Goal: Information Seeking & Learning: Learn about a topic

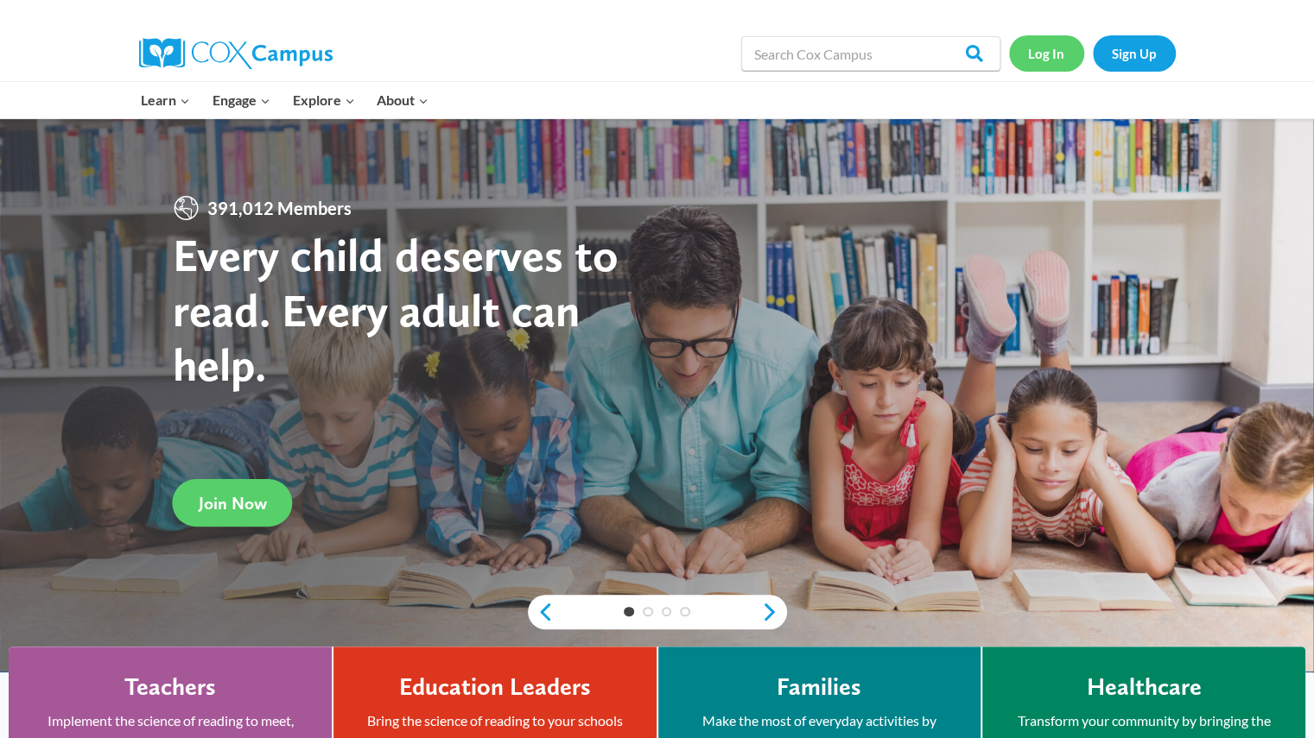
click at [1030, 56] on link "Log In" at bounding box center [1046, 52] width 75 height 35
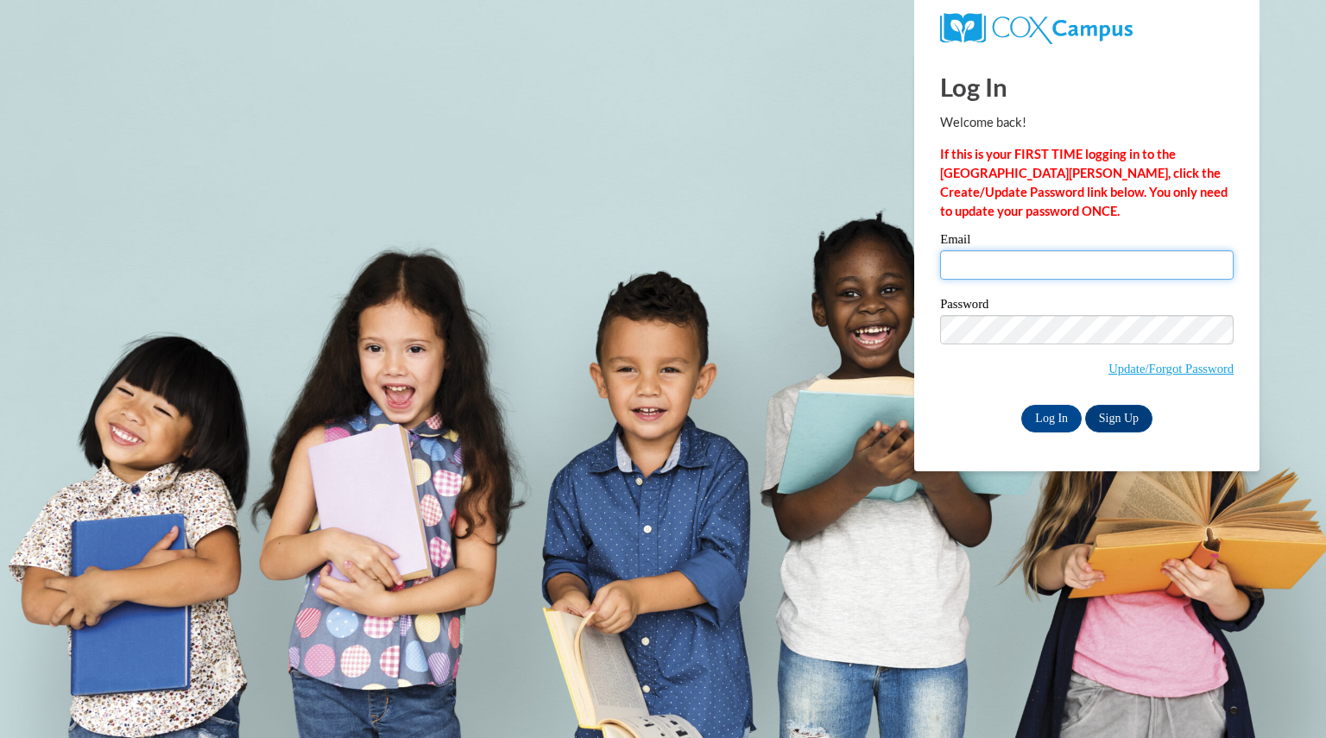
drag, startPoint x: 1057, startPoint y: 263, endPoint x: 1073, endPoint y: 279, distance: 22.0
click at [1057, 263] on input "Email" at bounding box center [1087, 264] width 294 height 29
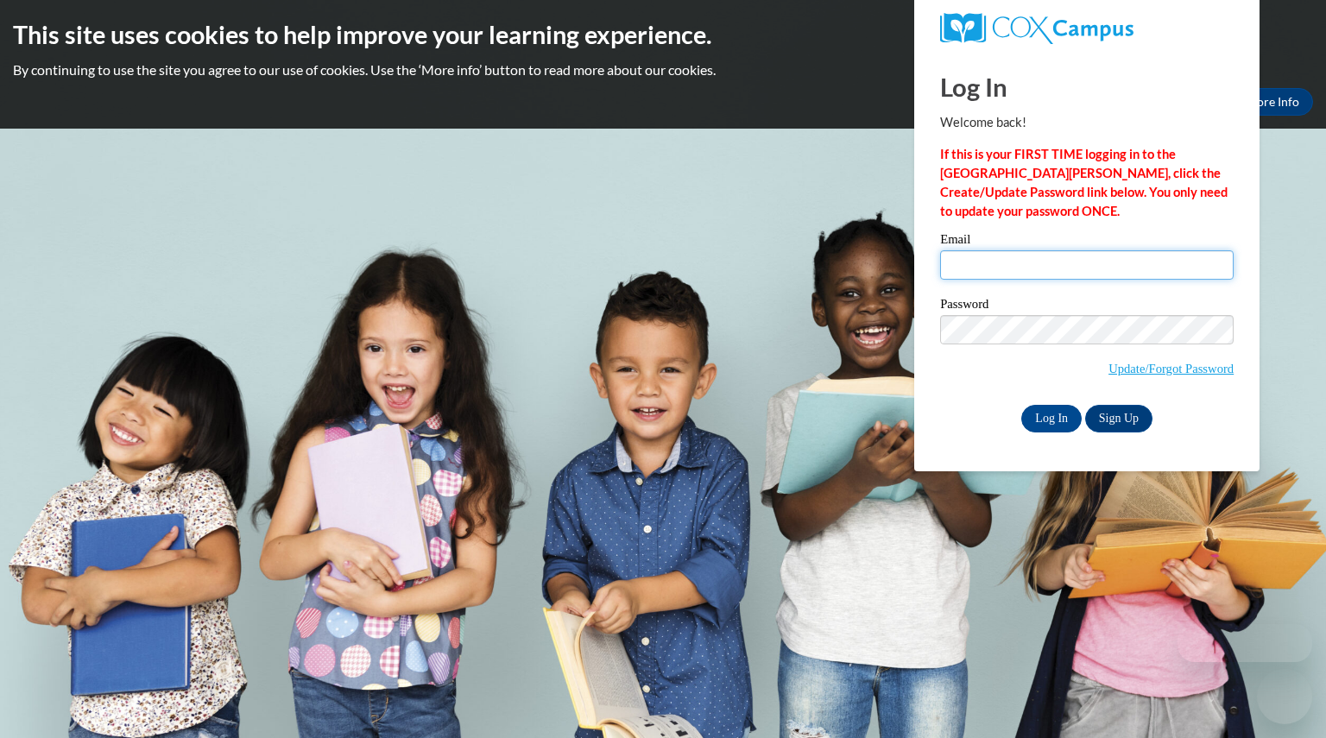
type input "[EMAIL_ADDRESS][DOMAIN_NAME]"
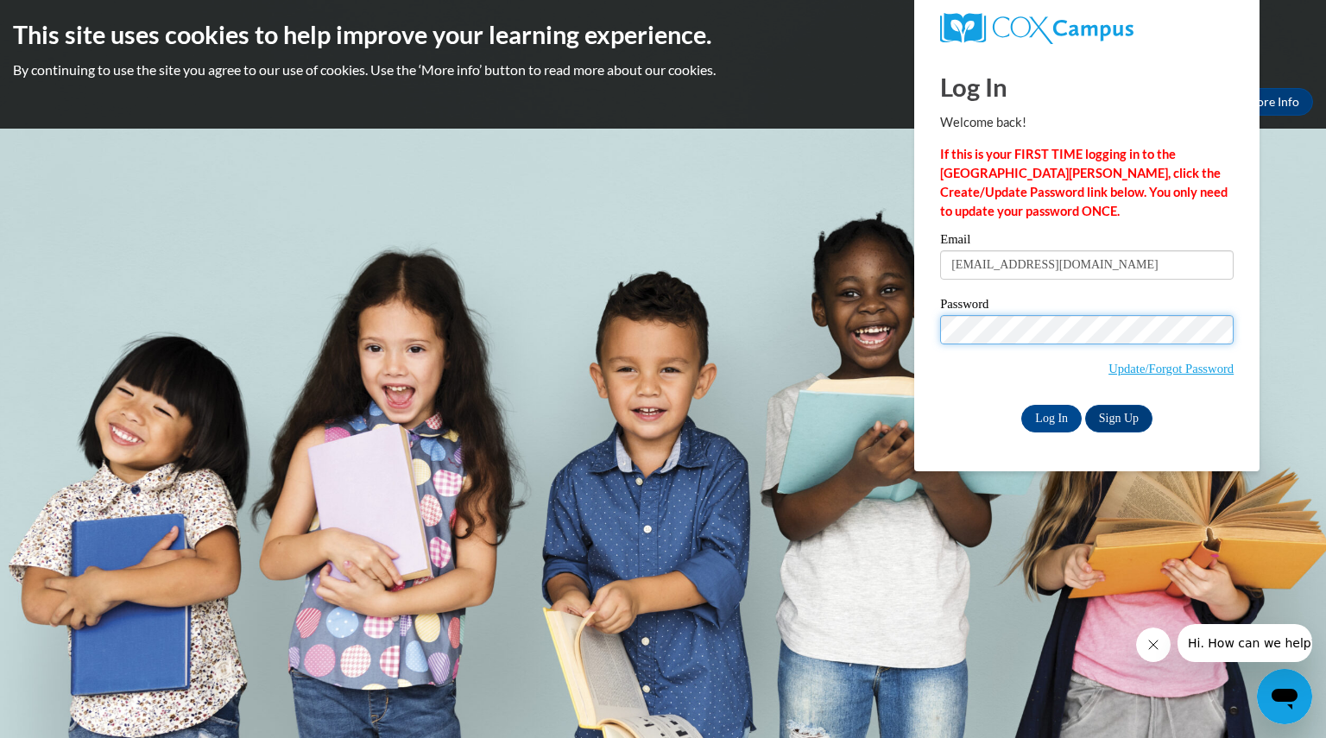
click at [1022, 405] on input "Log In" at bounding box center [1052, 419] width 60 height 28
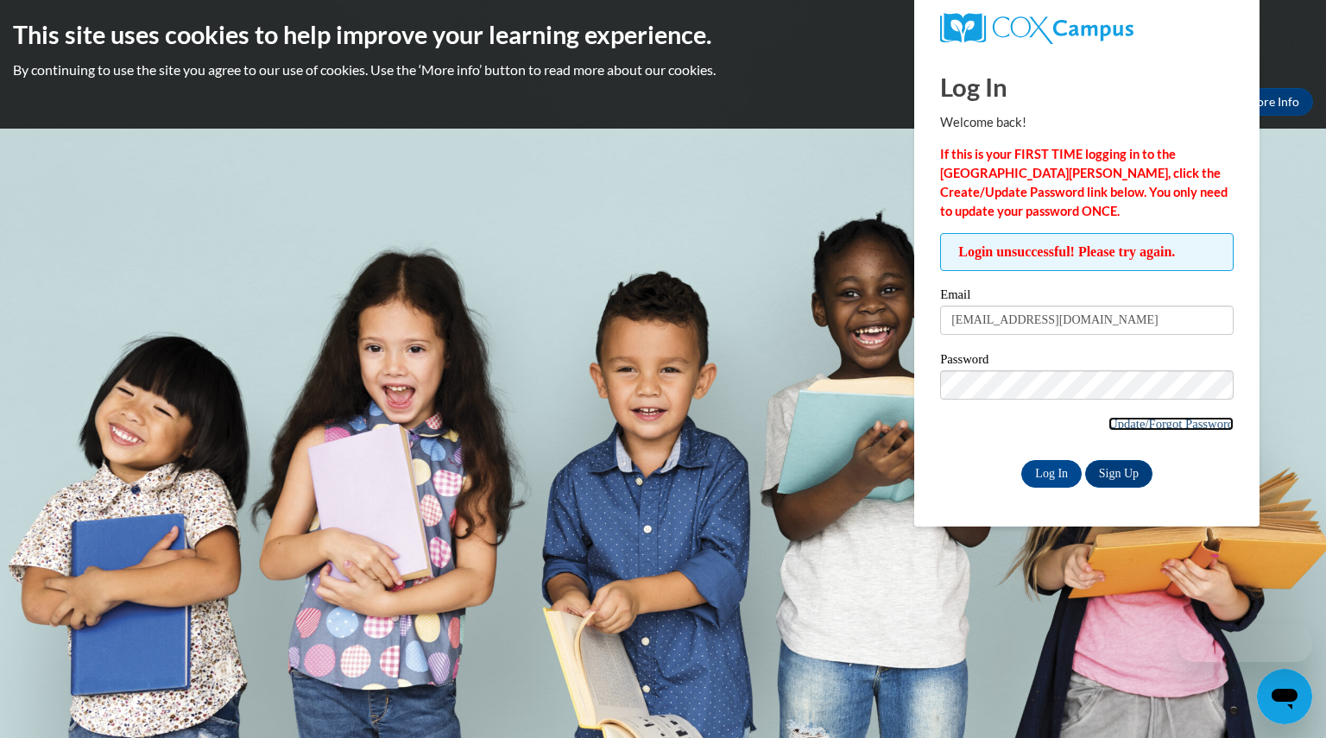
click at [1138, 427] on link "Update/Forgot Password" at bounding box center [1171, 424] width 125 height 14
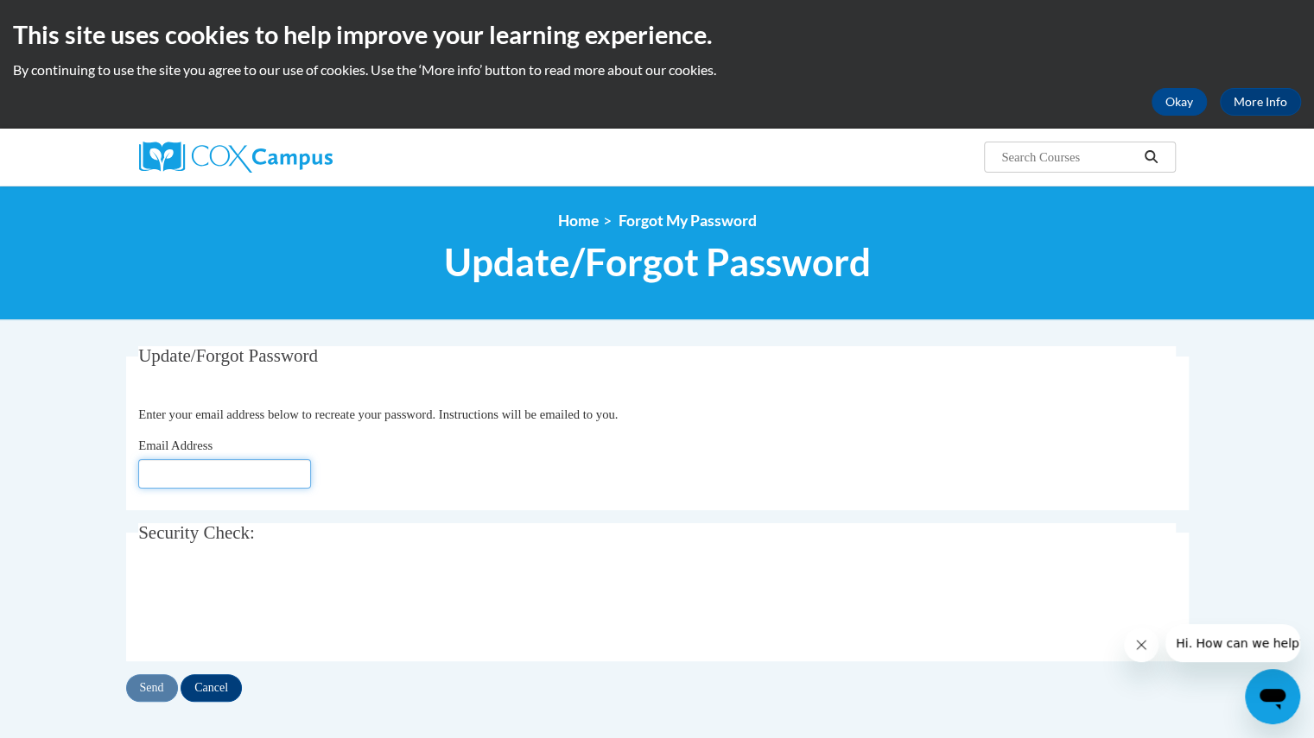
click at [244, 468] on input "Email Address" at bounding box center [224, 473] width 173 height 29
type input "[EMAIL_ADDRESS][DOMAIN_NAME]"
click at [149, 688] on input "Send" at bounding box center [152, 688] width 52 height 28
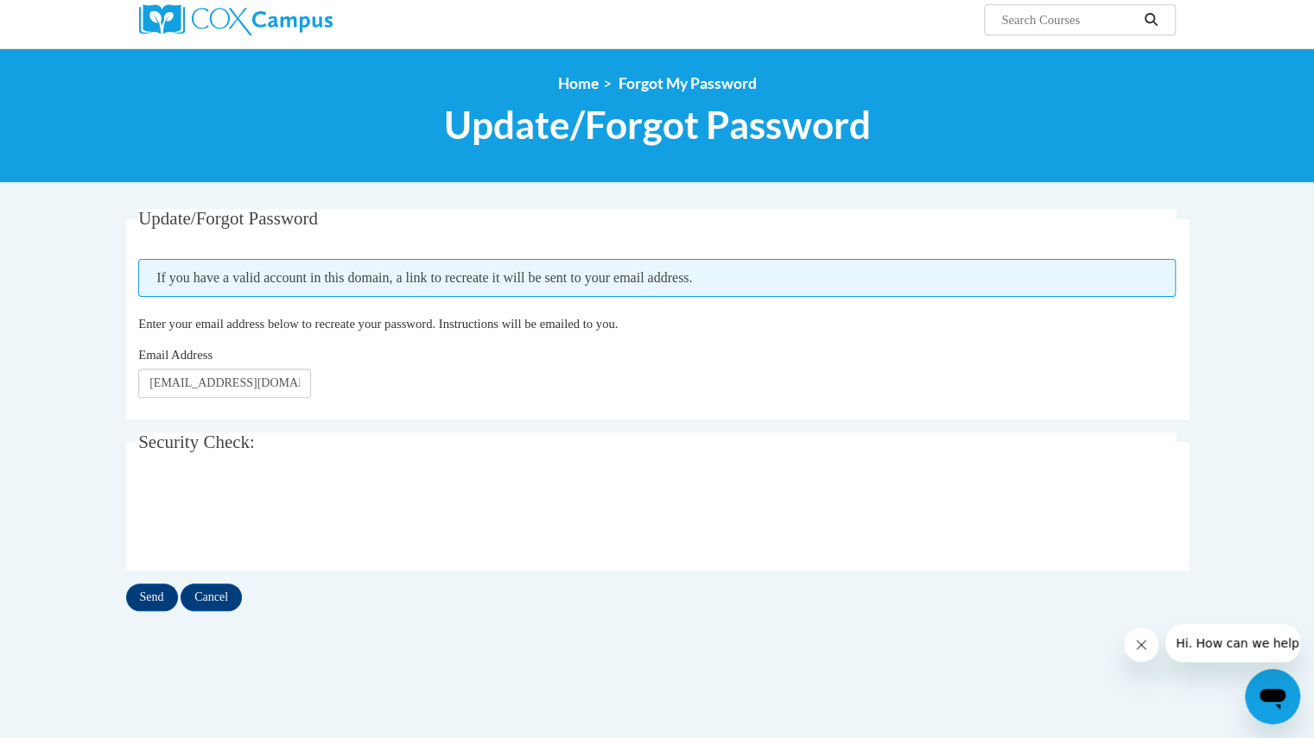
scroll to position [138, 0]
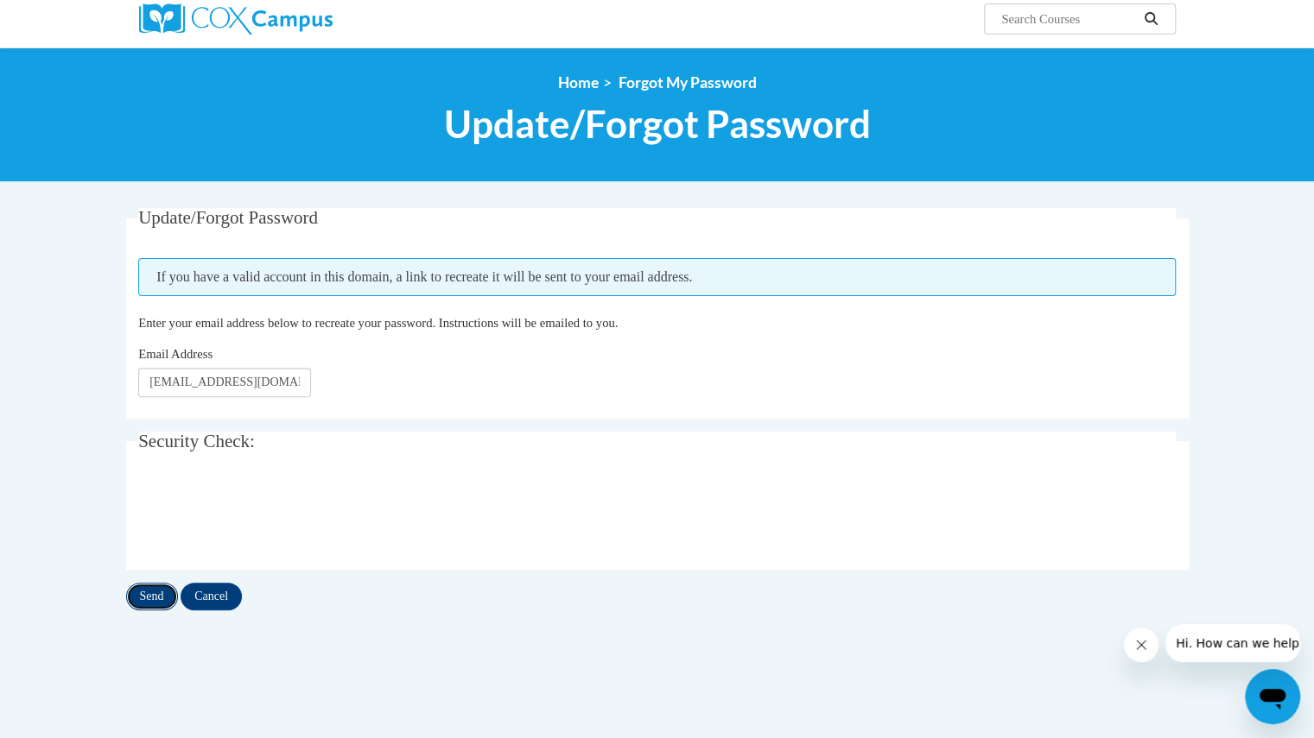
click at [155, 593] on input "Send" at bounding box center [152, 597] width 52 height 28
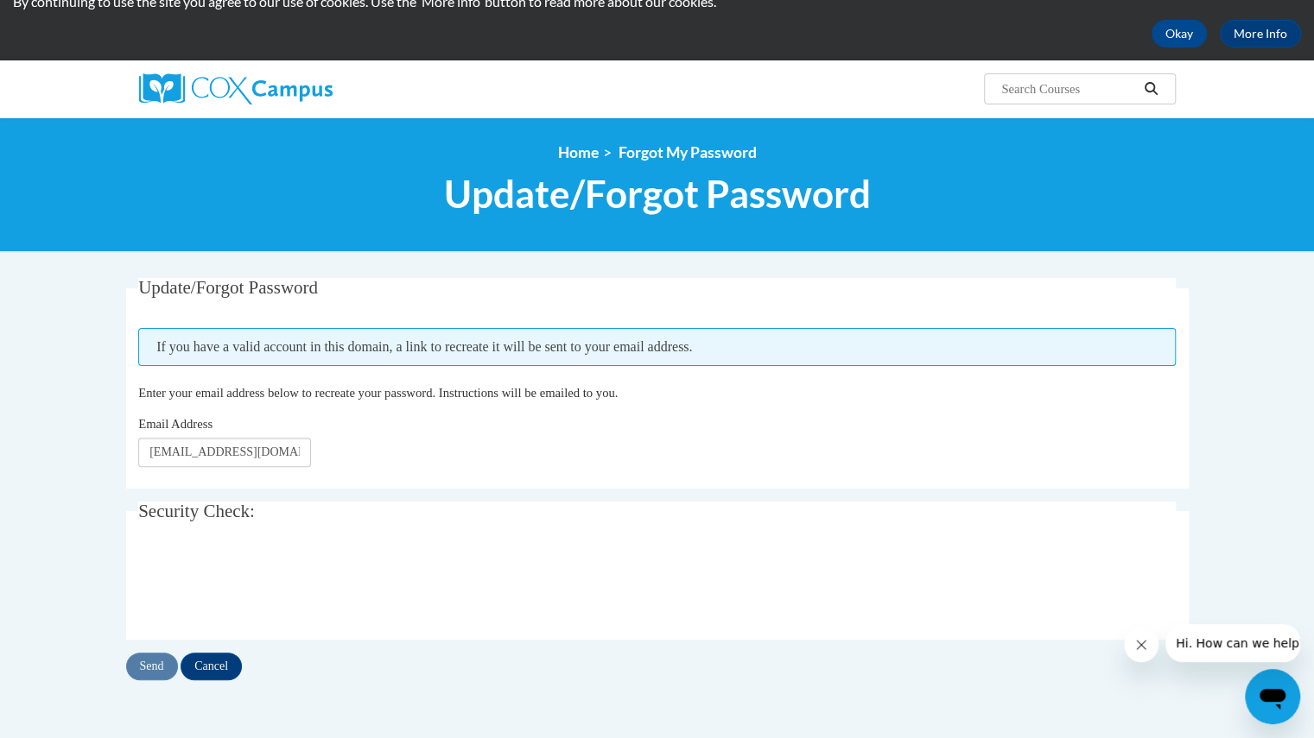
scroll to position [63, 0]
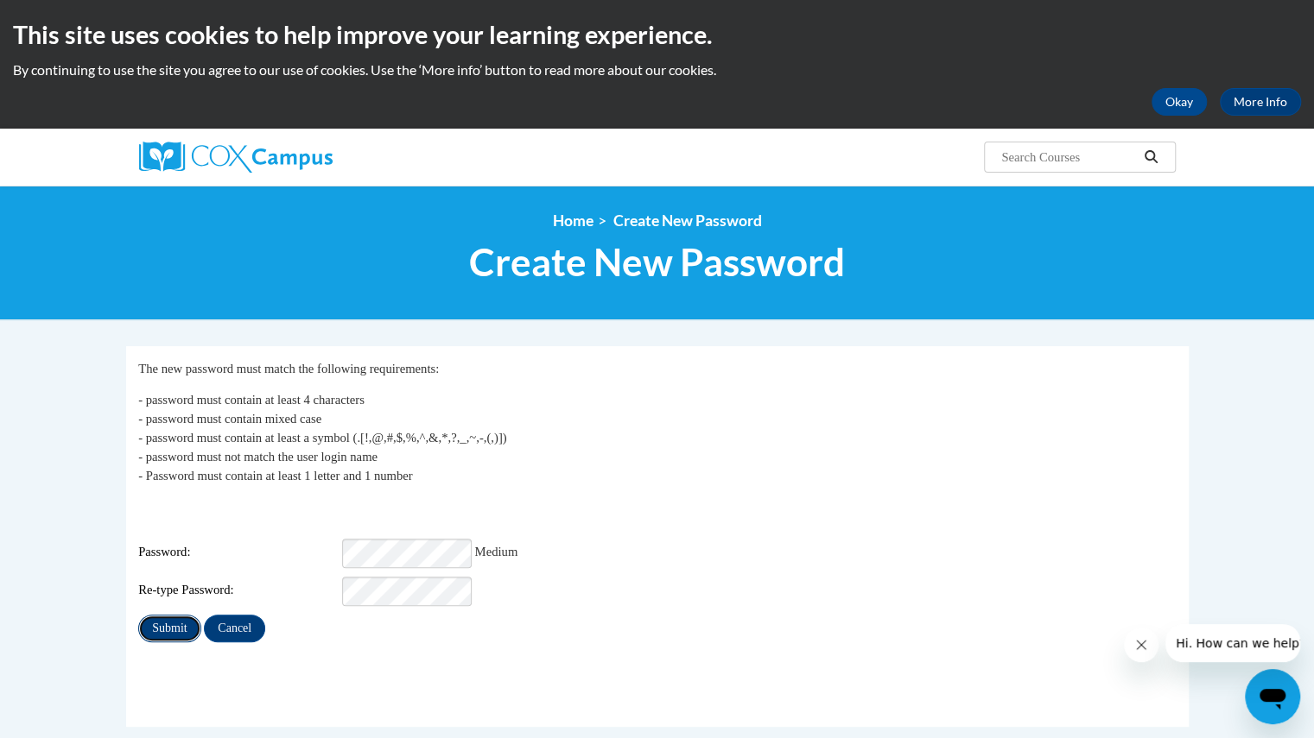
click at [173, 615] on input "Submit" at bounding box center [169, 629] width 62 height 28
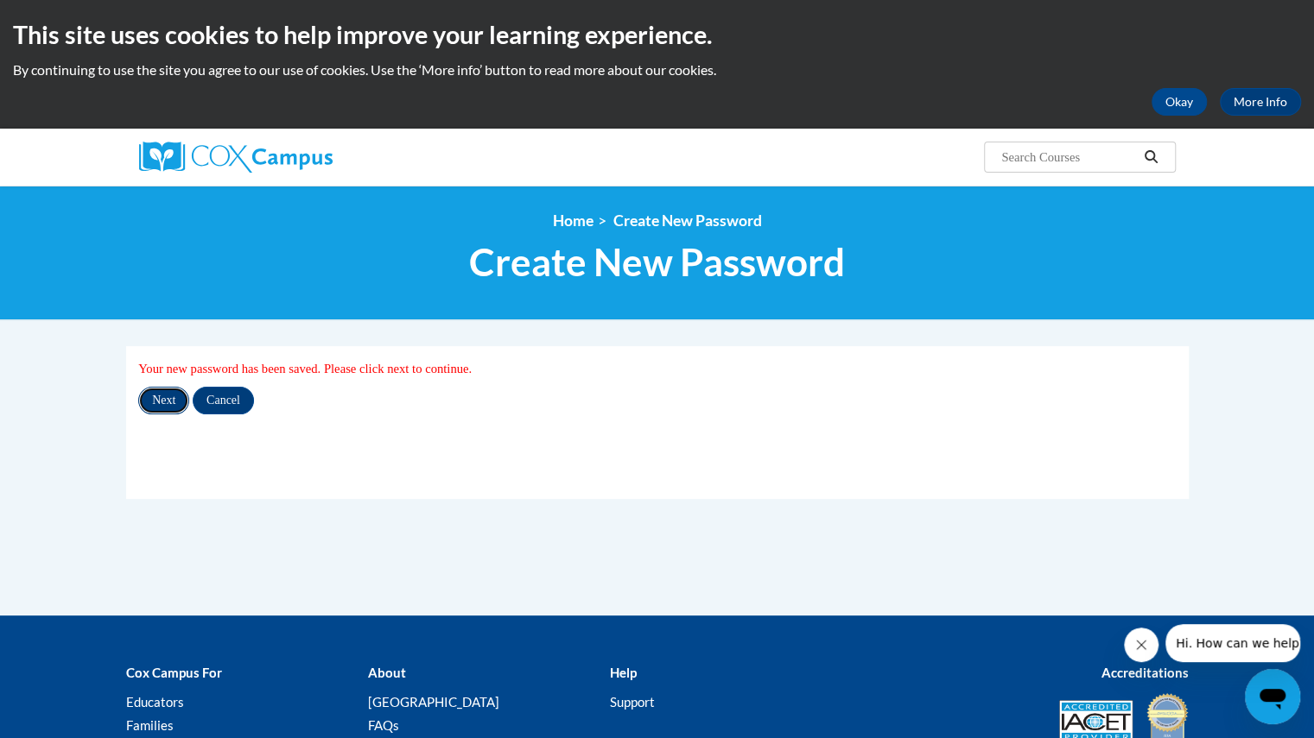
click at [168, 396] on input "Next" at bounding box center [163, 401] width 51 height 28
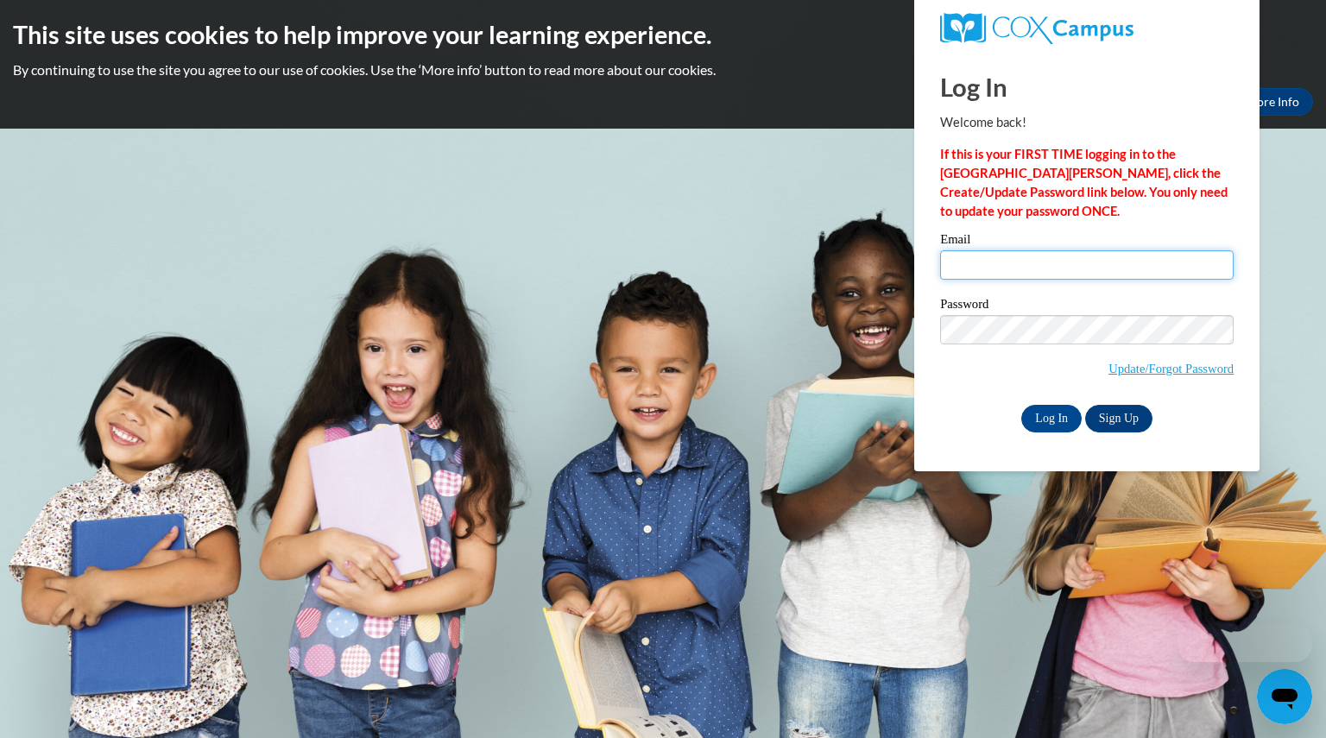
click at [988, 256] on input "Email" at bounding box center [1087, 264] width 294 height 29
type input "[EMAIL_ADDRESS][DOMAIN_NAME]"
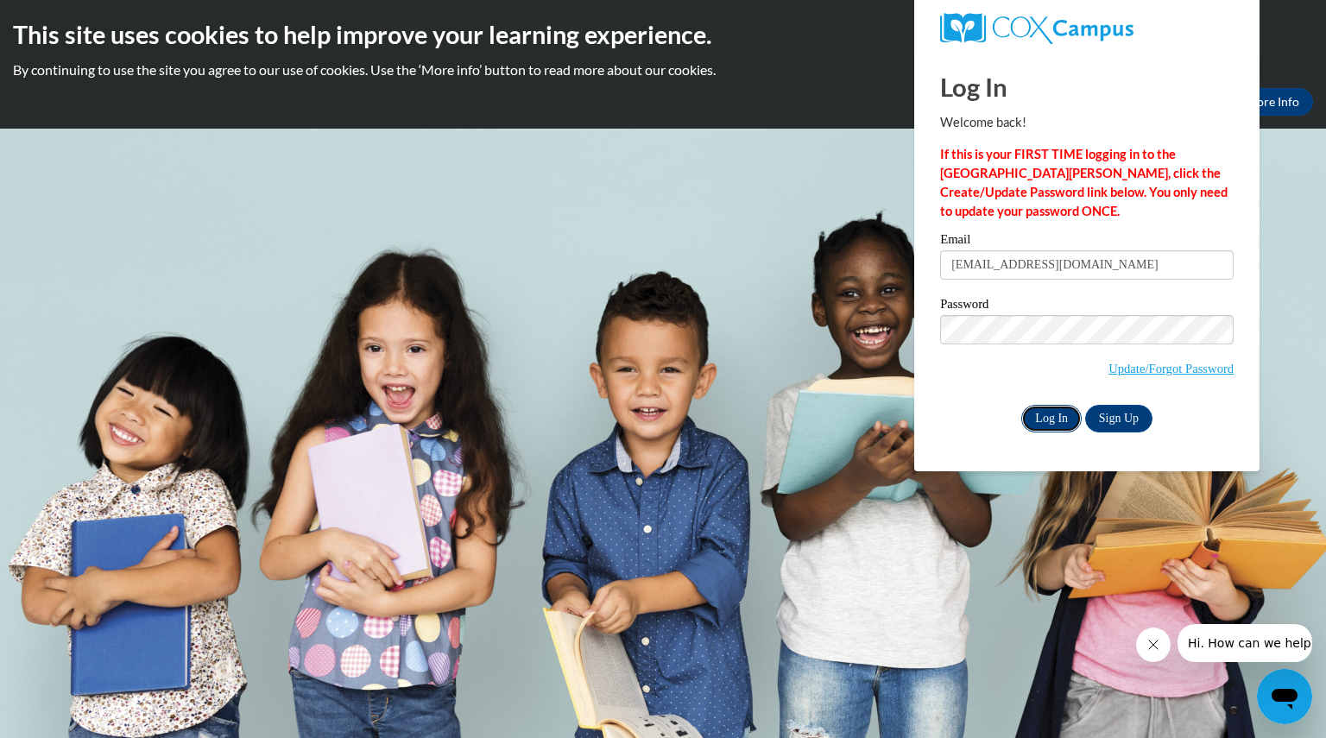
click at [1054, 415] on input "Log In" at bounding box center [1052, 419] width 60 height 28
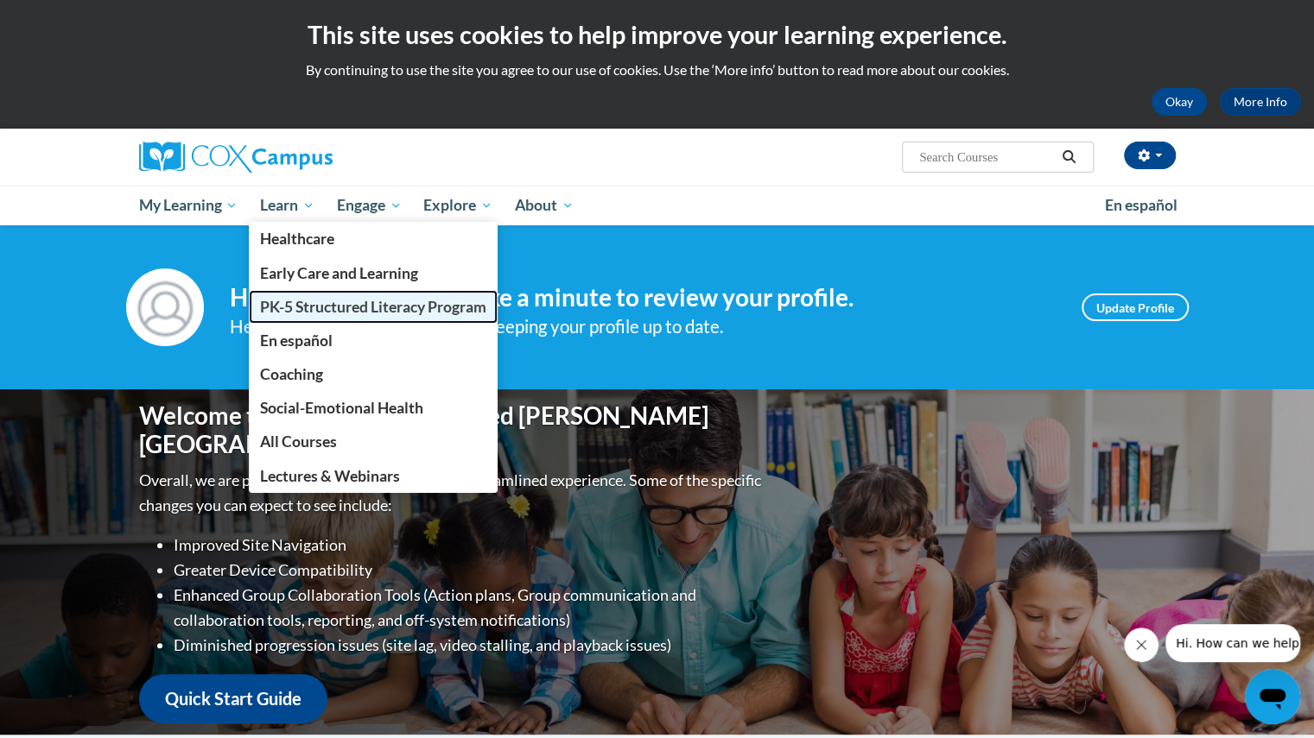
click at [313, 313] on span "PK-5 Structured Literacy Program" at bounding box center [373, 307] width 226 height 18
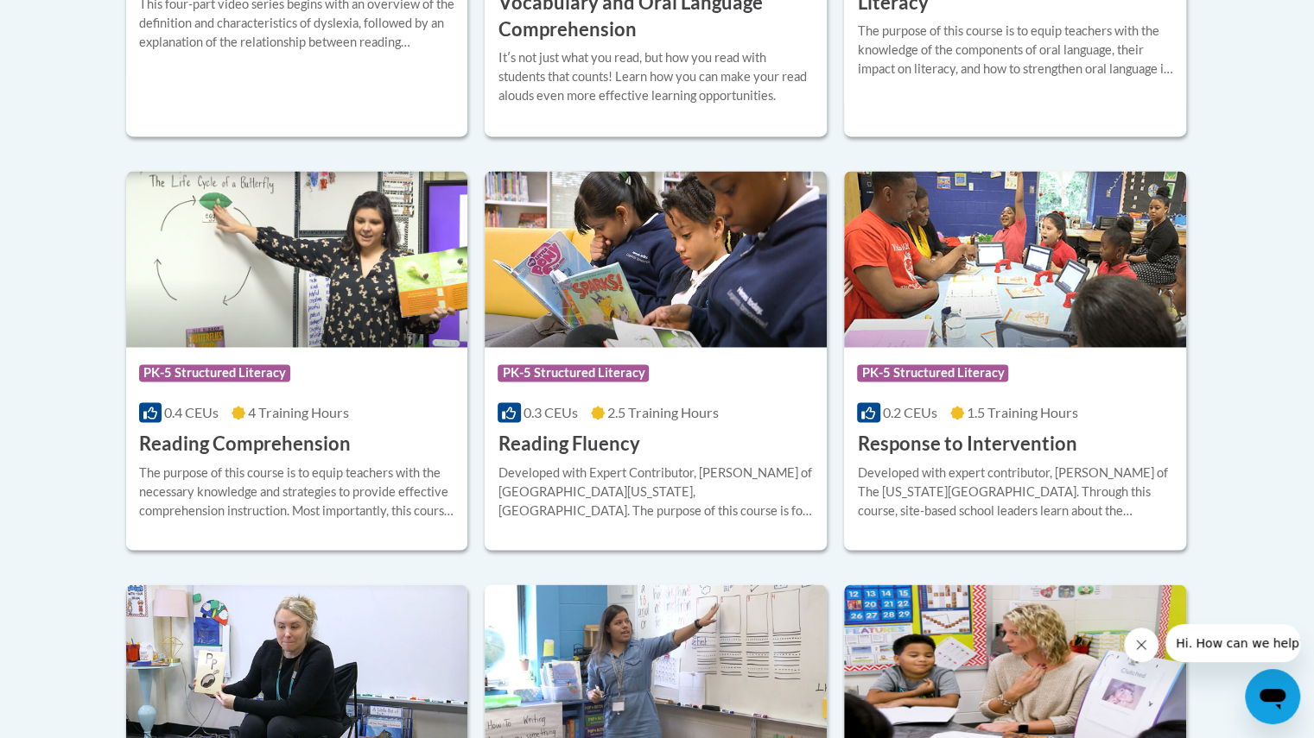
scroll to position [1507, 0]
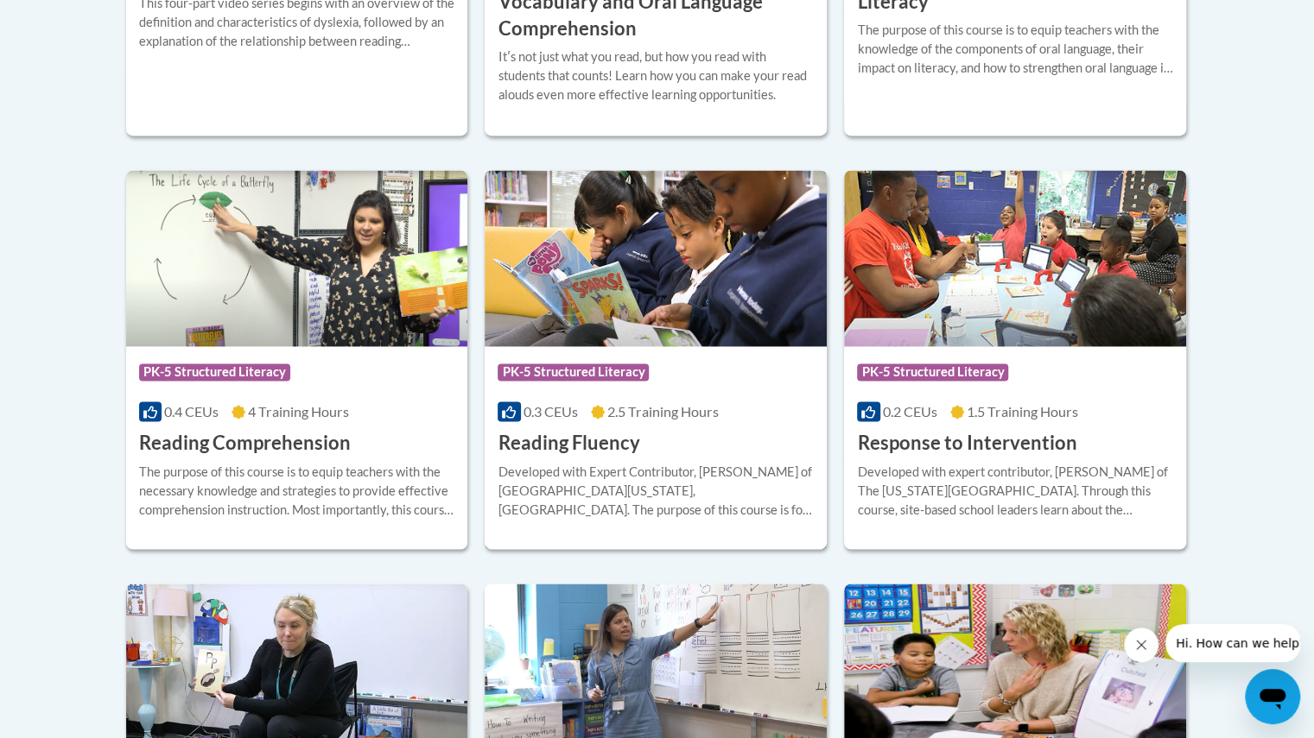
click at [609, 438] on h3 "Reading Fluency" at bounding box center [568, 443] width 142 height 27
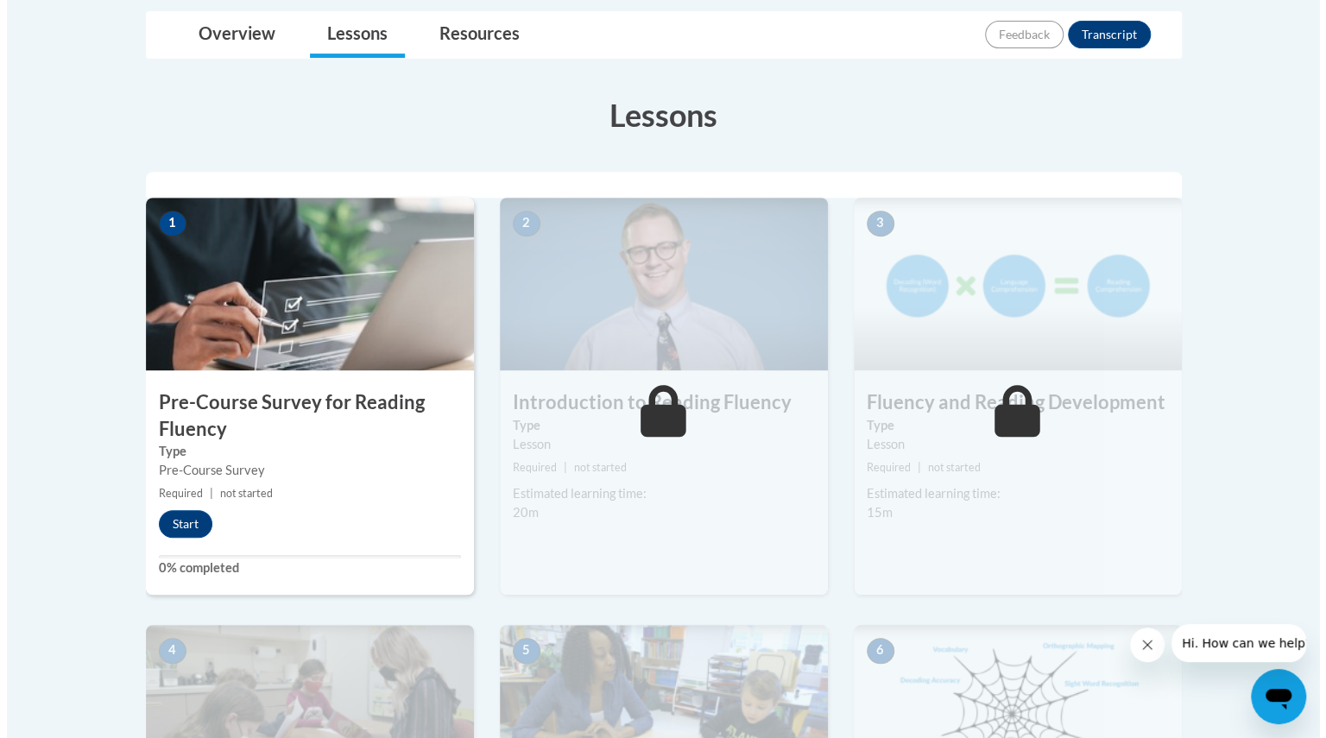
scroll to position [408, 0]
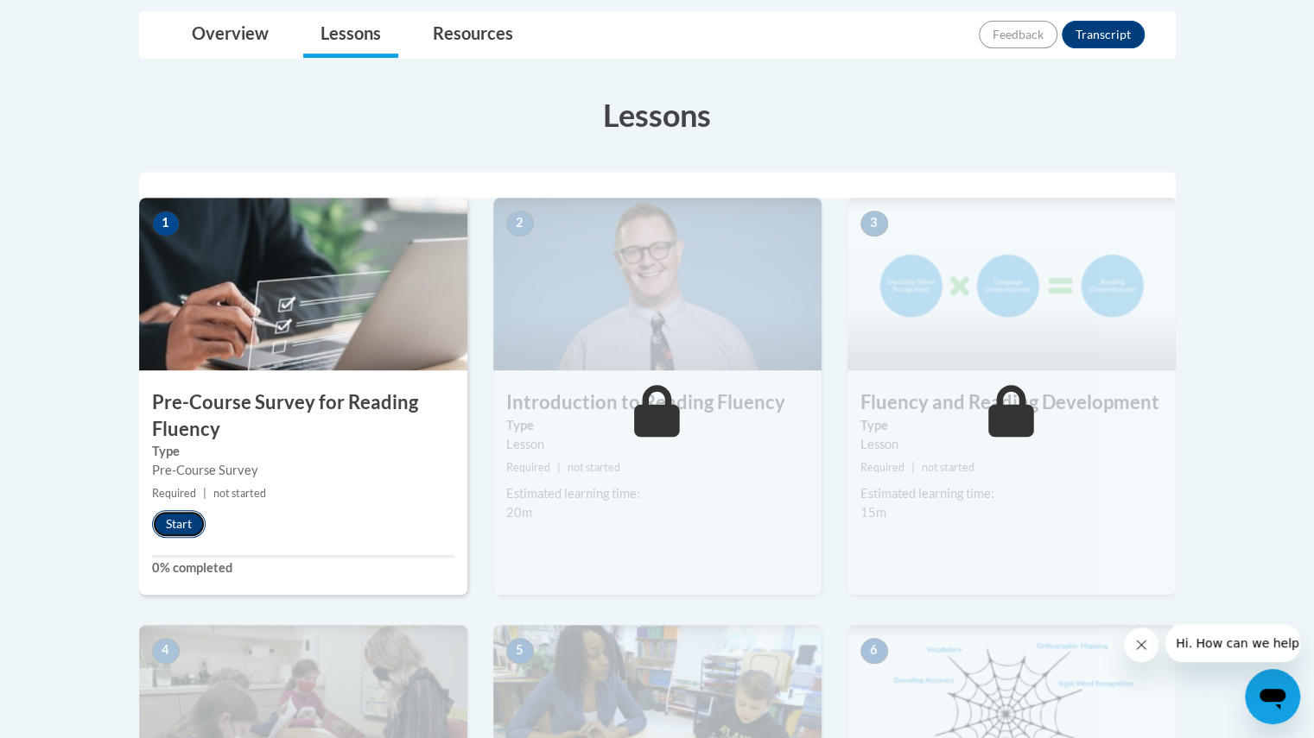
click at [182, 516] on button "Start" at bounding box center [179, 524] width 54 height 28
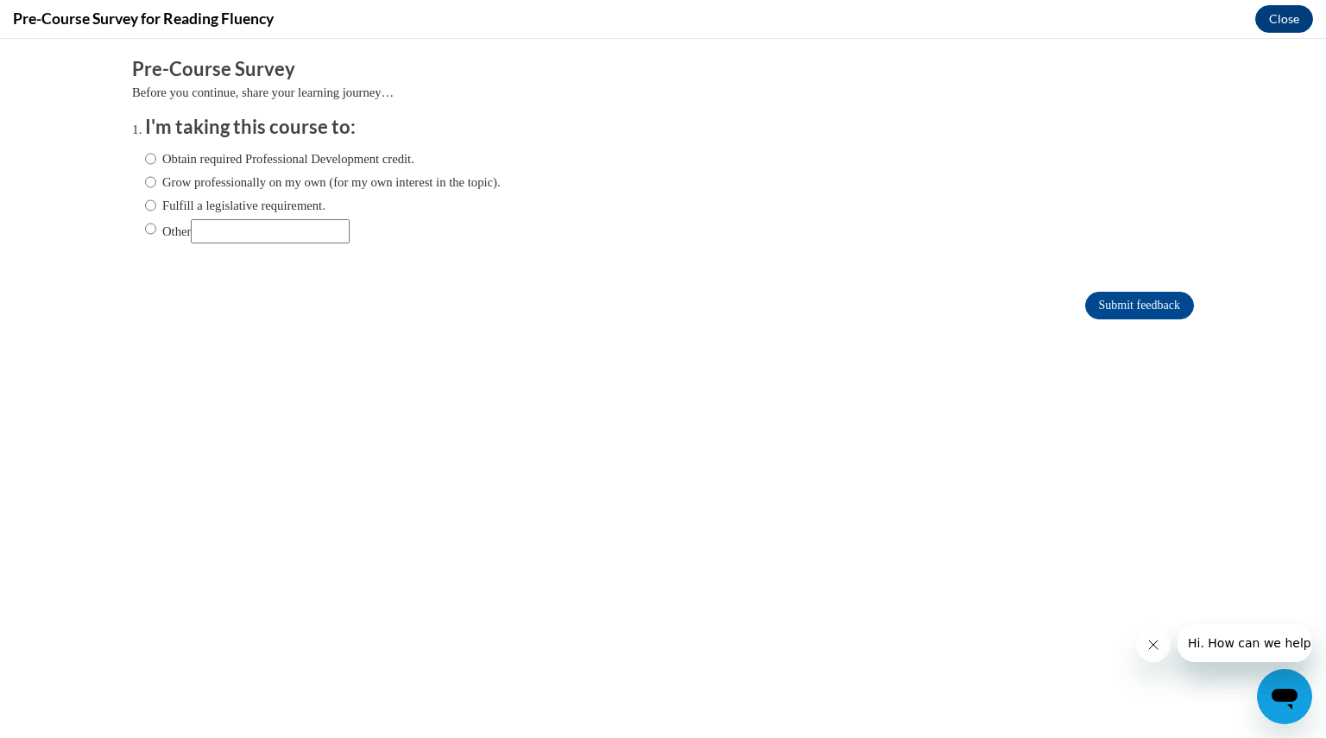
scroll to position [0, 0]
click at [145, 207] on input "Fulfill a legislative requirement." at bounding box center [150, 205] width 11 height 19
radio input "true"
click at [1139, 308] on input "Submit feedback" at bounding box center [1140, 306] width 109 height 28
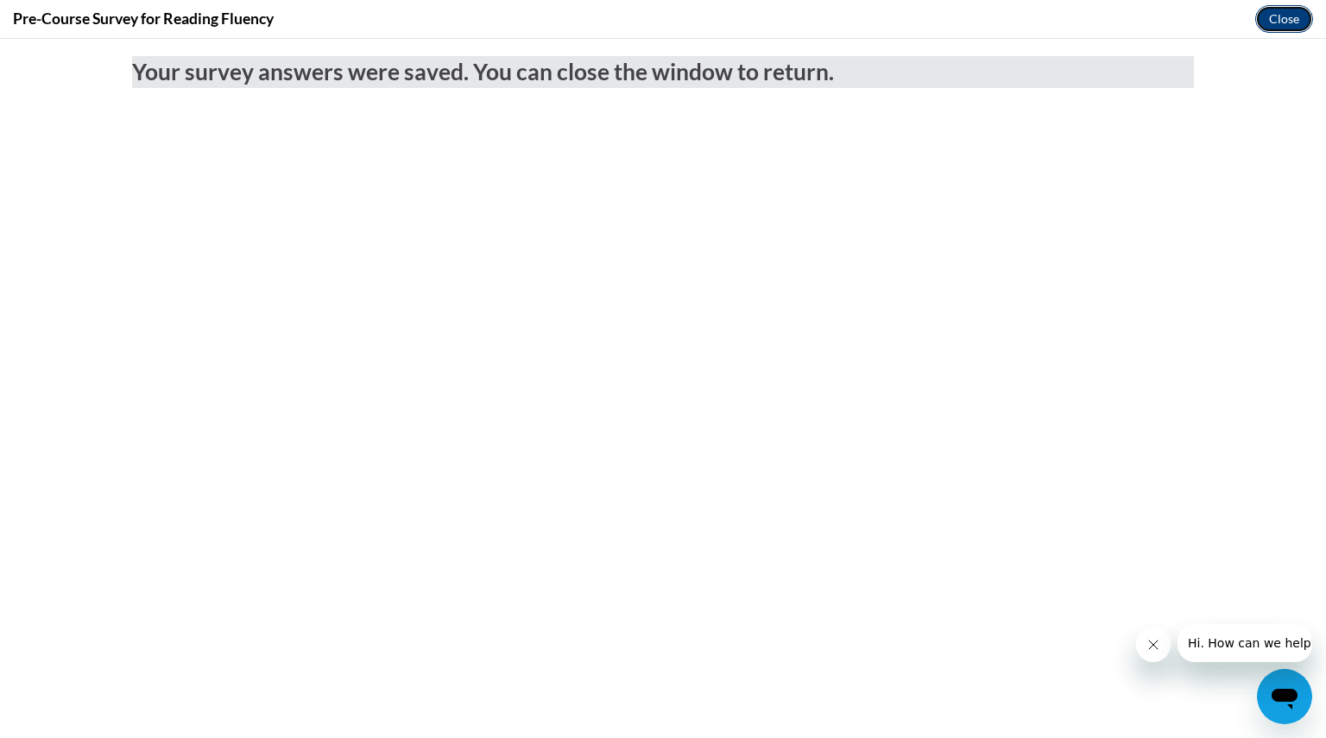
click at [1282, 20] on button "Close" at bounding box center [1285, 19] width 58 height 28
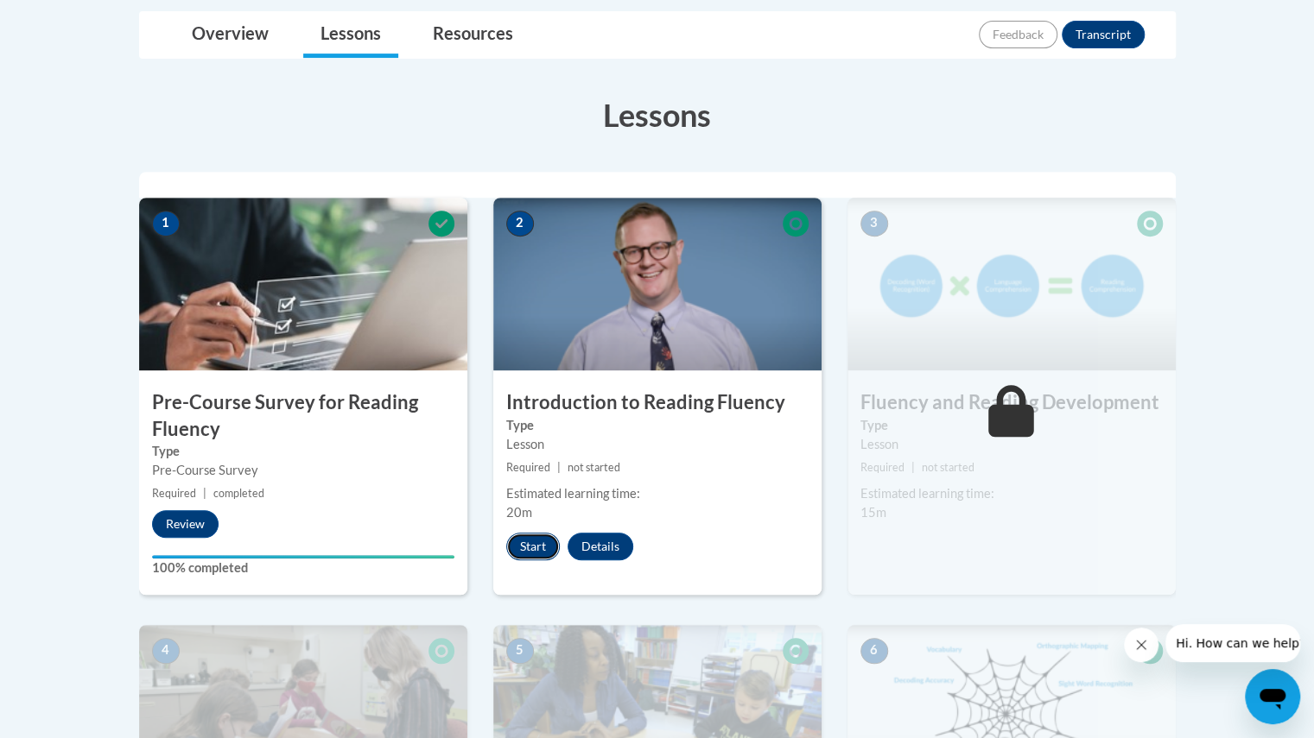
click at [530, 547] on button "Start" at bounding box center [533, 547] width 54 height 28
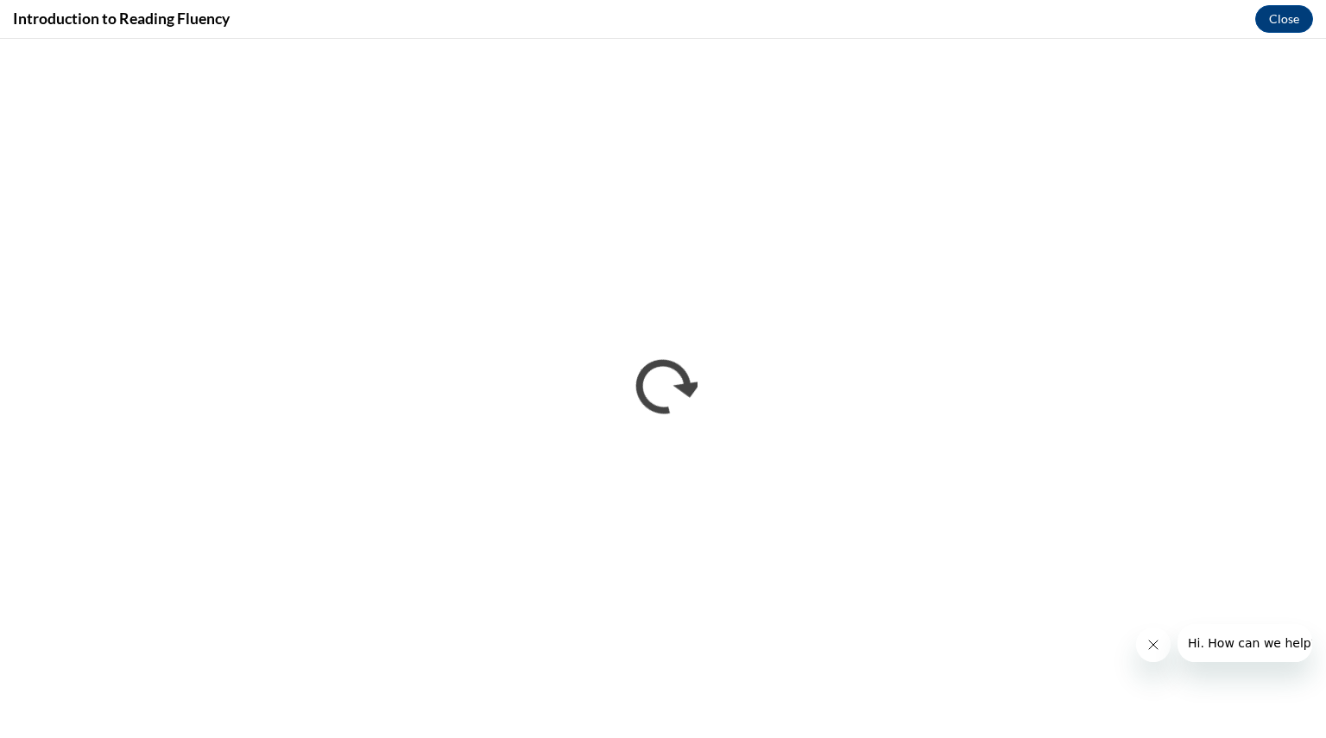
click at [1154, 645] on icon "Close message from company" at bounding box center [1153, 645] width 14 height 14
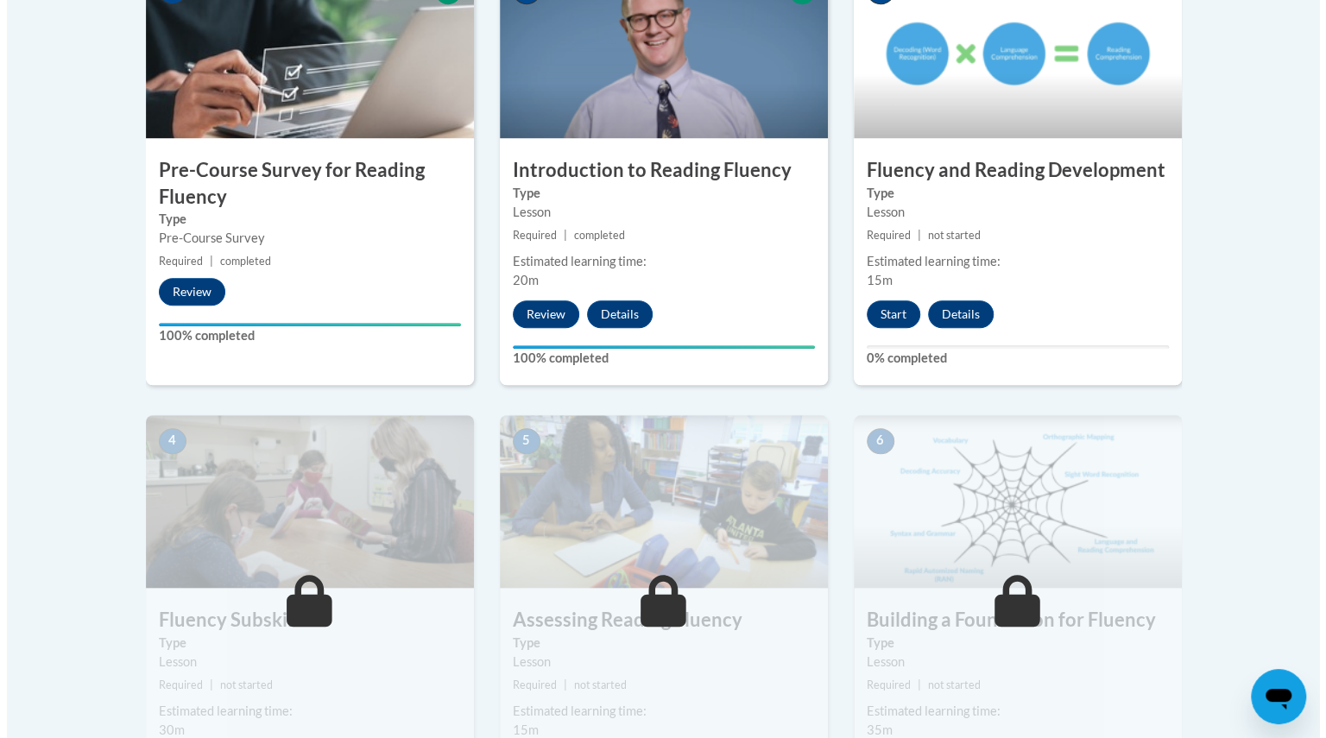
scroll to position [640, 0]
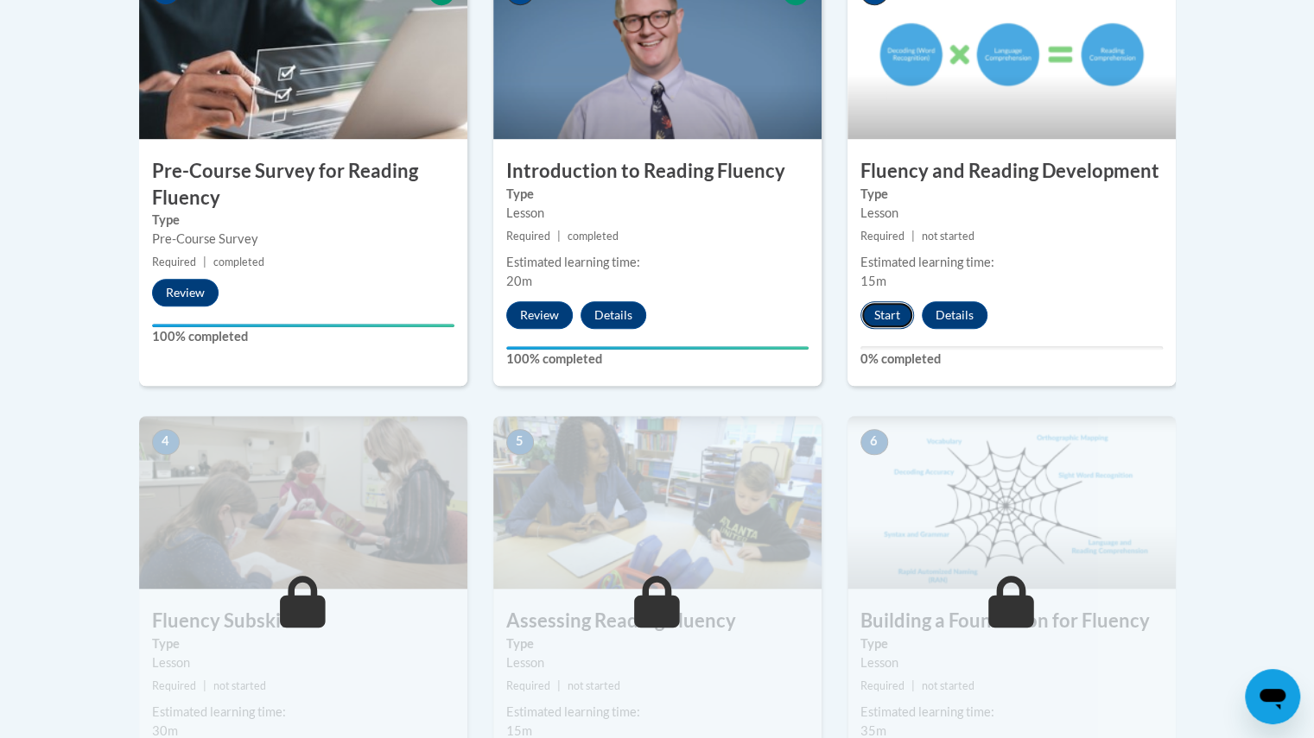
click at [883, 318] on button "Start" at bounding box center [887, 315] width 54 height 28
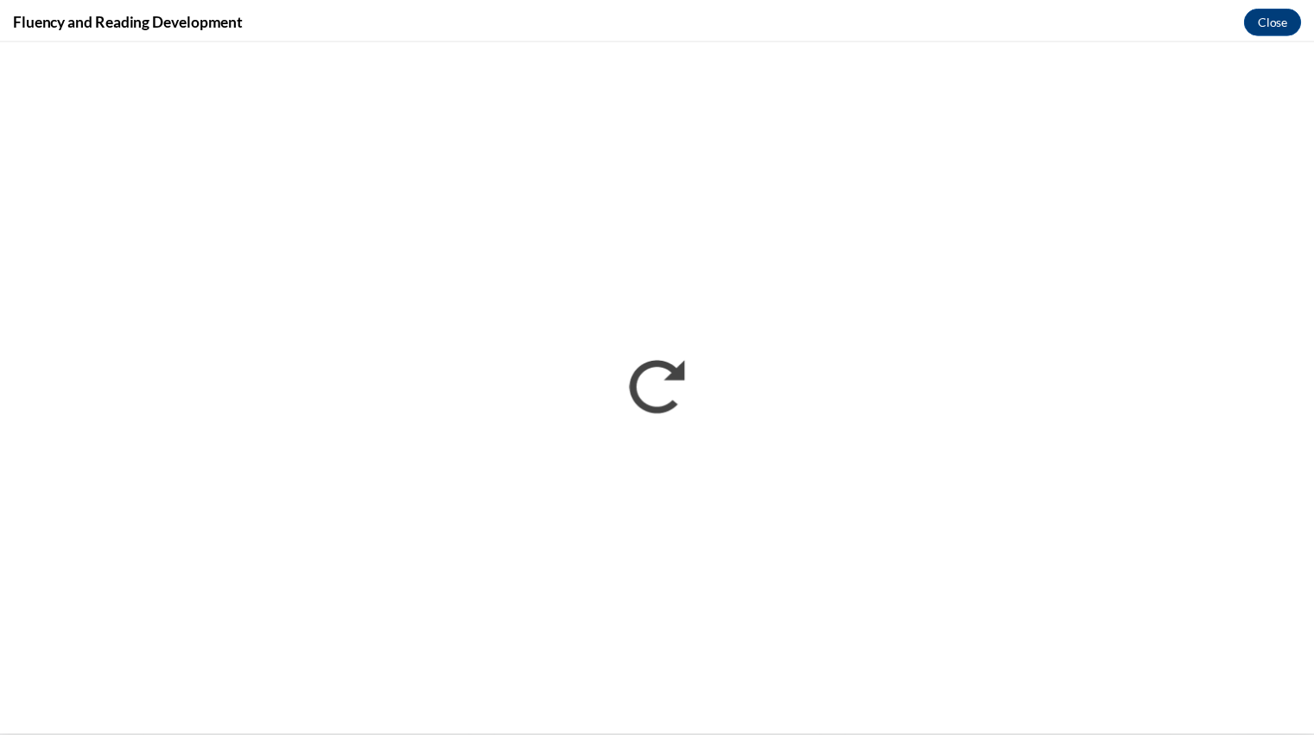
scroll to position [0, 0]
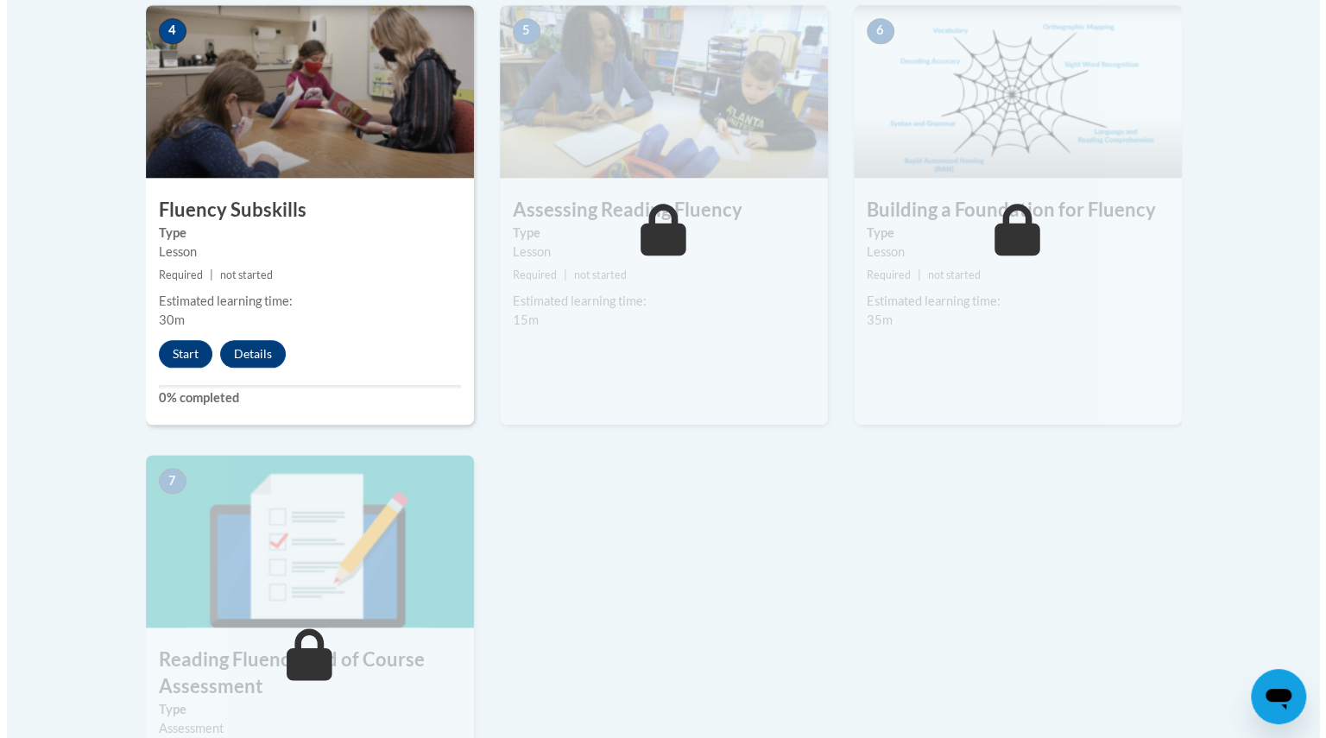
scroll to position [1049, 0]
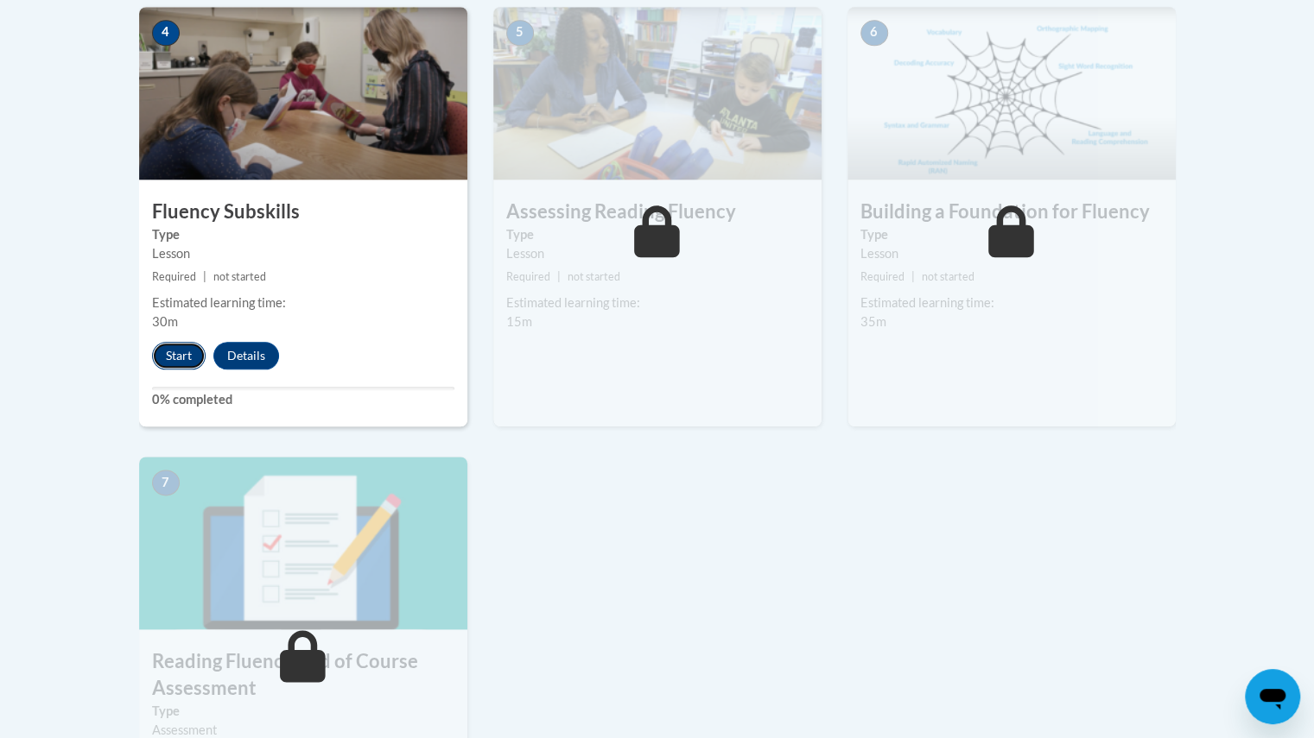
click at [174, 357] on button "Start" at bounding box center [179, 356] width 54 height 28
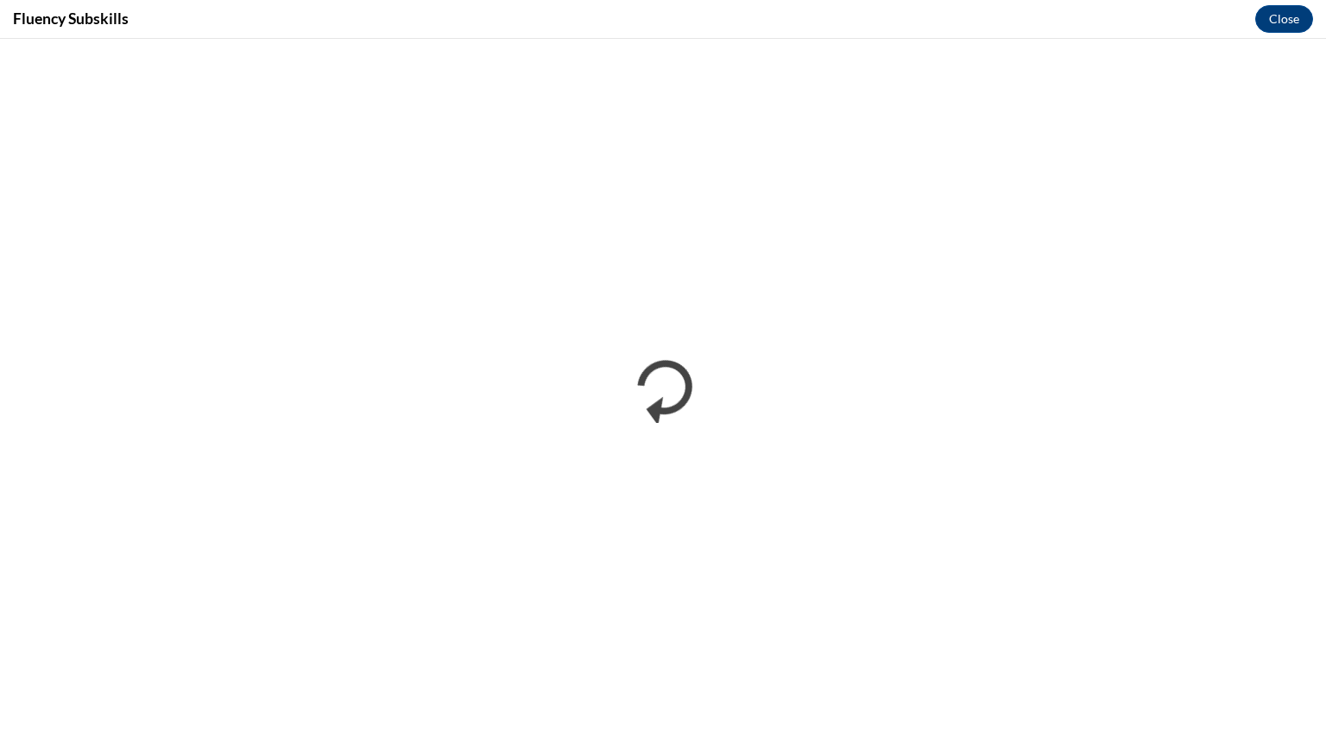
scroll to position [0, 0]
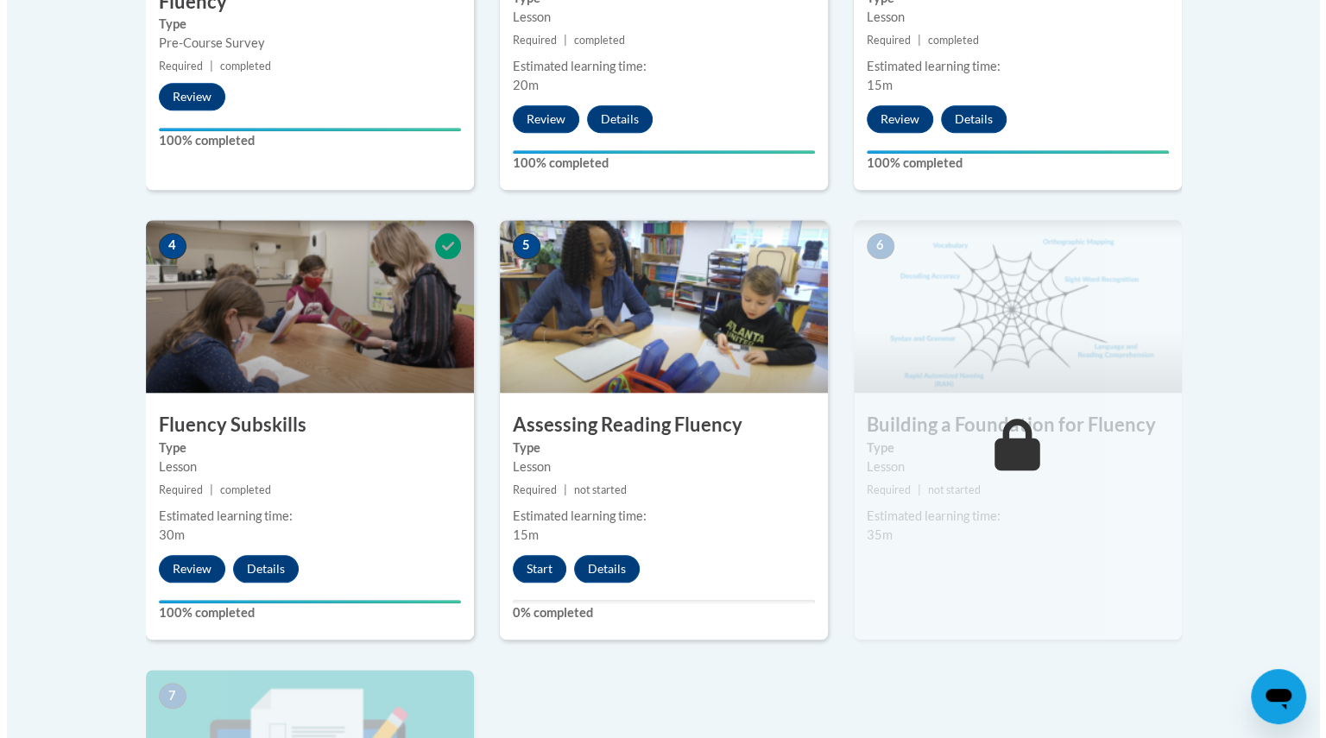
scroll to position [833, 0]
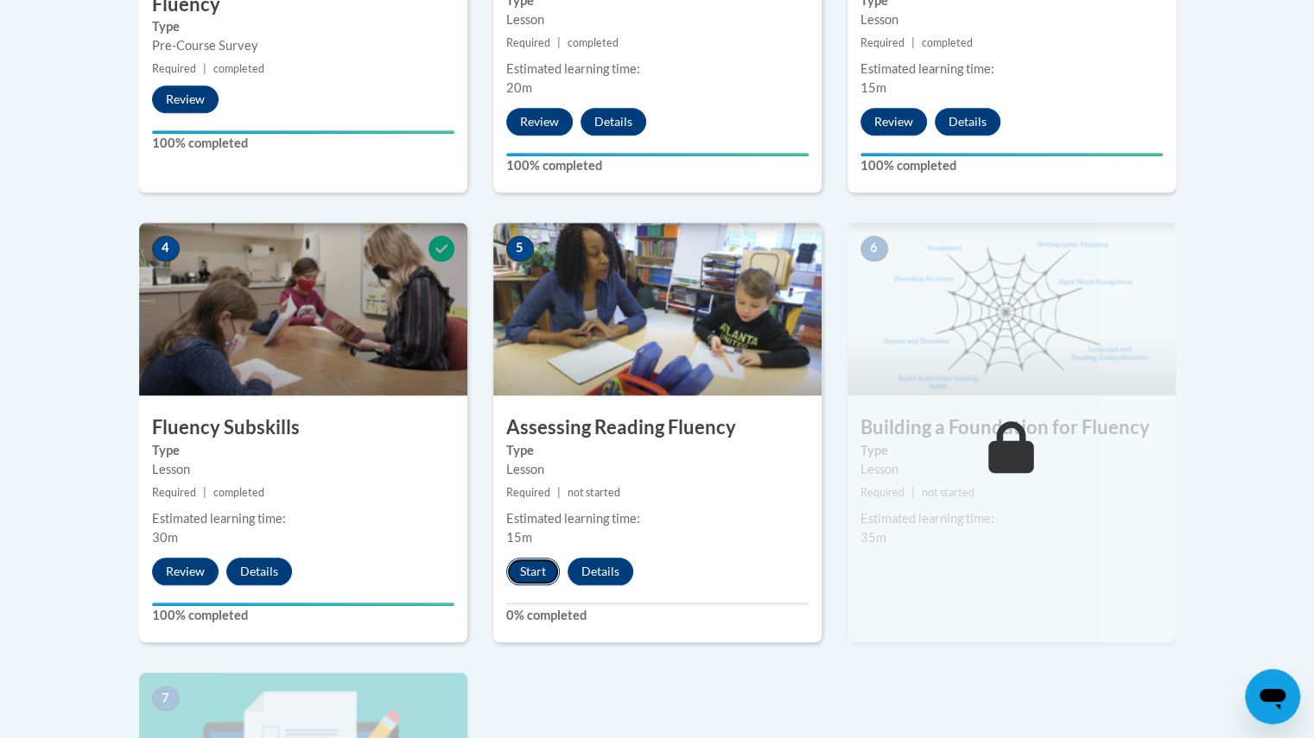
click at [529, 570] on button "Start" at bounding box center [533, 572] width 54 height 28
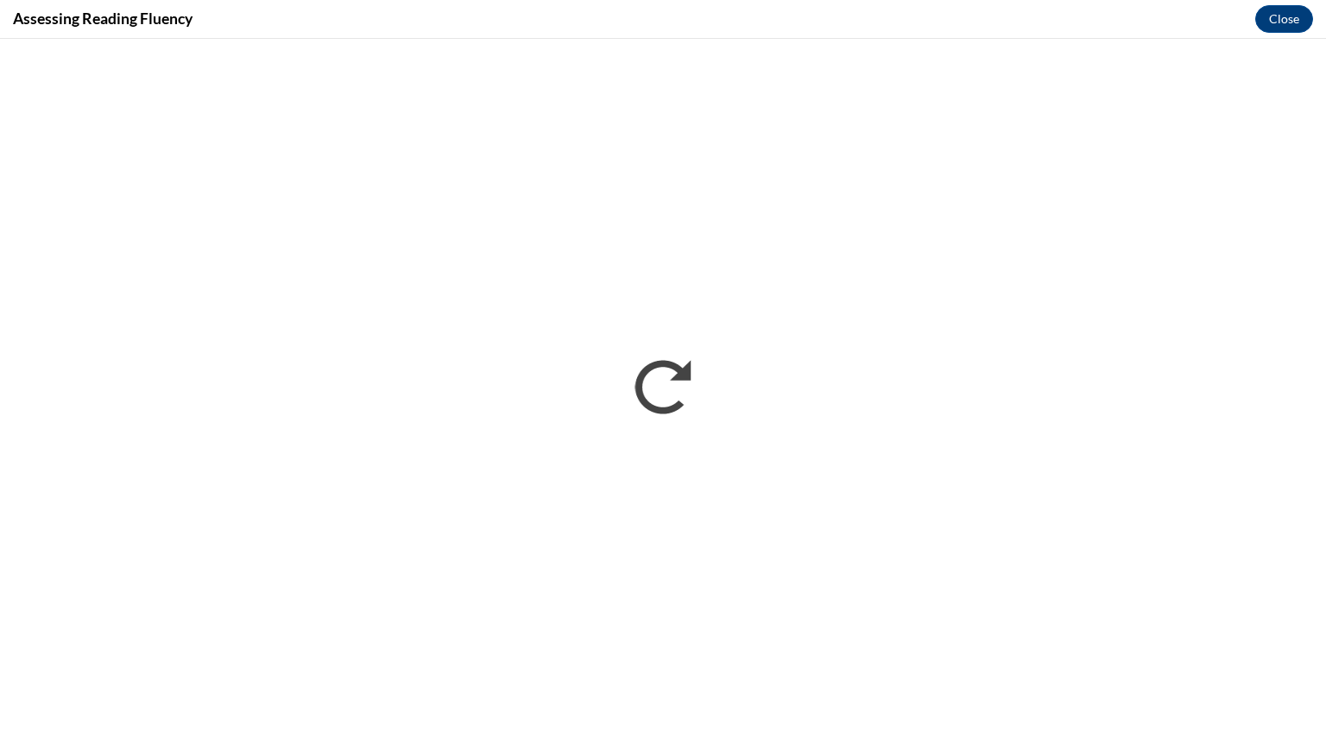
scroll to position [0, 0]
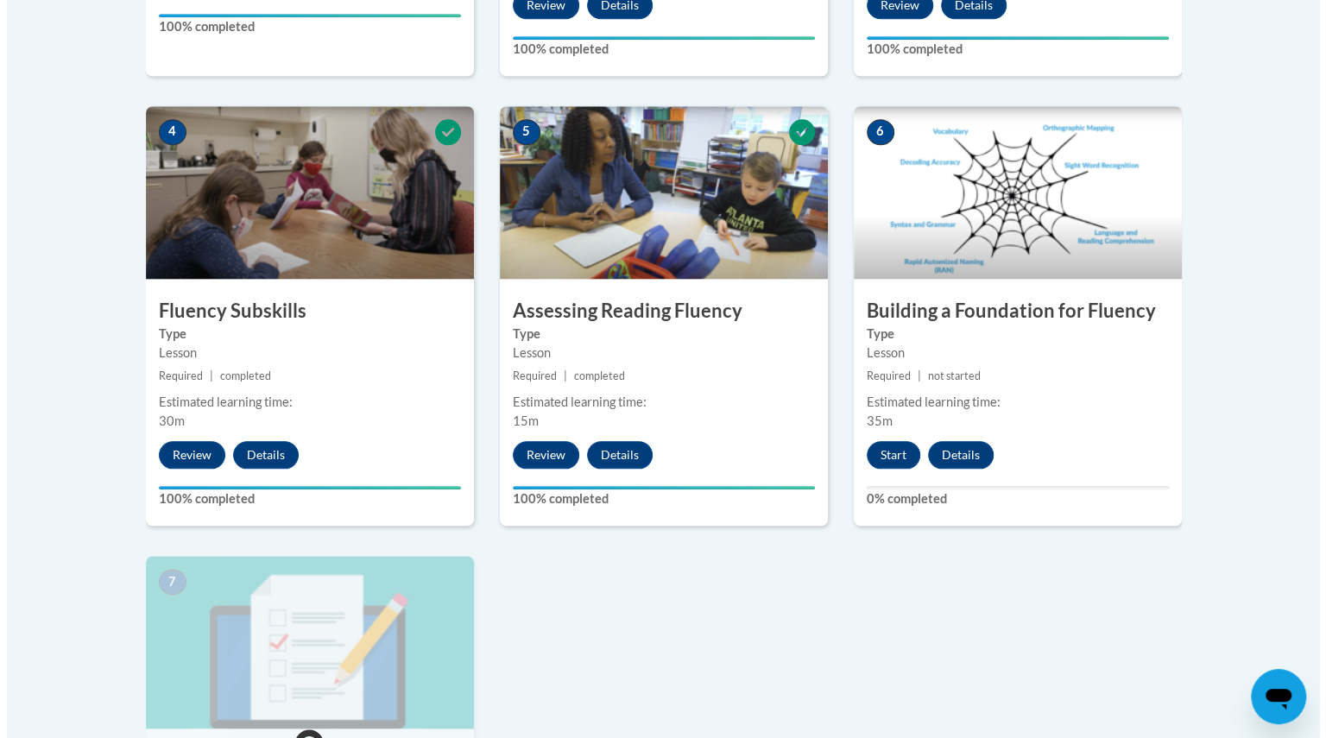
scroll to position [952, 0]
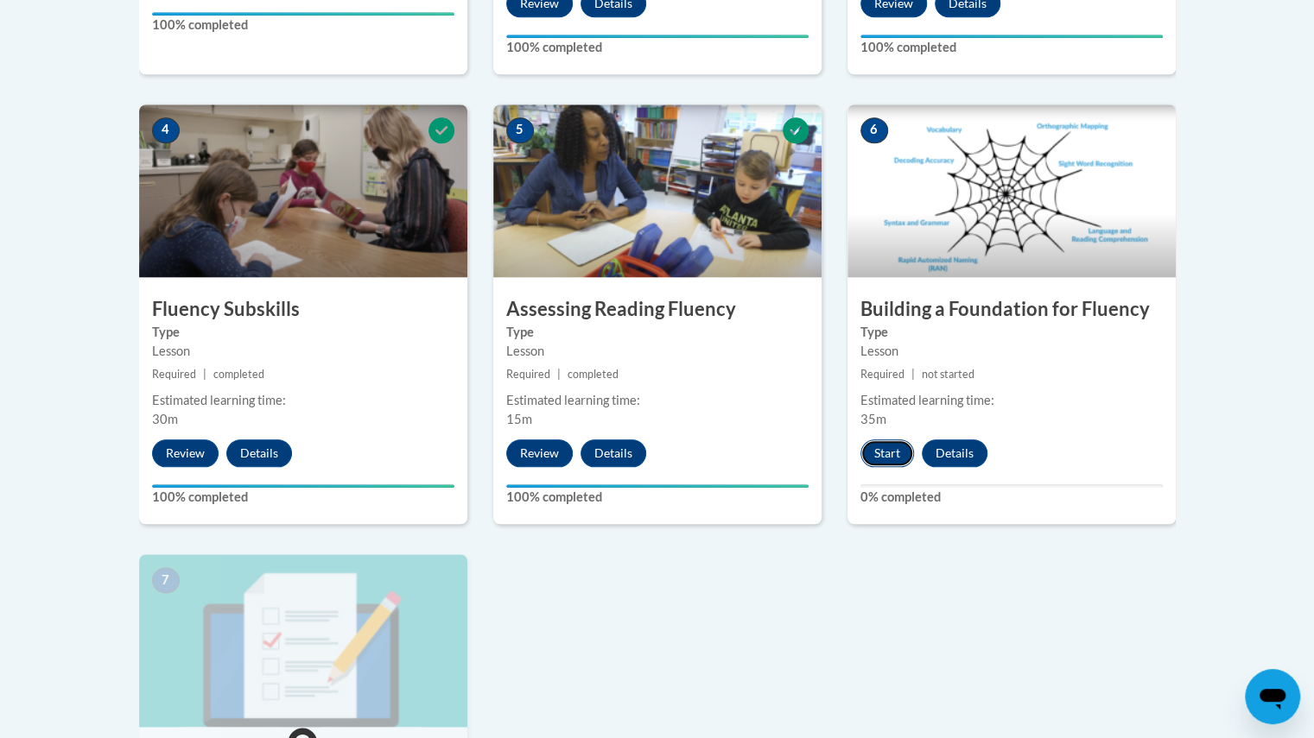
click at [884, 448] on button "Start" at bounding box center [887, 454] width 54 height 28
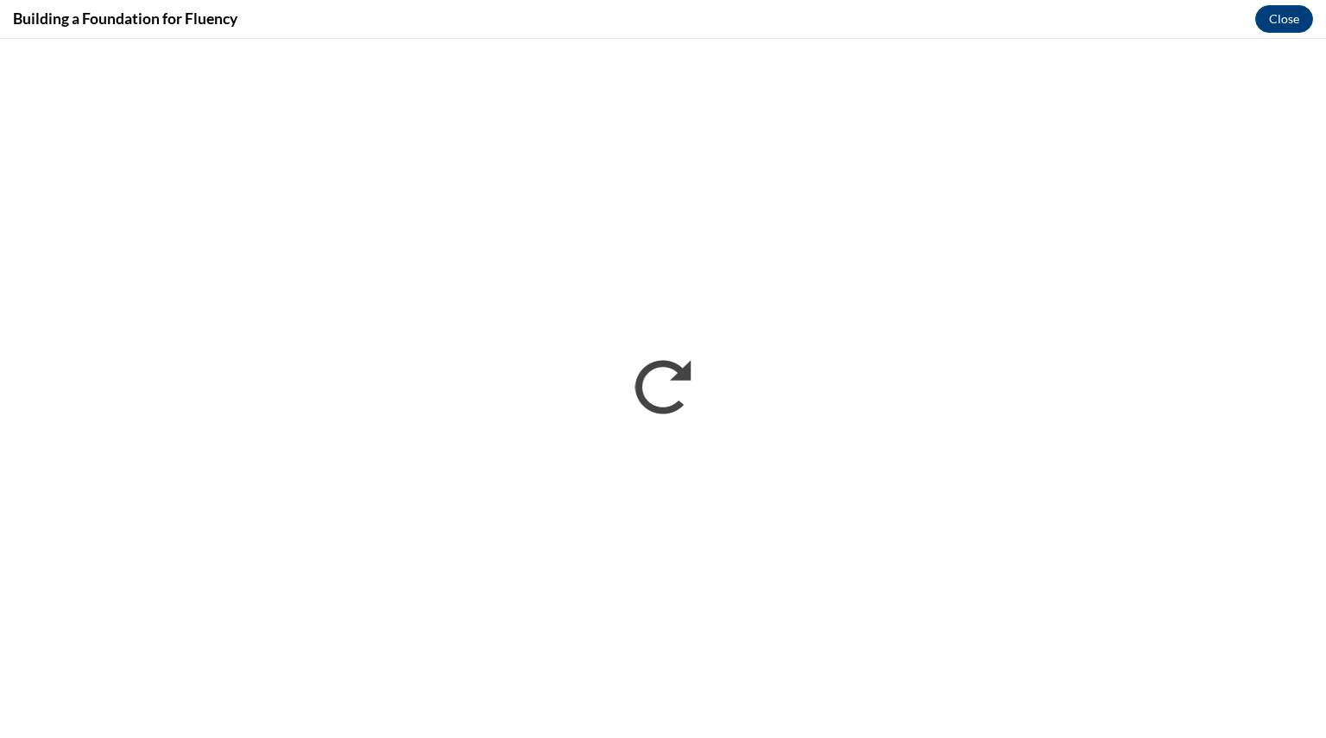
scroll to position [0, 0]
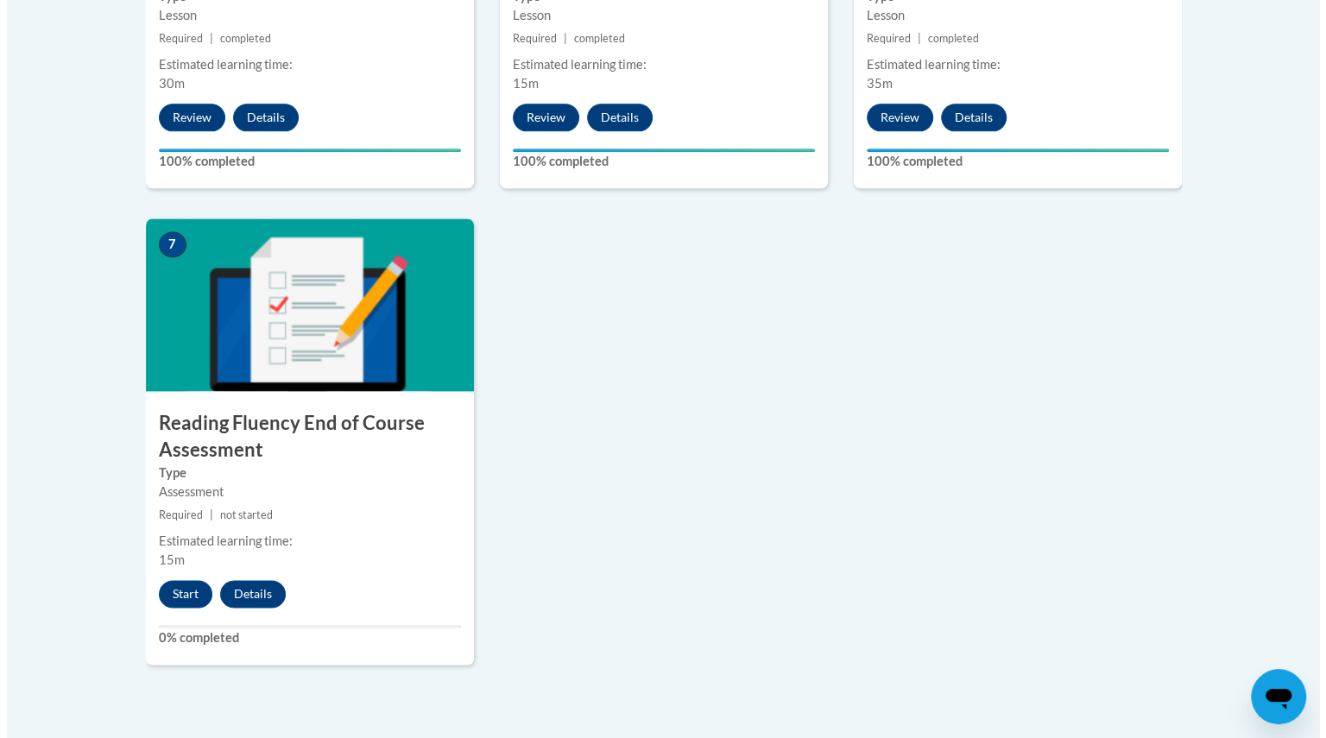
scroll to position [1288, 0]
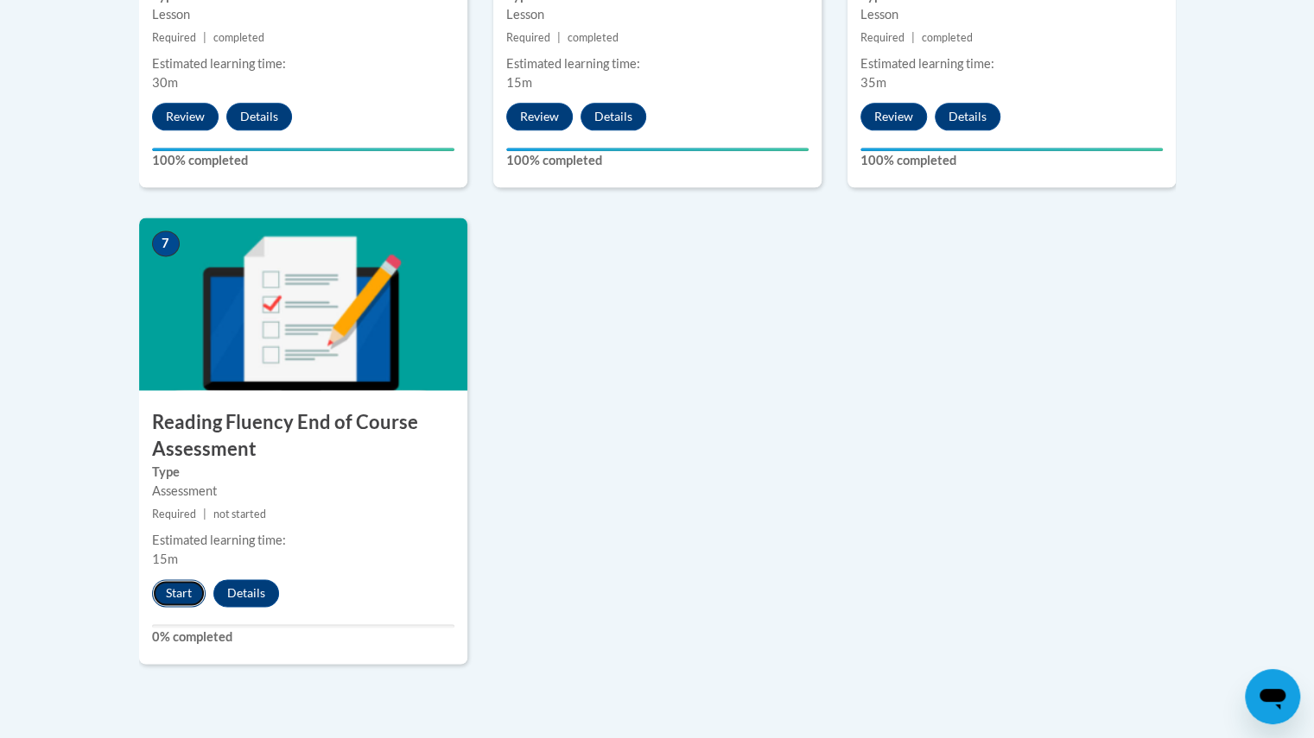
click at [186, 592] on button "Start" at bounding box center [179, 593] width 54 height 28
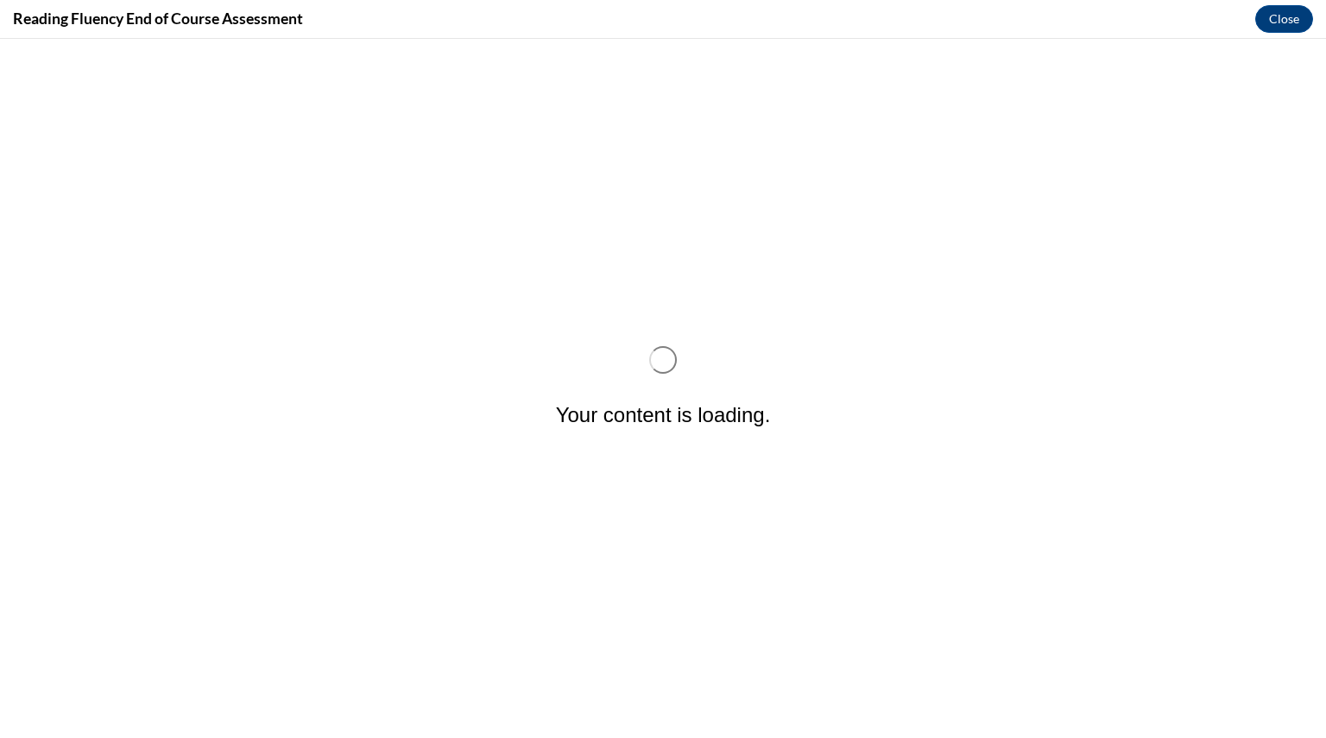
scroll to position [0, 0]
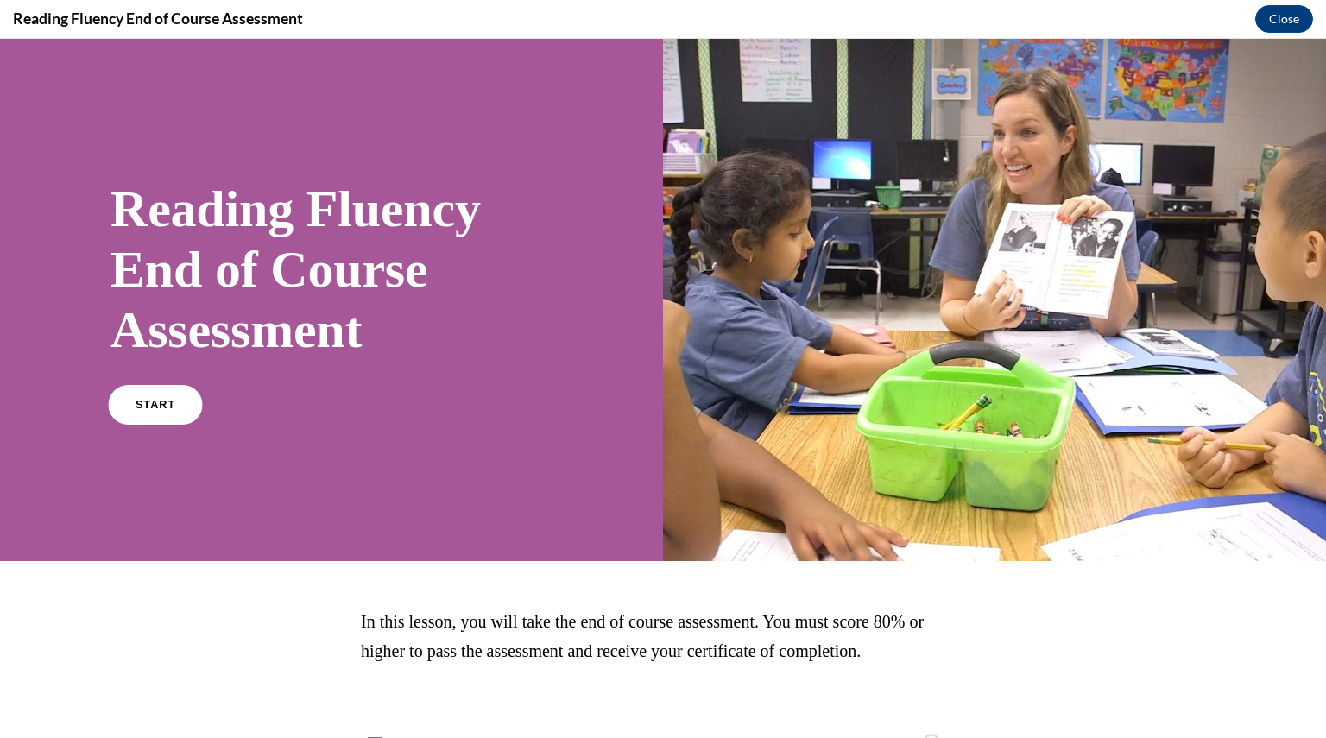
click at [168, 408] on span "START" at bounding box center [156, 405] width 40 height 13
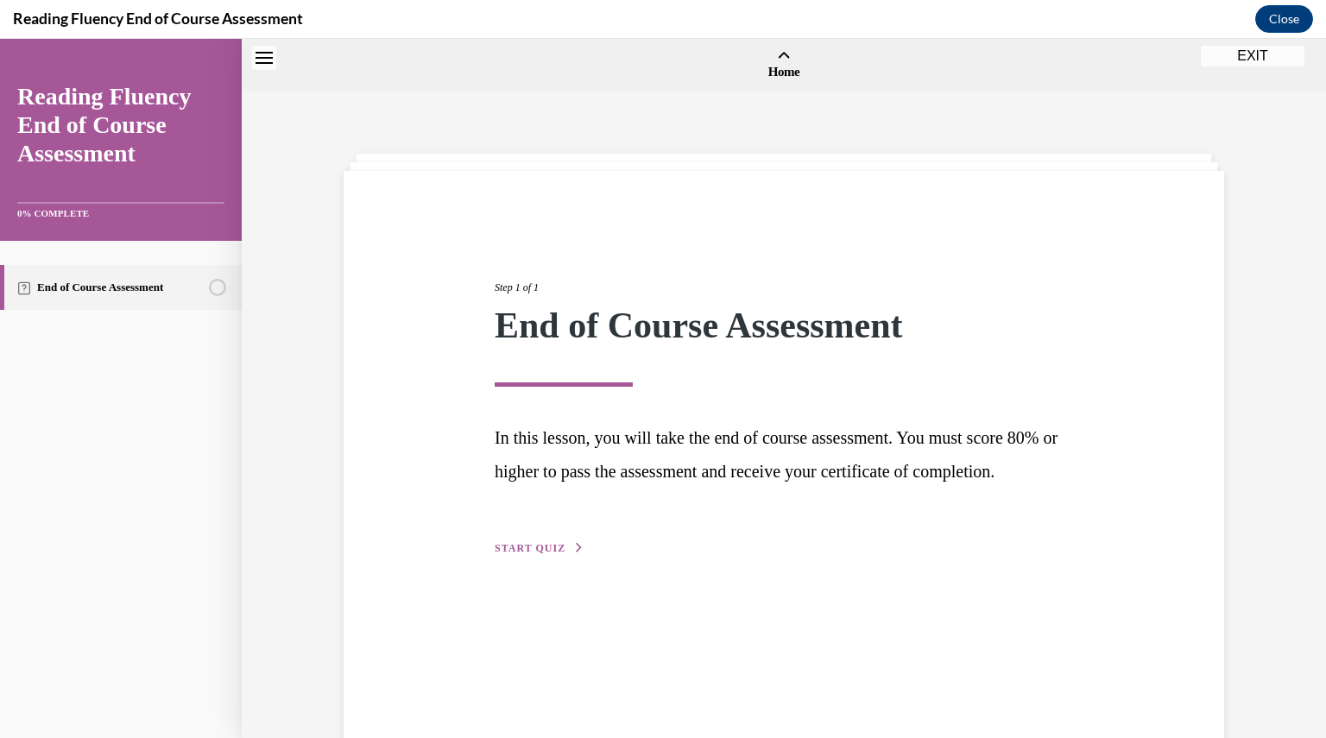
scroll to position [54, 0]
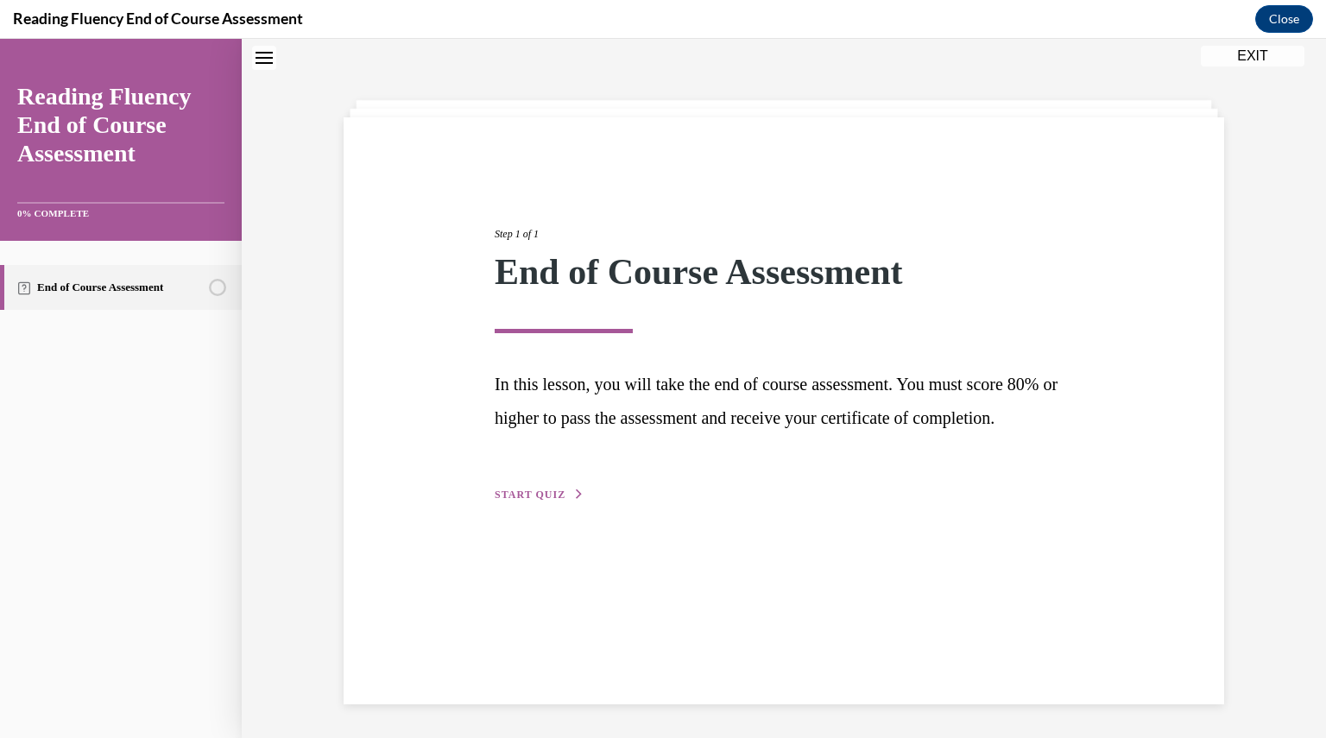
click at [531, 501] on span "START QUIZ" at bounding box center [530, 495] width 71 height 12
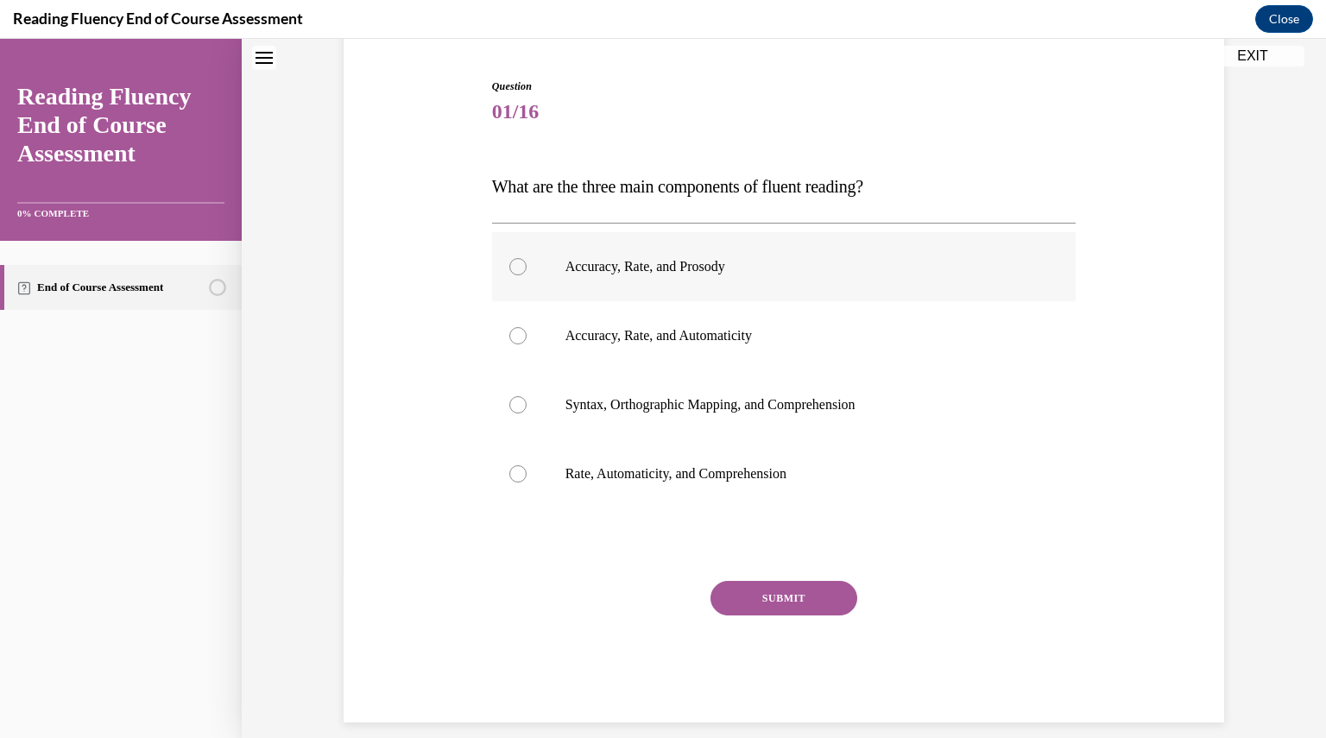
scroll to position [180, 0]
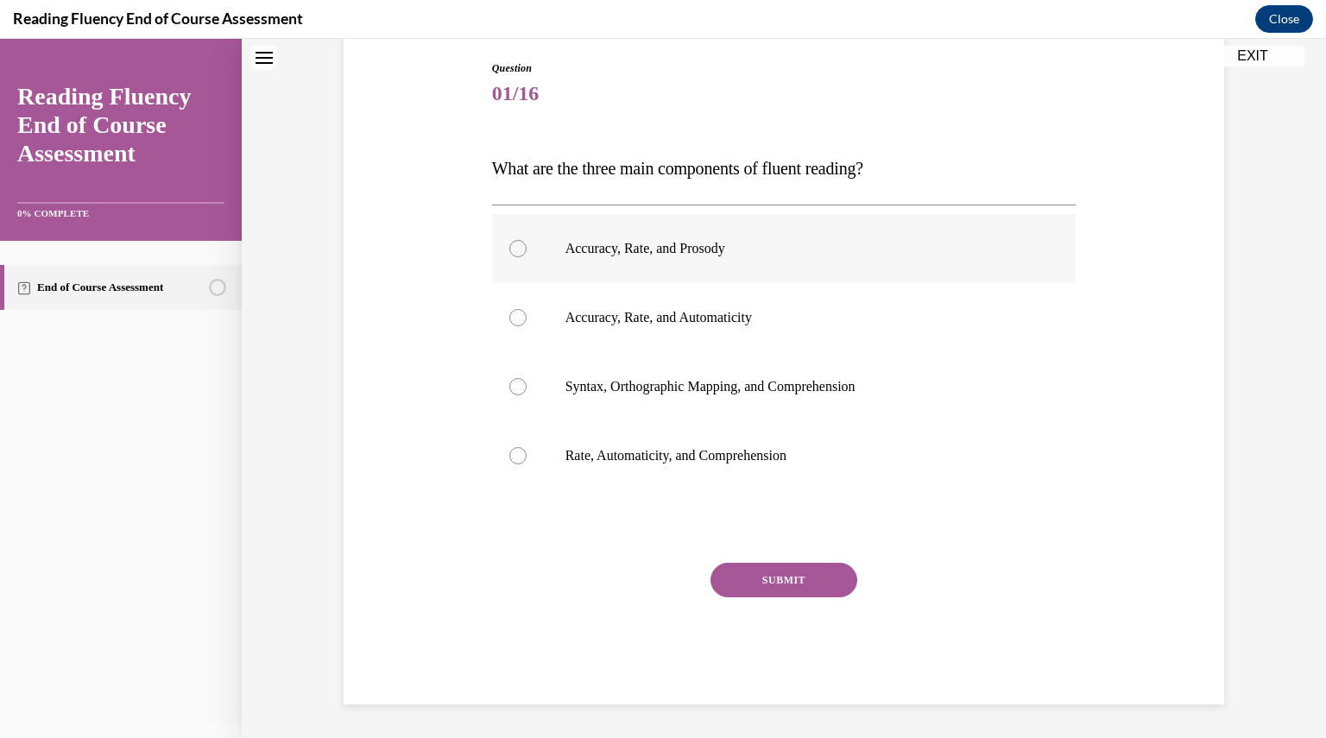
click at [516, 244] on div at bounding box center [518, 248] width 17 height 17
click at [516, 244] on input "Accuracy, Rate, and Prosody" at bounding box center [518, 248] width 17 height 17
radio input "true"
click at [831, 578] on button "SUBMIT" at bounding box center [784, 580] width 147 height 35
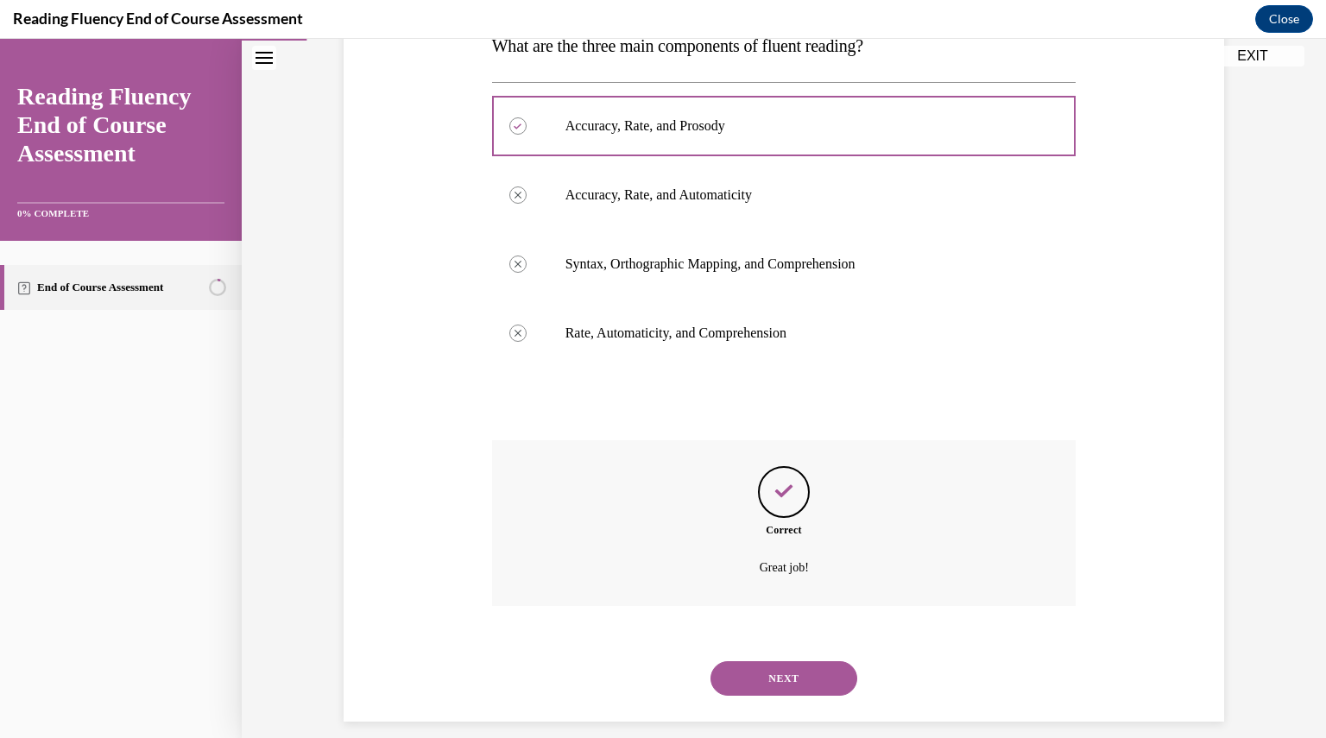
scroll to position [320, 0]
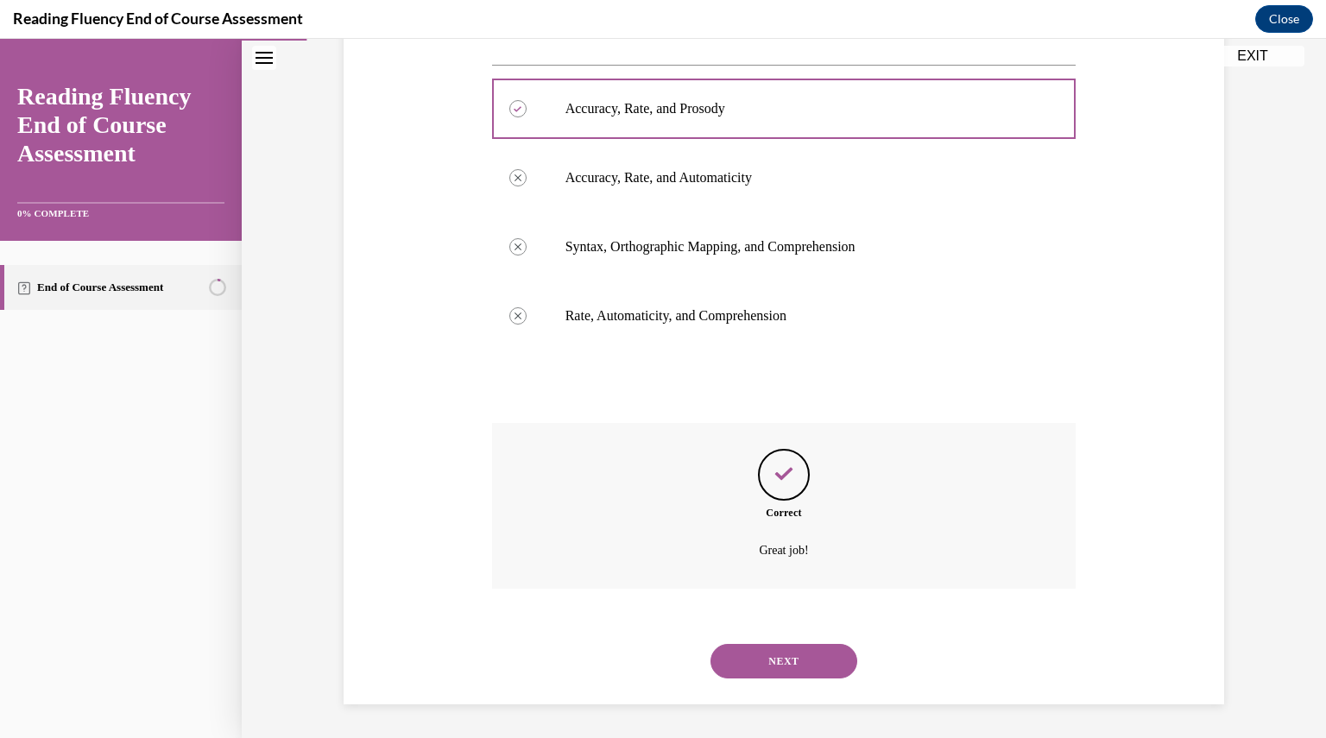
click at [822, 661] on button "NEXT" at bounding box center [784, 661] width 147 height 35
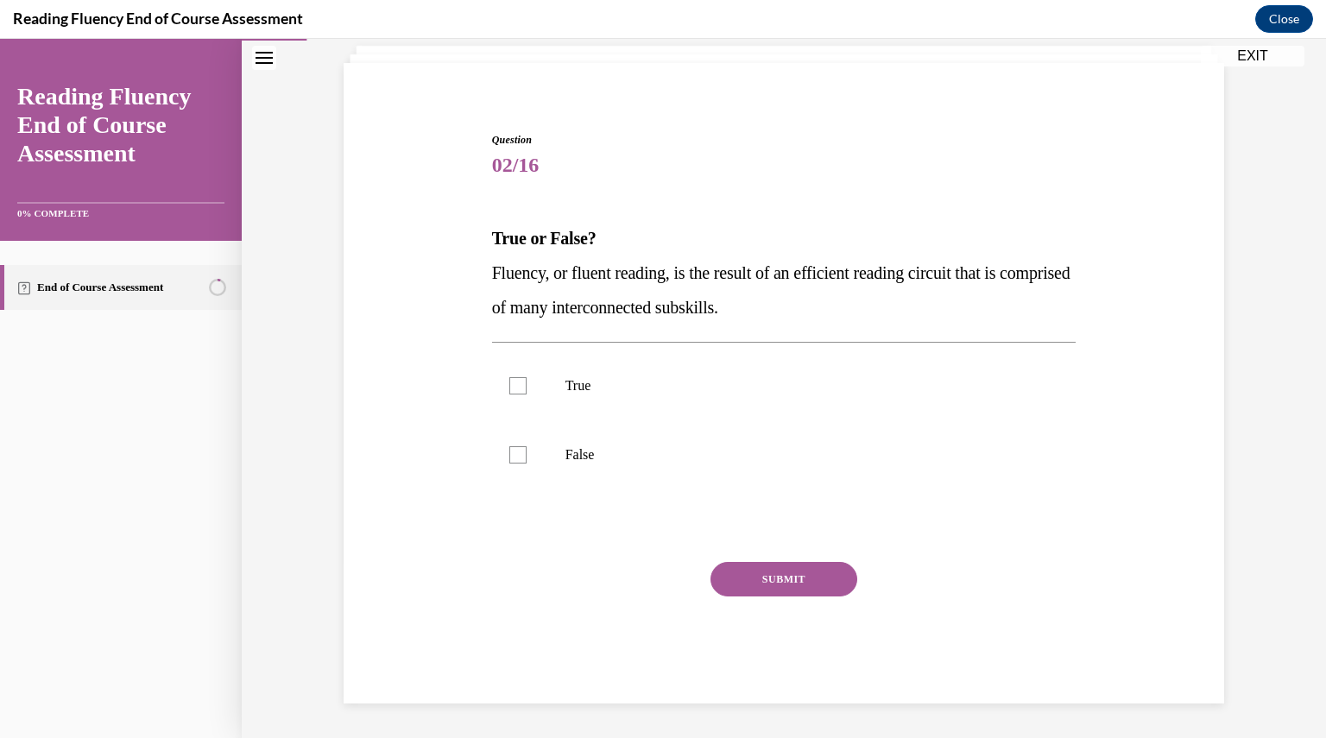
scroll to position [107, 0]
click at [516, 388] on div at bounding box center [518, 386] width 17 height 17
click at [516, 388] on input "True" at bounding box center [518, 386] width 17 height 17
checkbox input "true"
click at [803, 582] on button "SUBMIT" at bounding box center [784, 580] width 147 height 35
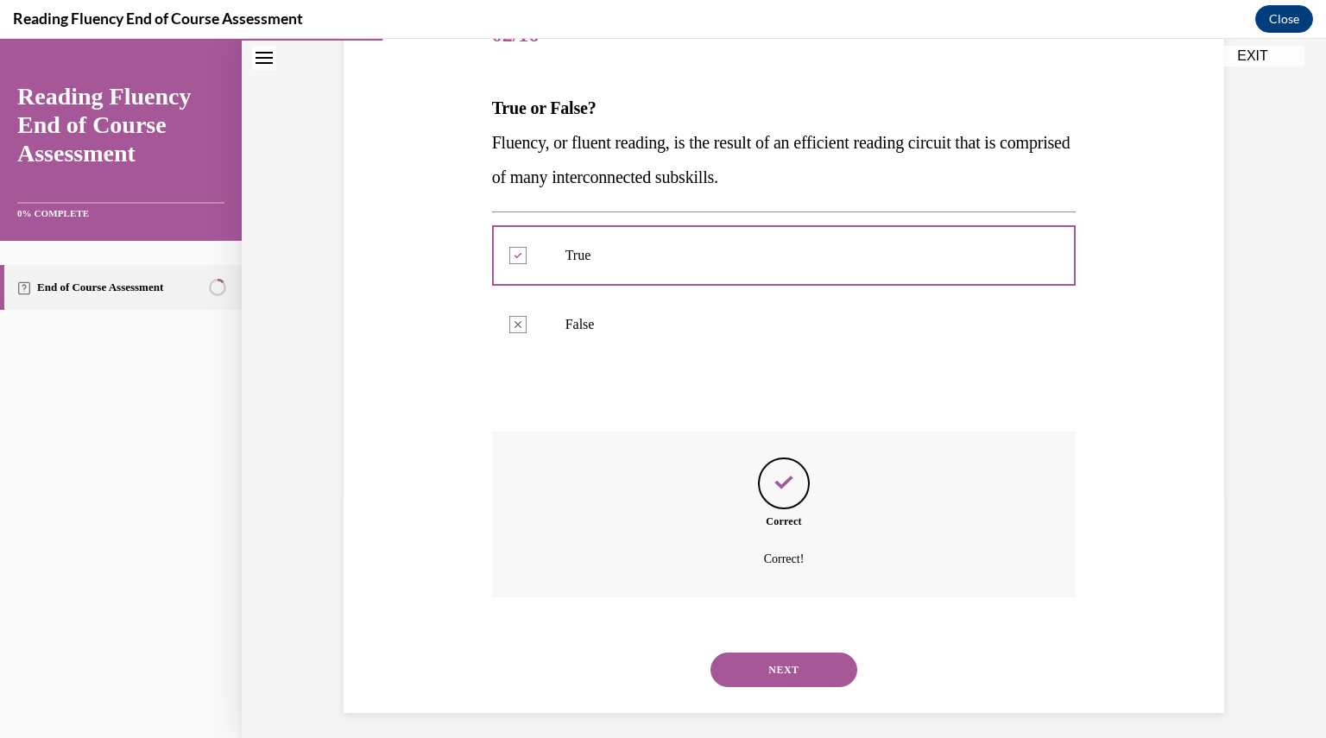
scroll to position [247, 0]
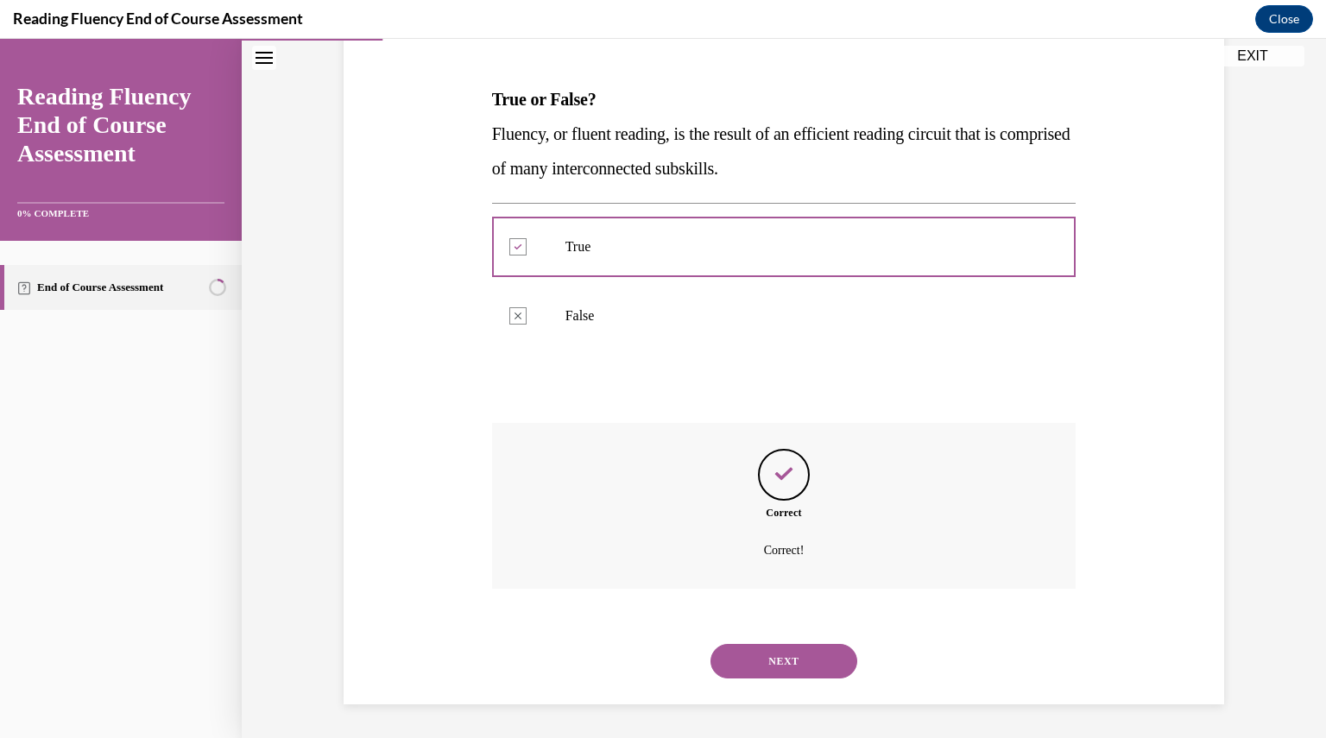
click at [773, 666] on button "NEXT" at bounding box center [784, 661] width 147 height 35
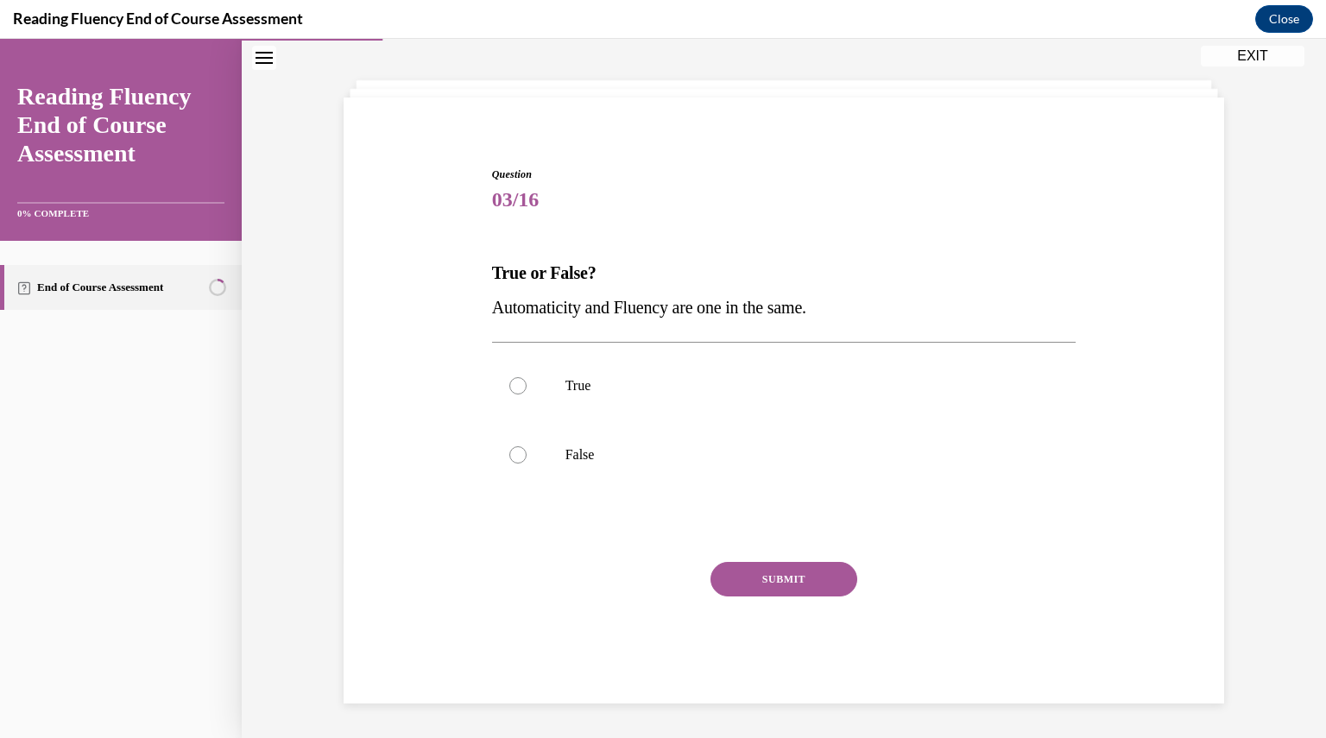
scroll to position [73, 0]
click at [510, 456] on div at bounding box center [518, 455] width 17 height 17
click at [510, 456] on input "False" at bounding box center [518, 455] width 17 height 17
radio input "true"
click at [803, 581] on button "SUBMIT" at bounding box center [784, 580] width 147 height 35
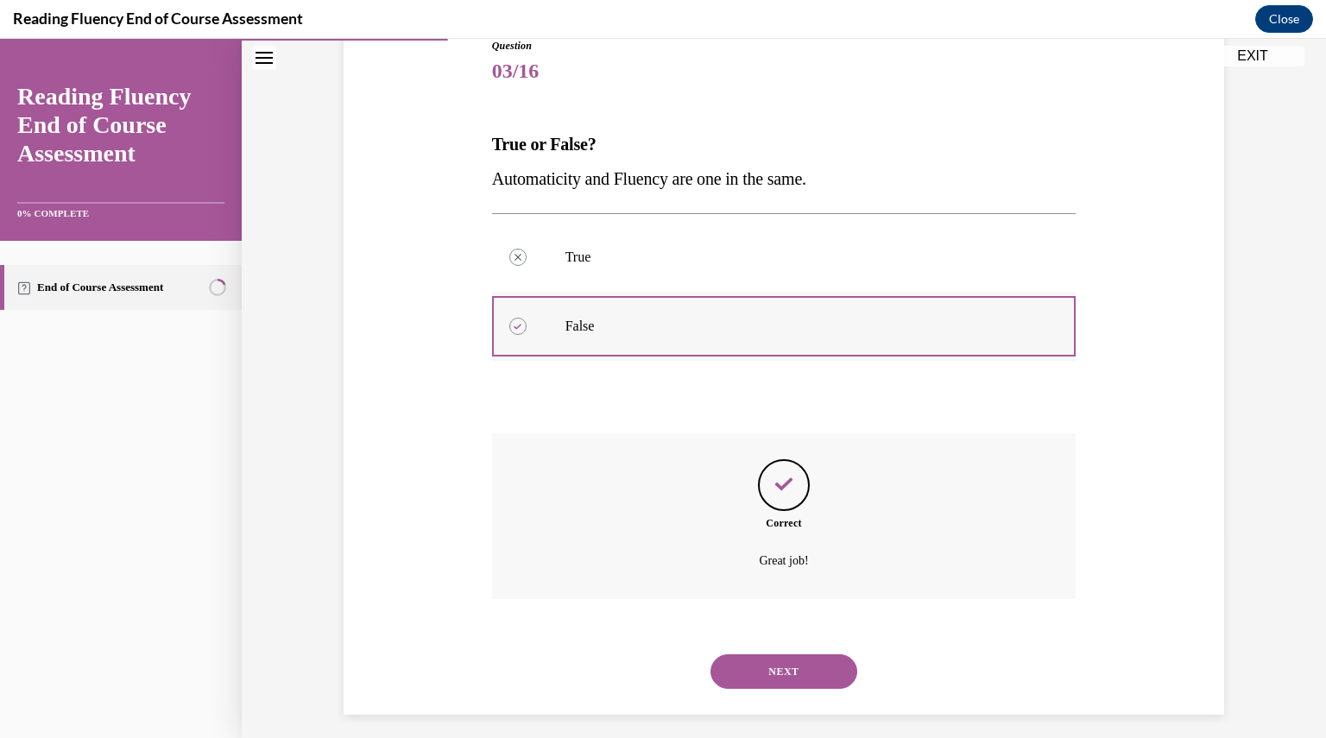
scroll to position [212, 0]
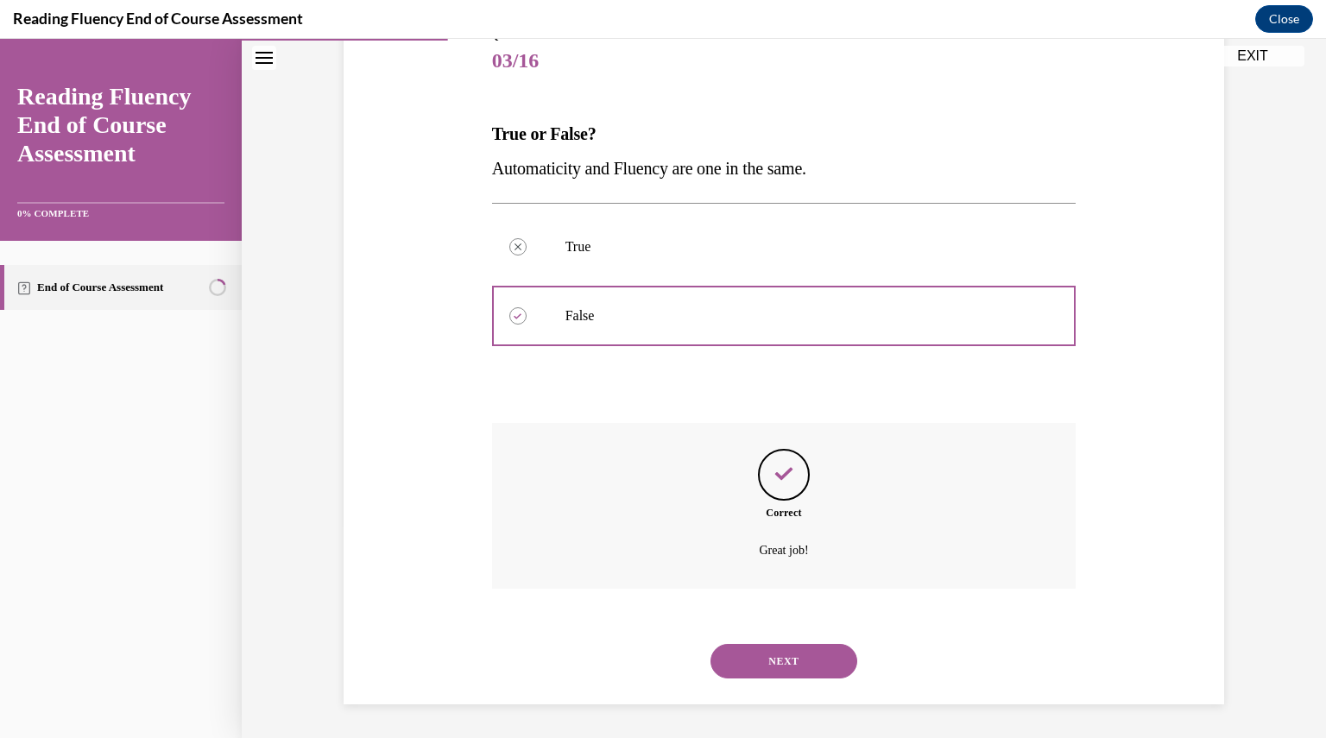
click at [793, 662] on button "NEXT" at bounding box center [784, 661] width 147 height 35
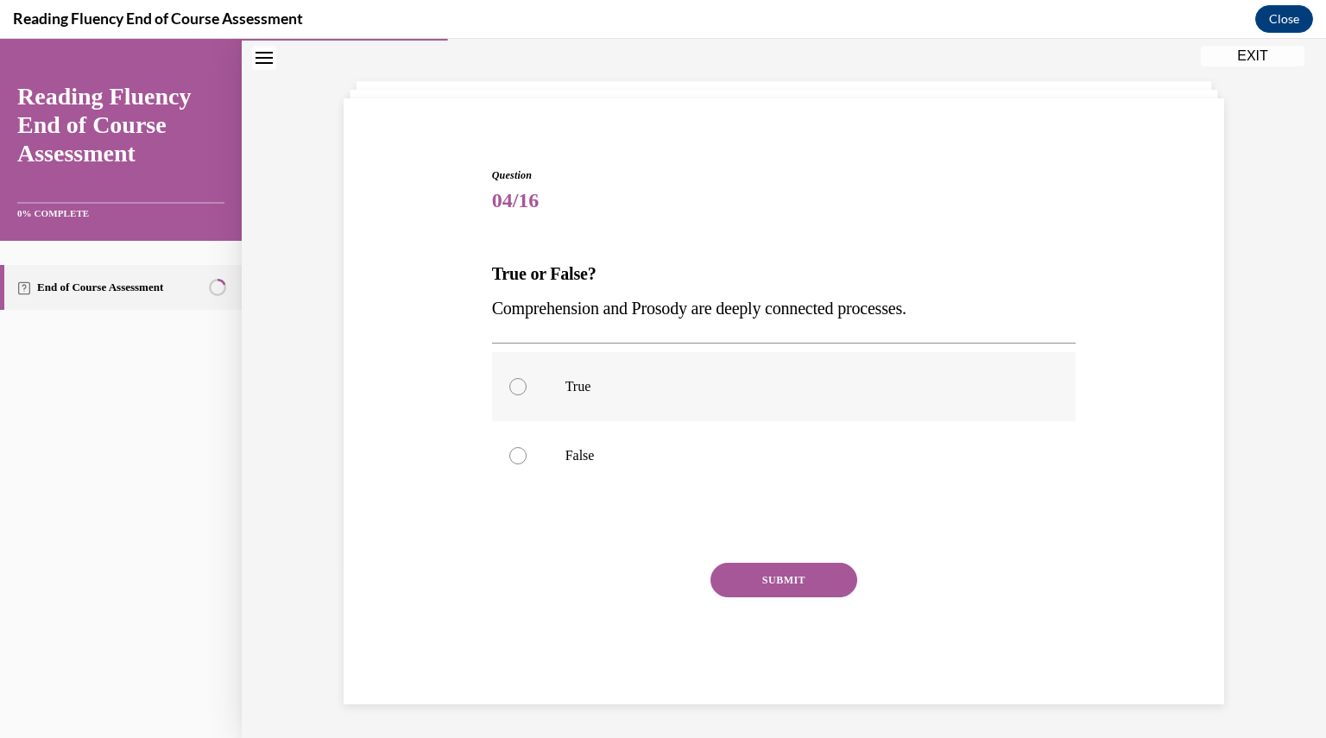
click at [506, 376] on label "True" at bounding box center [784, 386] width 585 height 69
click at [510, 378] on input "True" at bounding box center [518, 386] width 17 height 17
radio input "true"
click at [790, 581] on button "SUBMIT" at bounding box center [784, 580] width 147 height 35
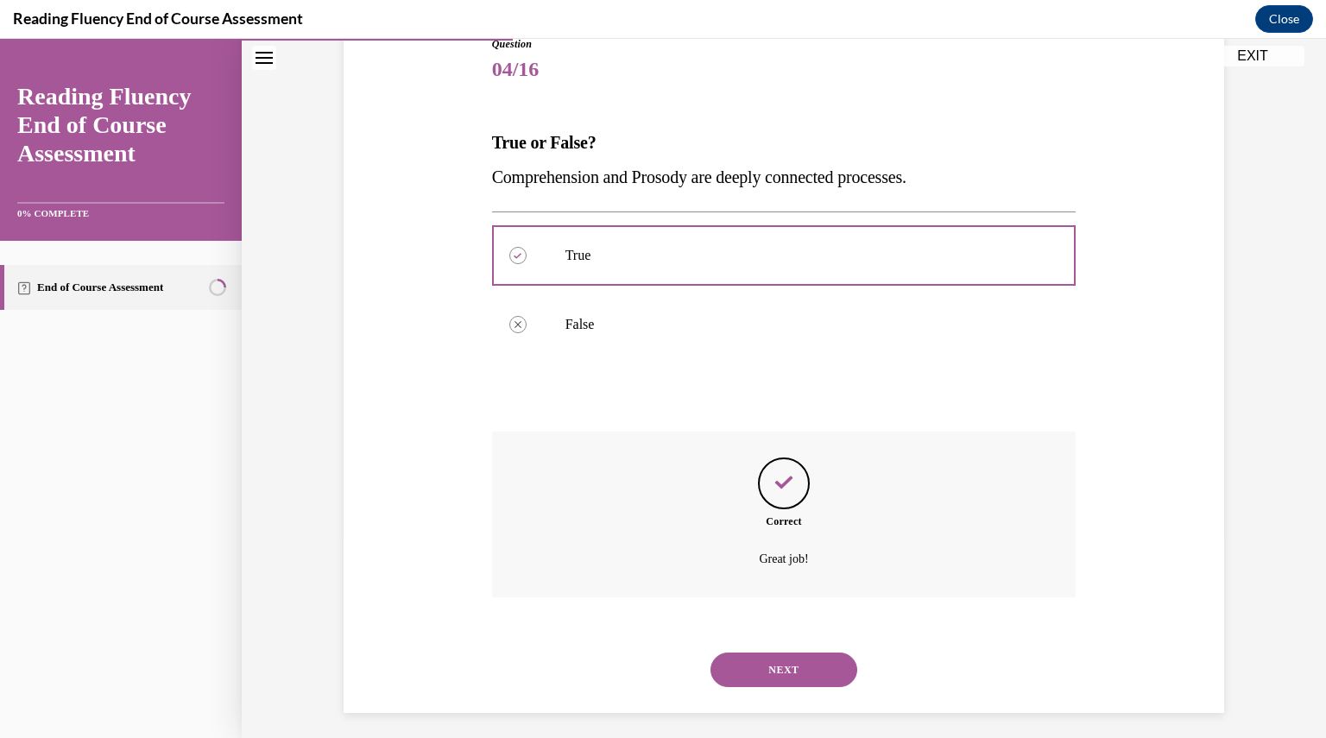
scroll to position [212, 0]
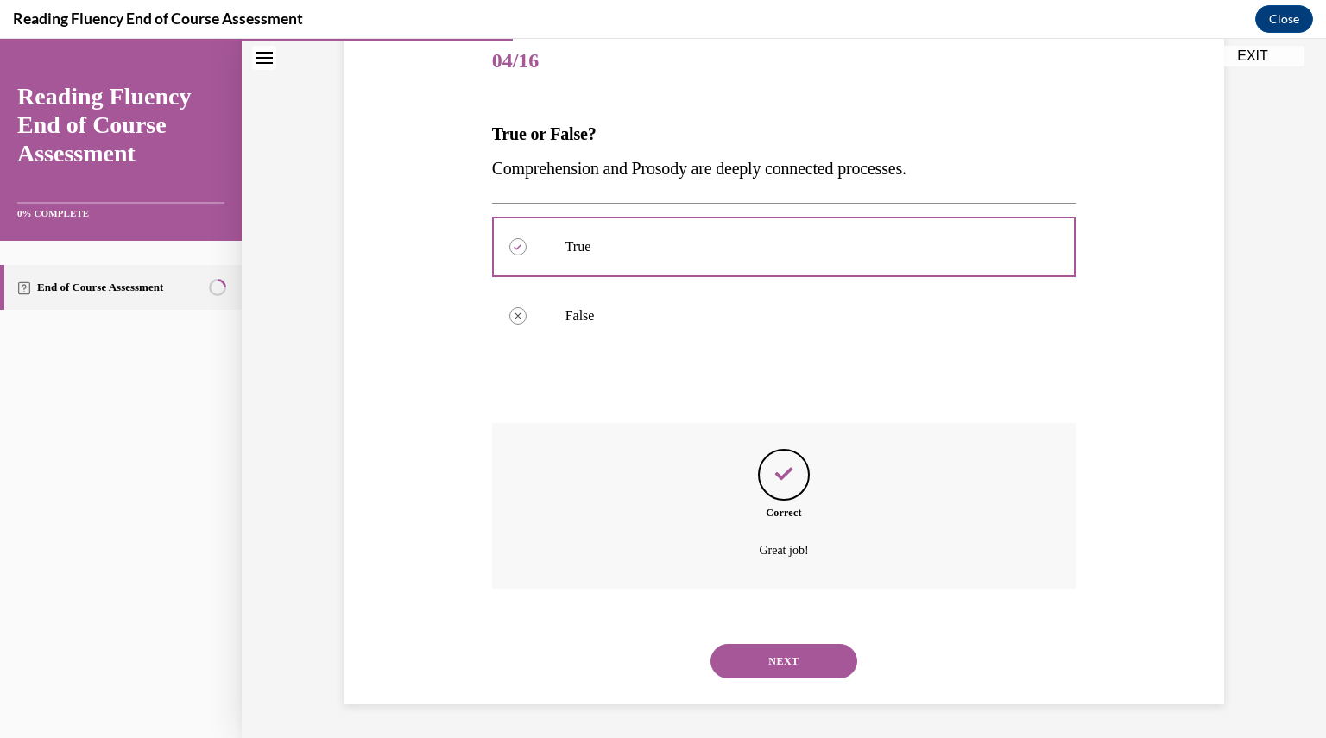
click at [777, 655] on button "NEXT" at bounding box center [784, 661] width 147 height 35
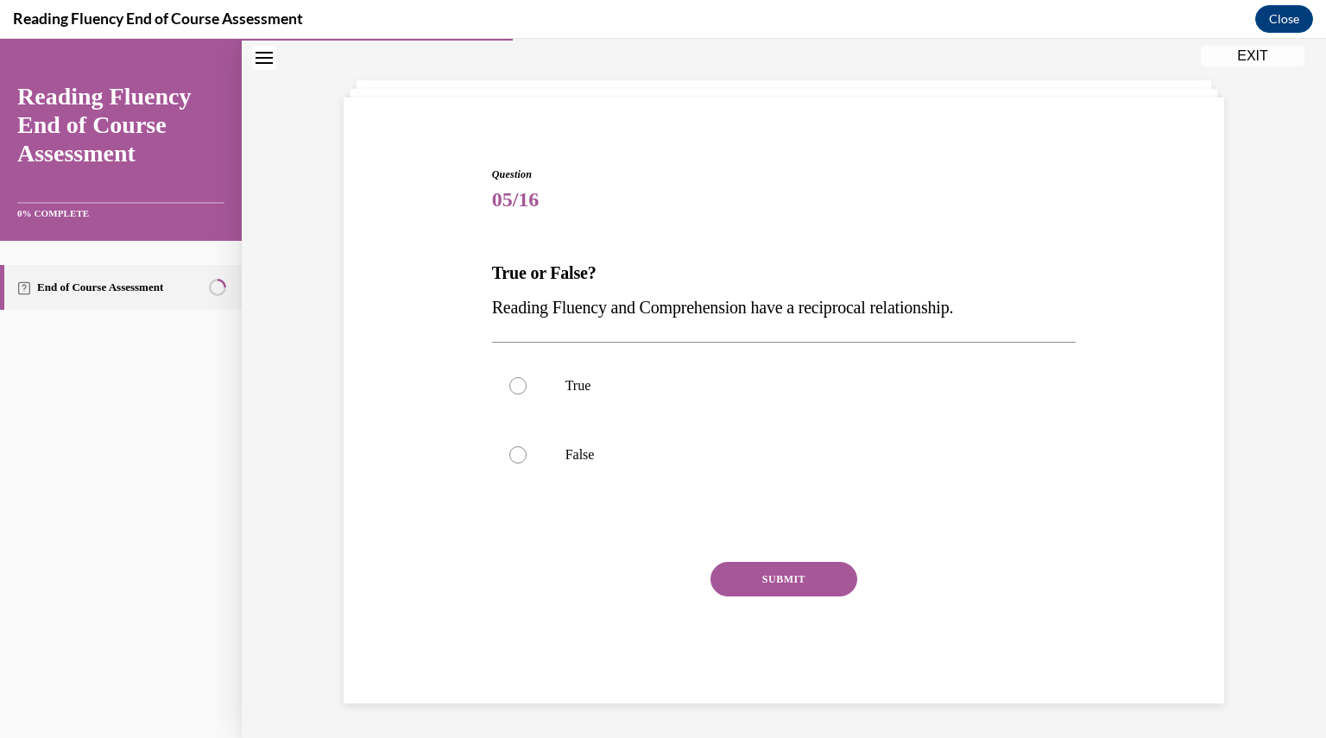
scroll to position [73, 0]
click at [522, 381] on label "True" at bounding box center [784, 386] width 585 height 69
click at [522, 381] on input "True" at bounding box center [518, 386] width 17 height 17
radio input "true"
click at [778, 580] on button "SUBMIT" at bounding box center [784, 580] width 147 height 35
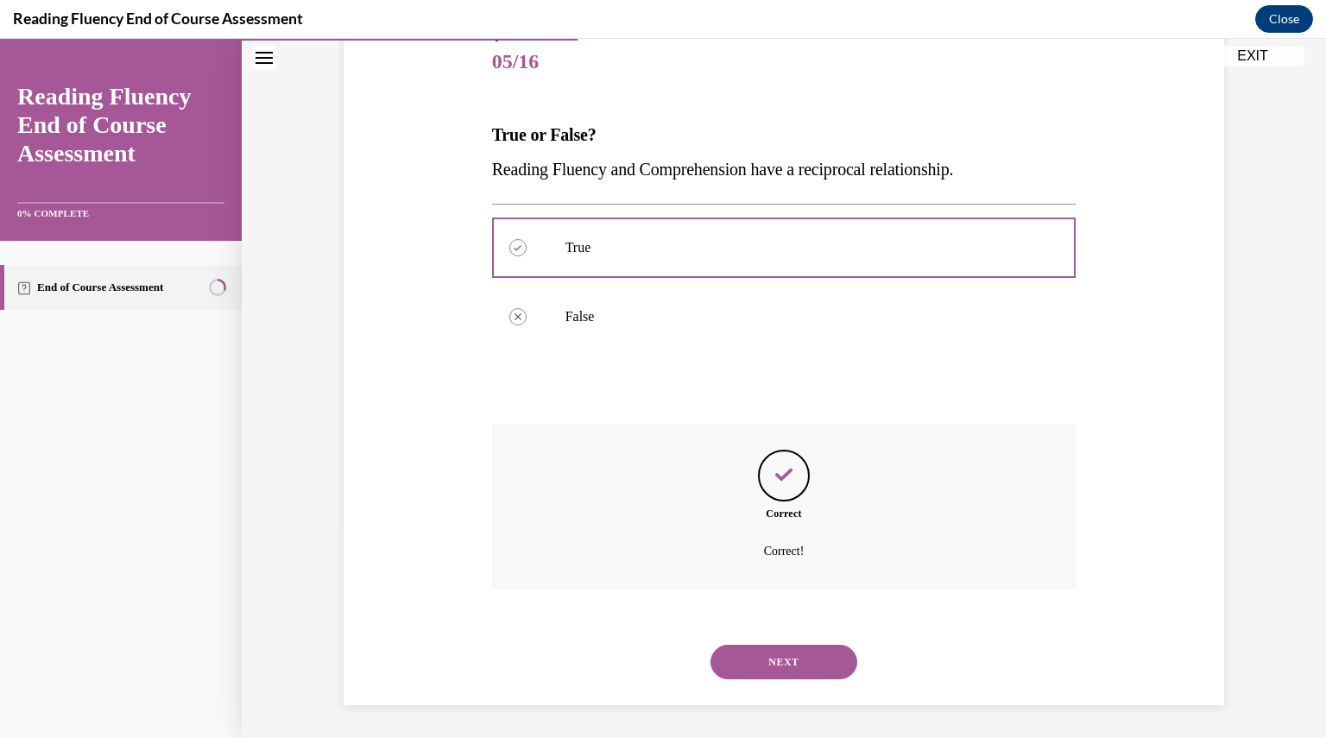
scroll to position [212, 0]
click at [770, 654] on button "NEXT" at bounding box center [784, 661] width 147 height 35
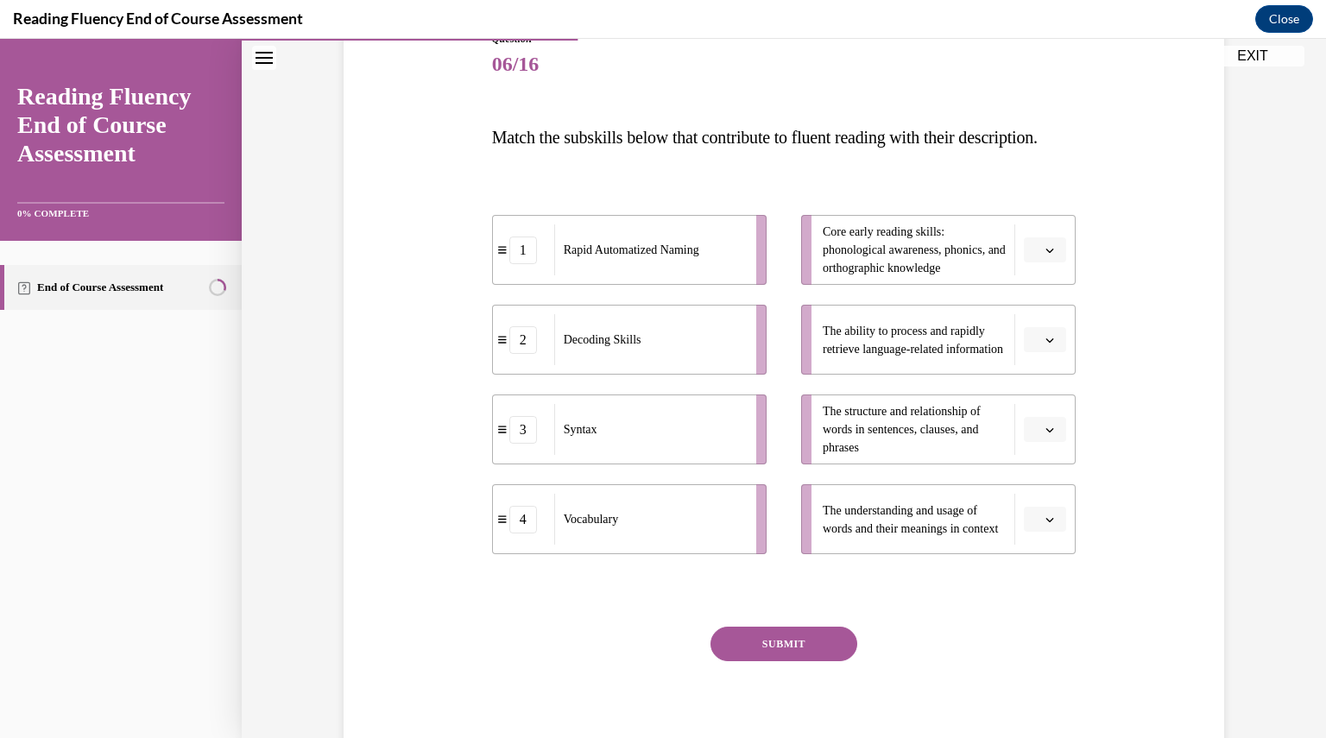
scroll to position [211, 0]
click at [1046, 253] on icon "button" at bounding box center [1050, 248] width 9 height 9
click at [1041, 434] on div "3" at bounding box center [1037, 425] width 42 height 35
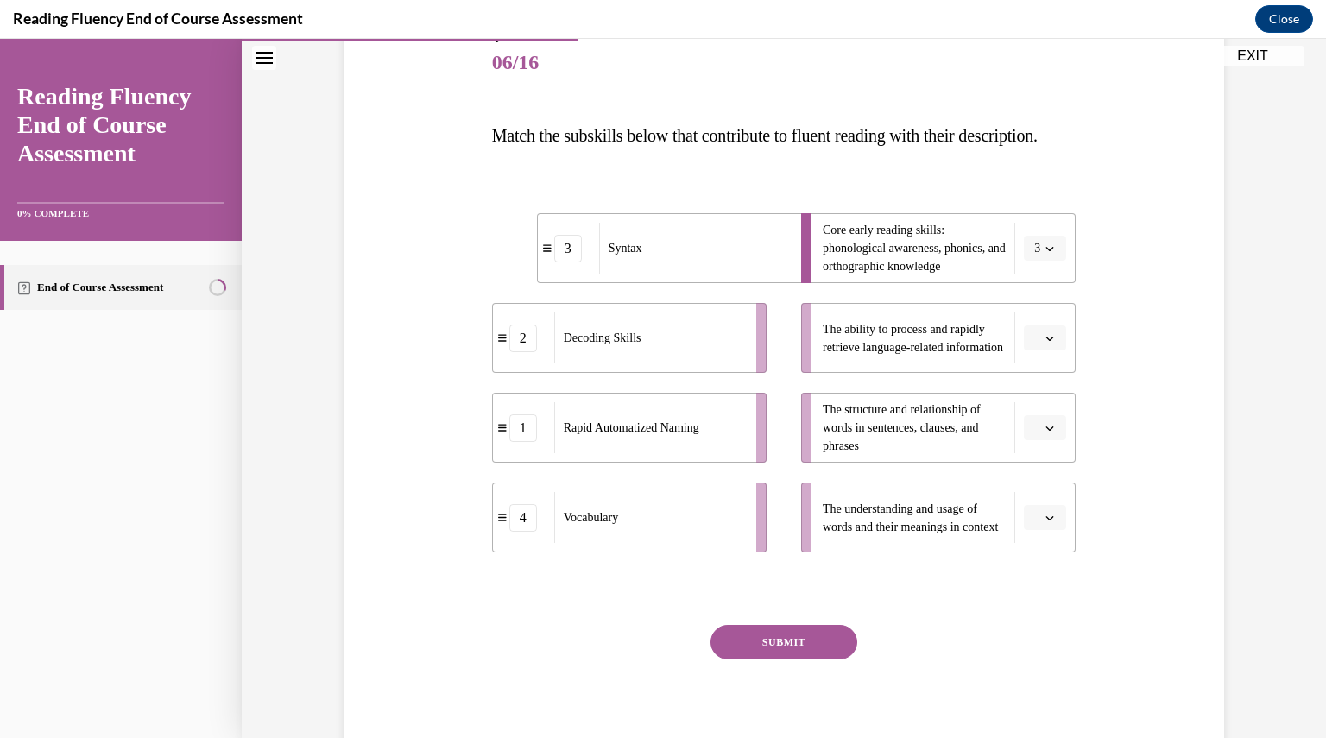
click at [1047, 262] on button "3" at bounding box center [1045, 249] width 42 height 26
click at [1040, 383] on div "2" at bounding box center [1033, 390] width 42 height 35
click at [1050, 351] on button "button" at bounding box center [1045, 339] width 42 height 26
click at [1043, 441] on div "1" at bounding box center [1037, 445] width 42 height 35
click at [1047, 431] on icon "button" at bounding box center [1051, 429] width 8 height 4
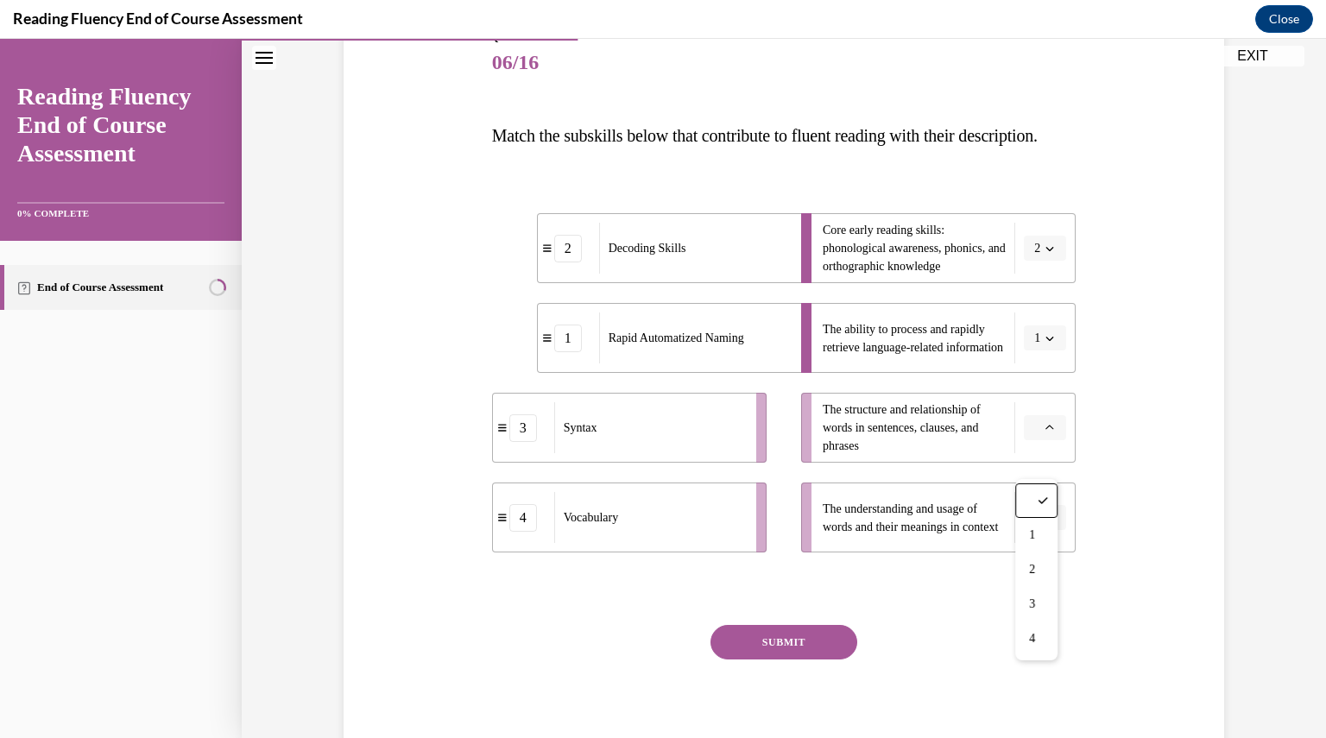
click at [1046, 433] on icon "button" at bounding box center [1050, 427] width 9 height 9
click at [1047, 431] on icon "button" at bounding box center [1051, 429] width 8 height 4
click at [1039, 598] on div "3" at bounding box center [1037, 604] width 42 height 35
click at [1046, 522] on icon "button" at bounding box center [1050, 518] width 9 height 9
click at [1043, 522] on div "4" at bounding box center [1037, 514] width 42 height 35
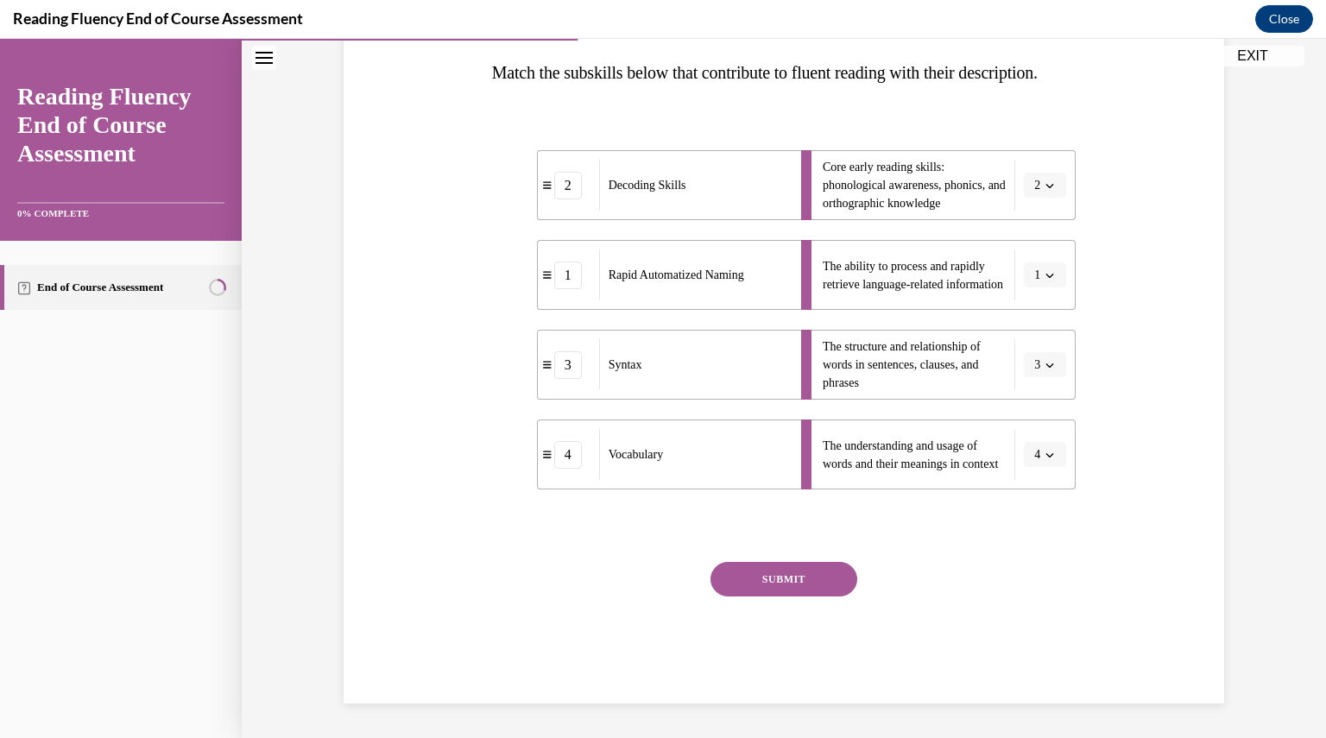
scroll to position [276, 0]
click at [827, 597] on button "SUBMIT" at bounding box center [784, 579] width 147 height 35
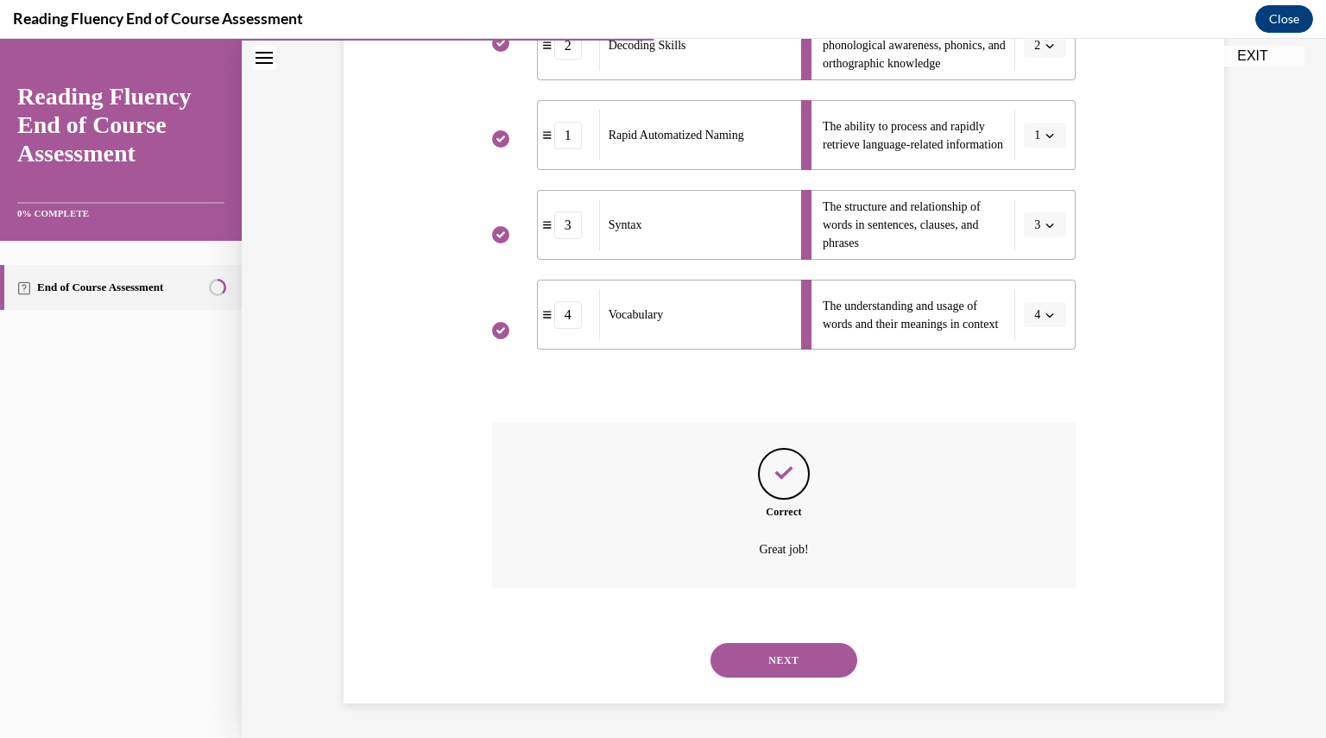
scroll to position [447, 0]
click at [793, 653] on button "NEXT" at bounding box center [784, 660] width 147 height 35
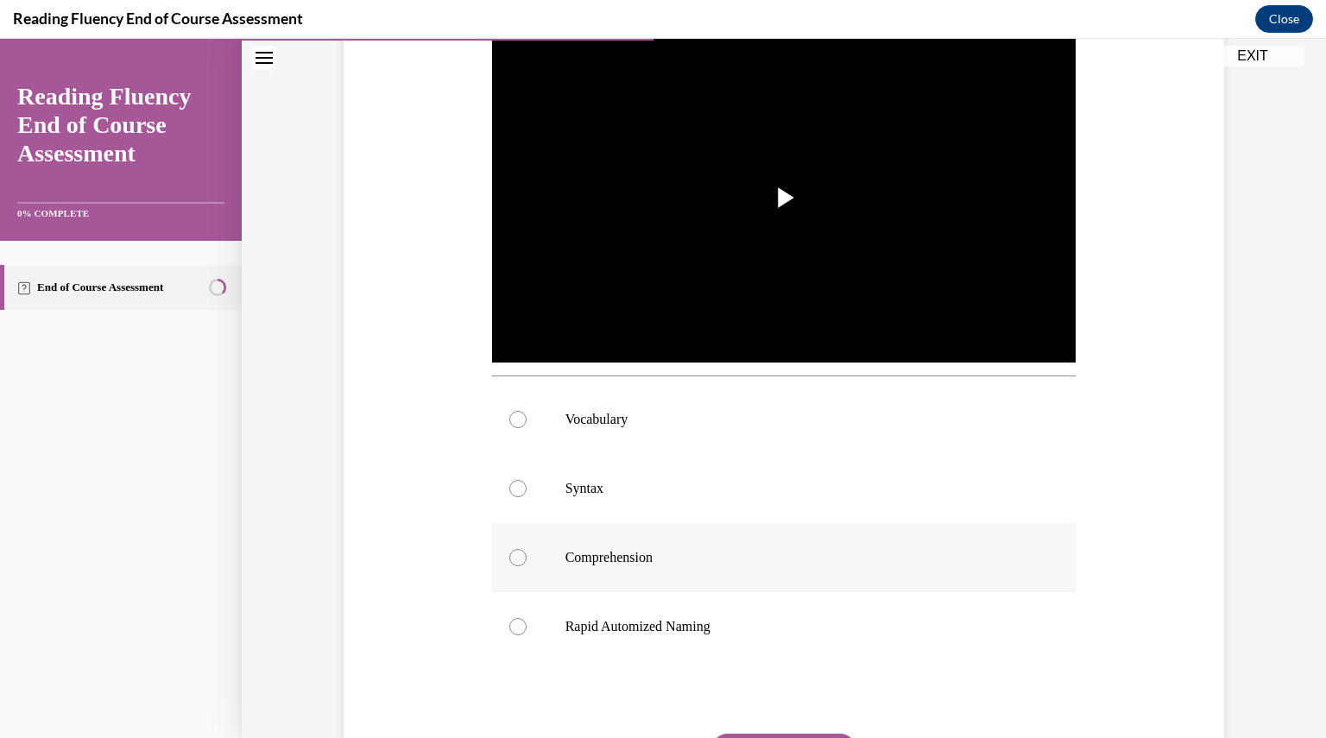
scroll to position [383, 0]
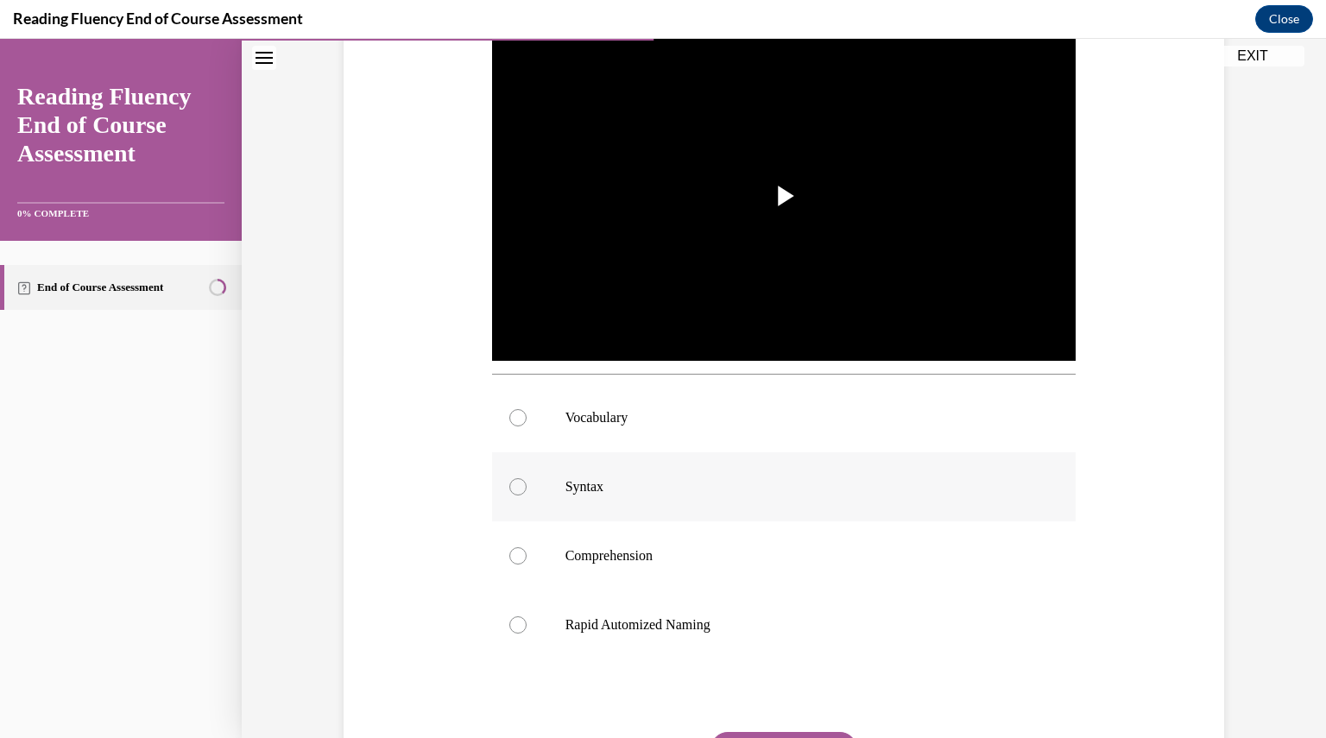
click at [511, 487] on div at bounding box center [518, 486] width 17 height 17
click at [511, 487] on input "Syntax" at bounding box center [518, 486] width 17 height 17
radio input "true"
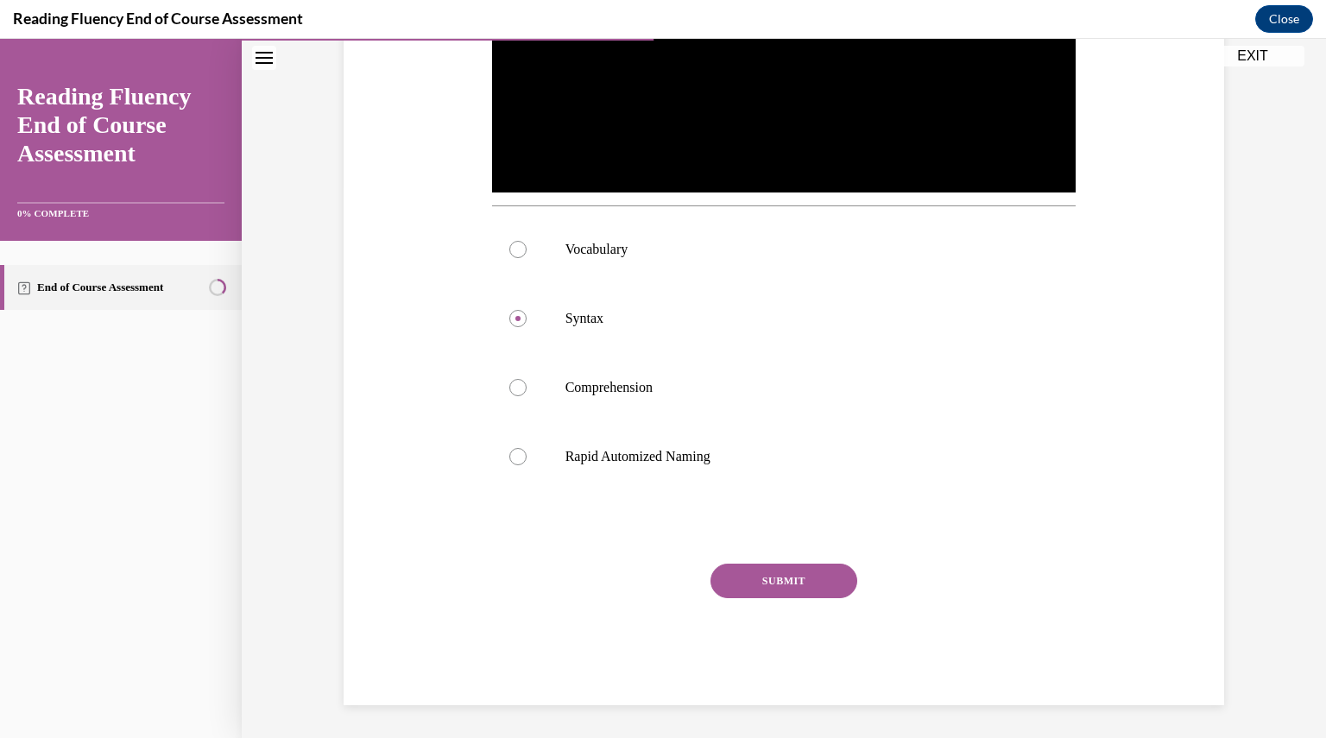
click at [774, 579] on button "SUBMIT" at bounding box center [784, 581] width 147 height 35
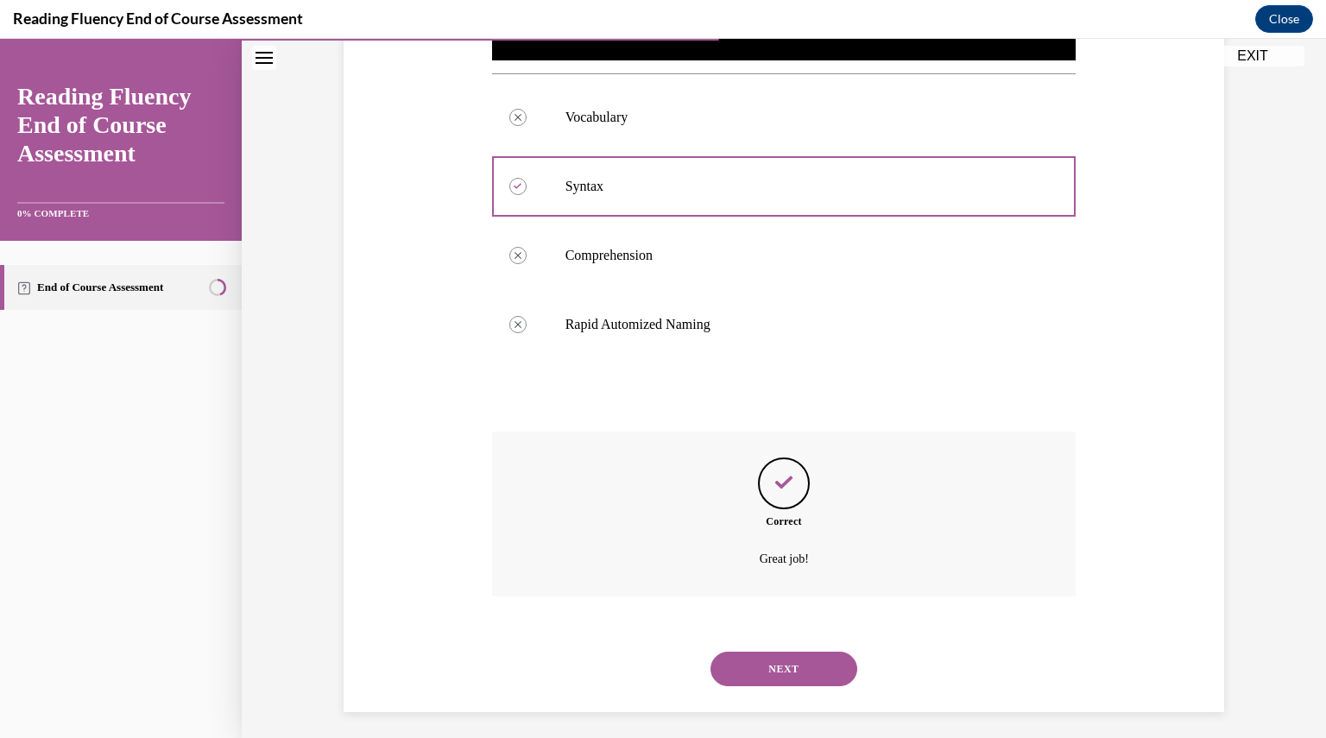
scroll to position [692, 0]
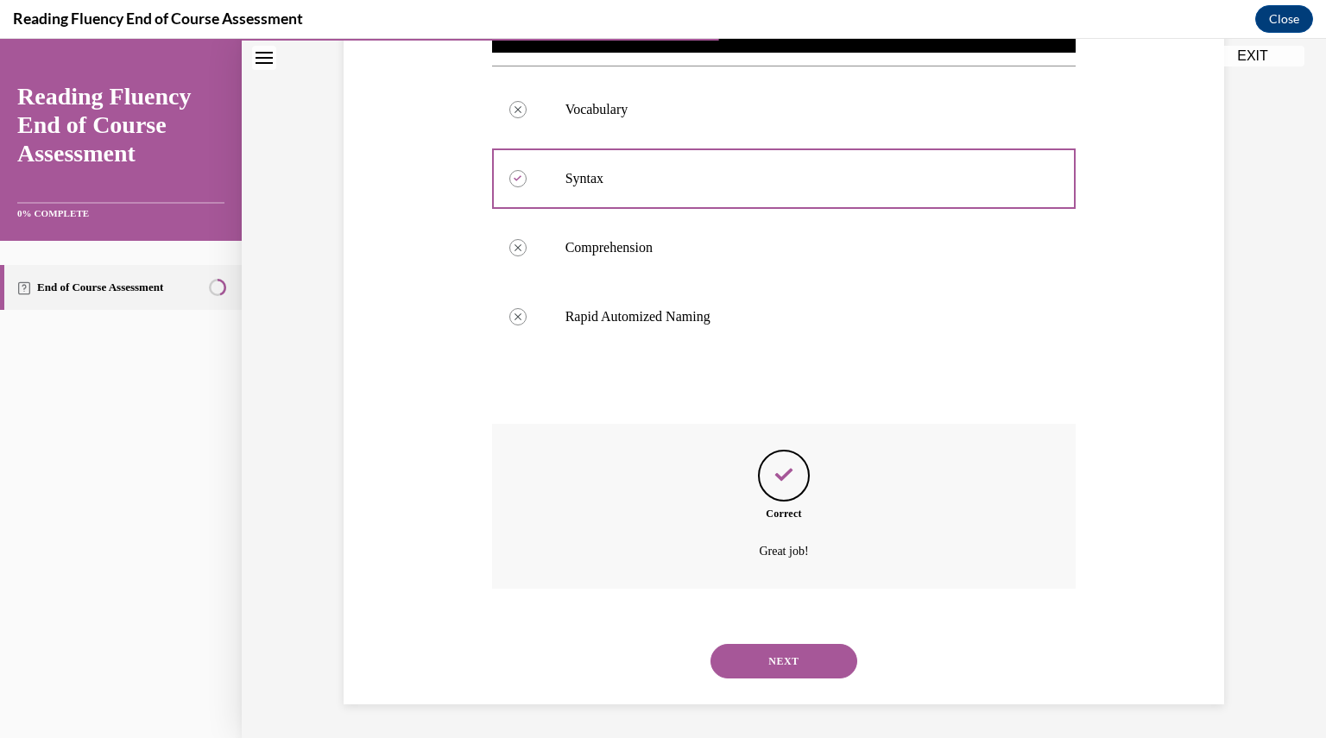
click at [769, 659] on button "NEXT" at bounding box center [784, 661] width 147 height 35
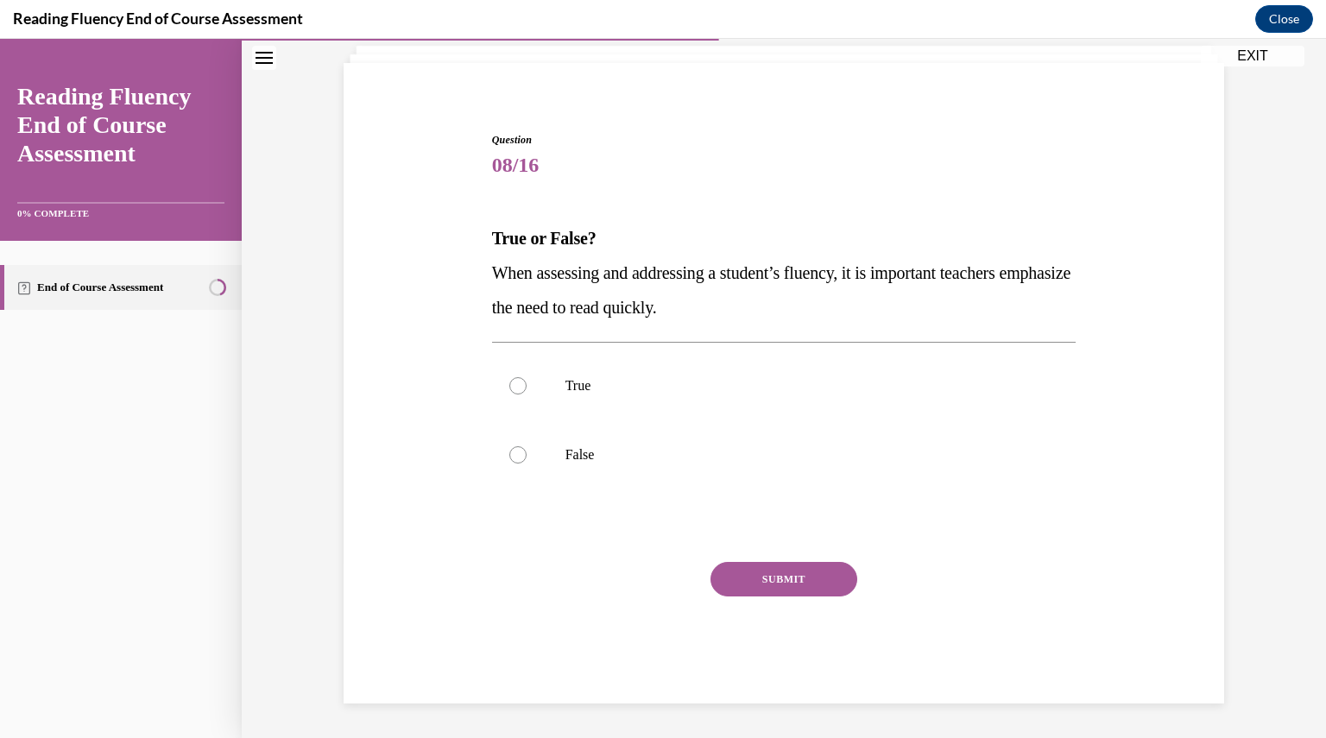
scroll to position [107, 0]
click at [512, 459] on div at bounding box center [518, 455] width 17 height 17
click at [512, 459] on input "False" at bounding box center [518, 455] width 17 height 17
radio input "true"
click at [767, 576] on button "SUBMIT" at bounding box center [784, 580] width 147 height 35
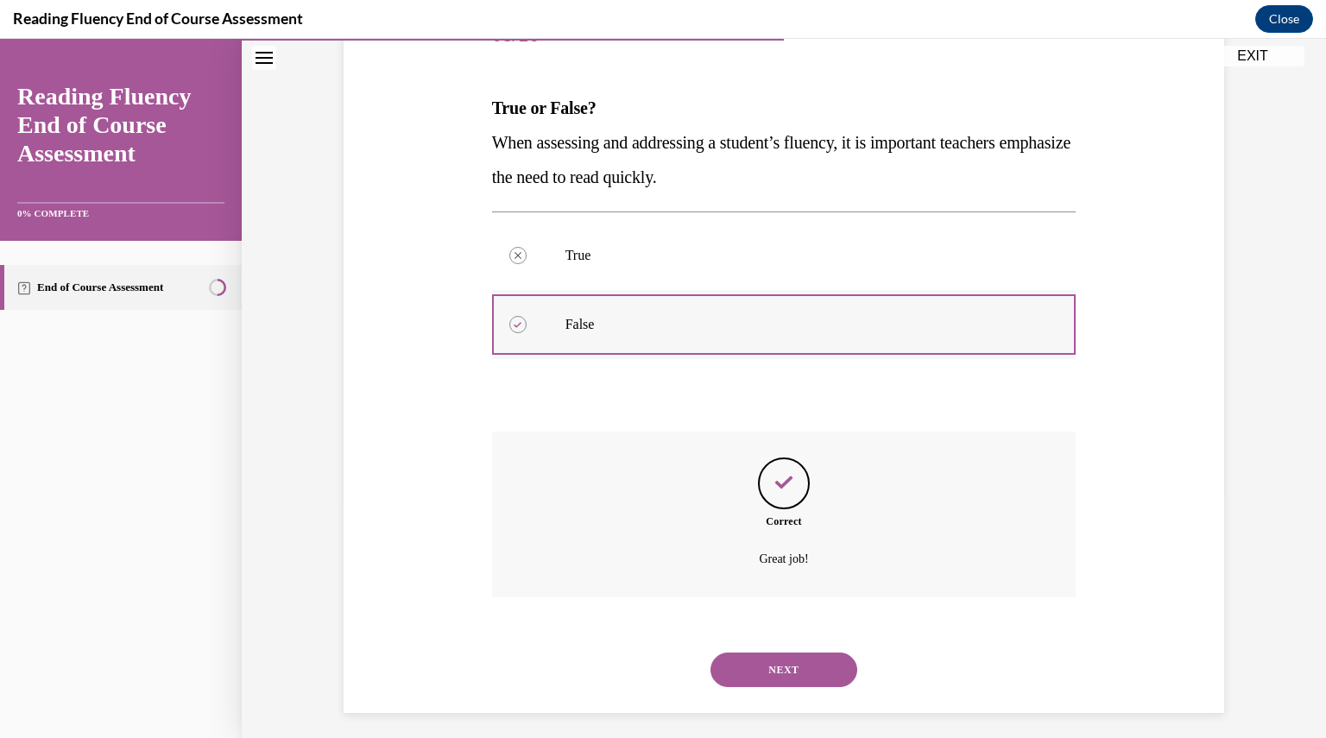
scroll to position [247, 0]
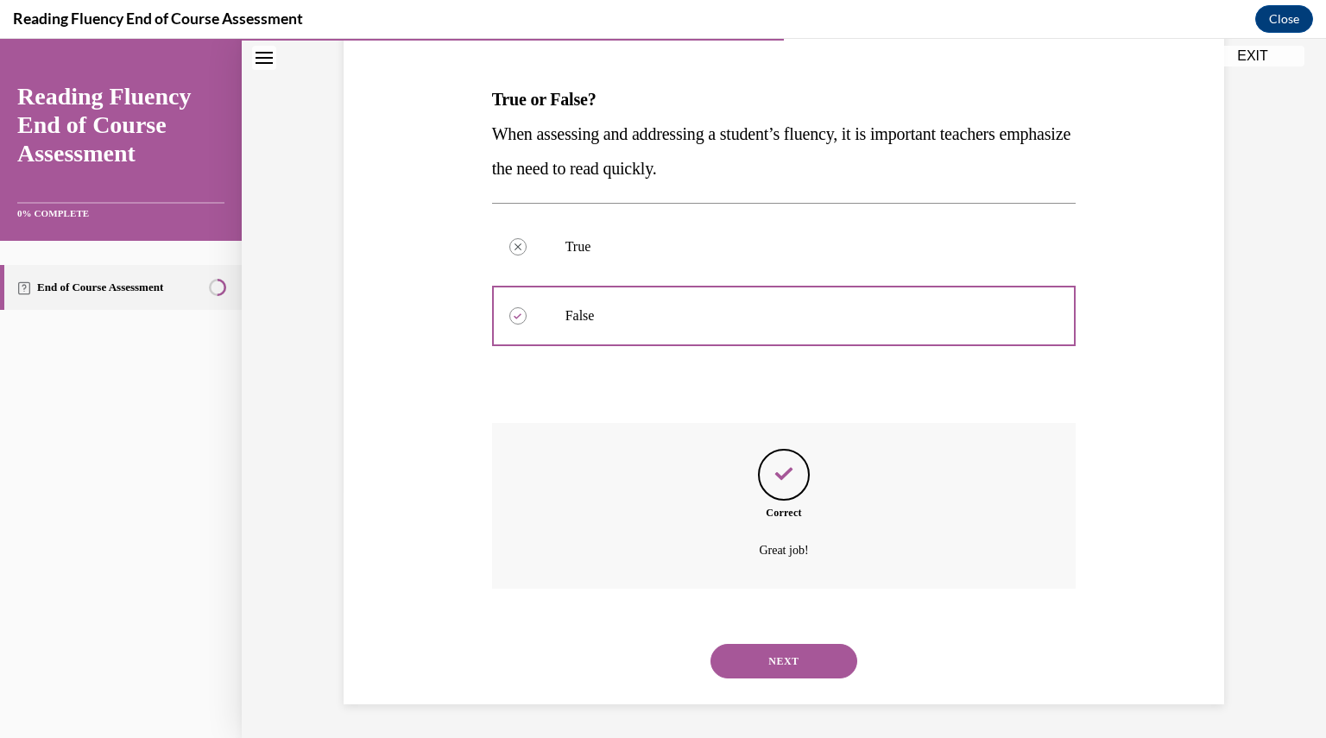
click at [779, 665] on button "NEXT" at bounding box center [784, 661] width 147 height 35
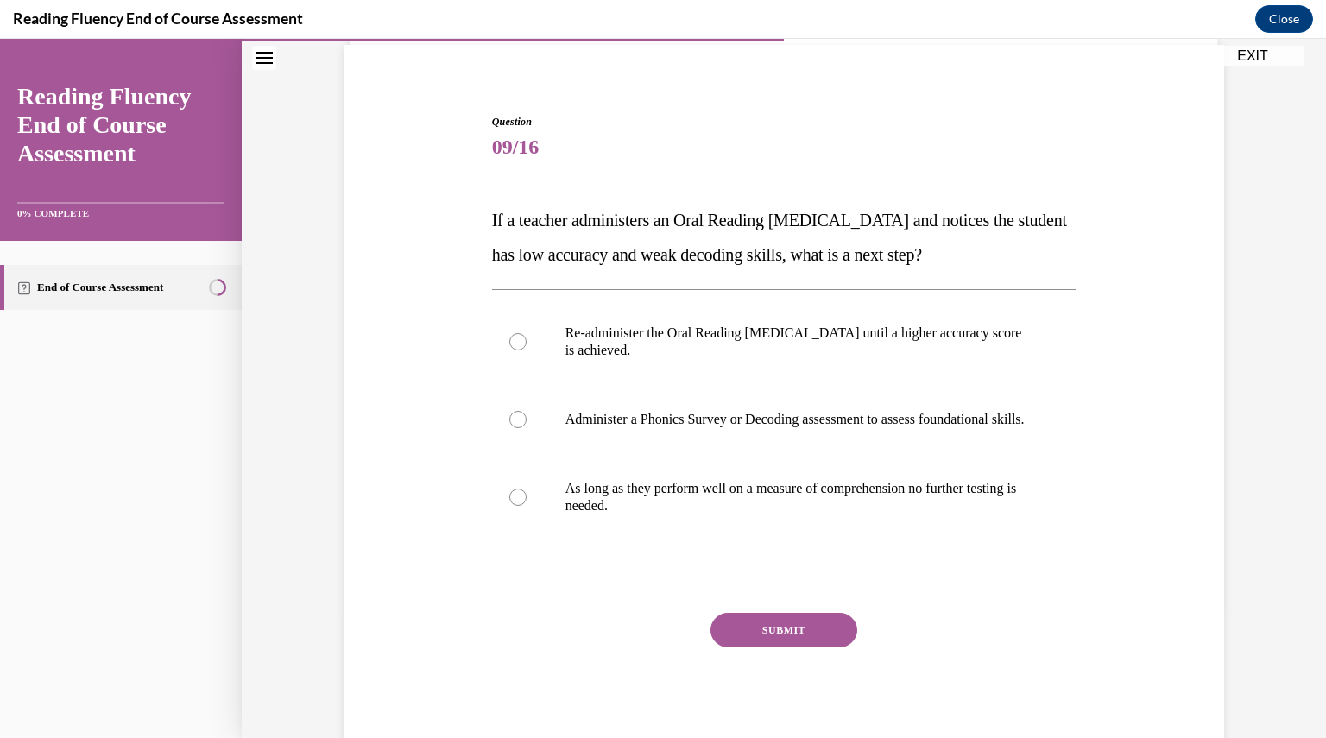
scroll to position [128, 0]
click at [520, 427] on label "Administer a Phonics Survey or Decoding assessment to assess foundational skill…" at bounding box center [784, 417] width 585 height 69
click at [520, 427] on input "Administer a Phonics Survey or Decoding assessment to assess foundational skill…" at bounding box center [518, 417] width 17 height 17
radio input "true"
click at [776, 645] on button "SUBMIT" at bounding box center [784, 628] width 147 height 35
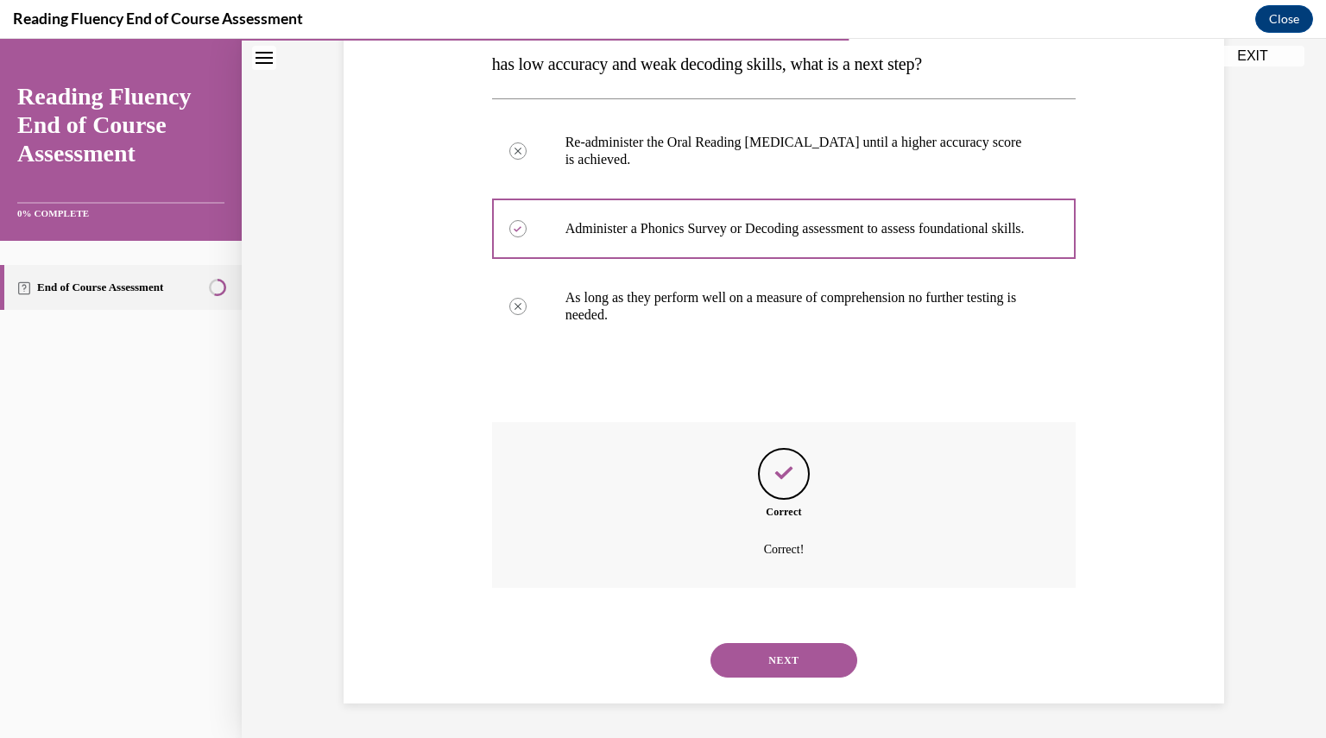
scroll to position [333, 0]
click at [772, 649] on button "NEXT" at bounding box center [784, 660] width 147 height 35
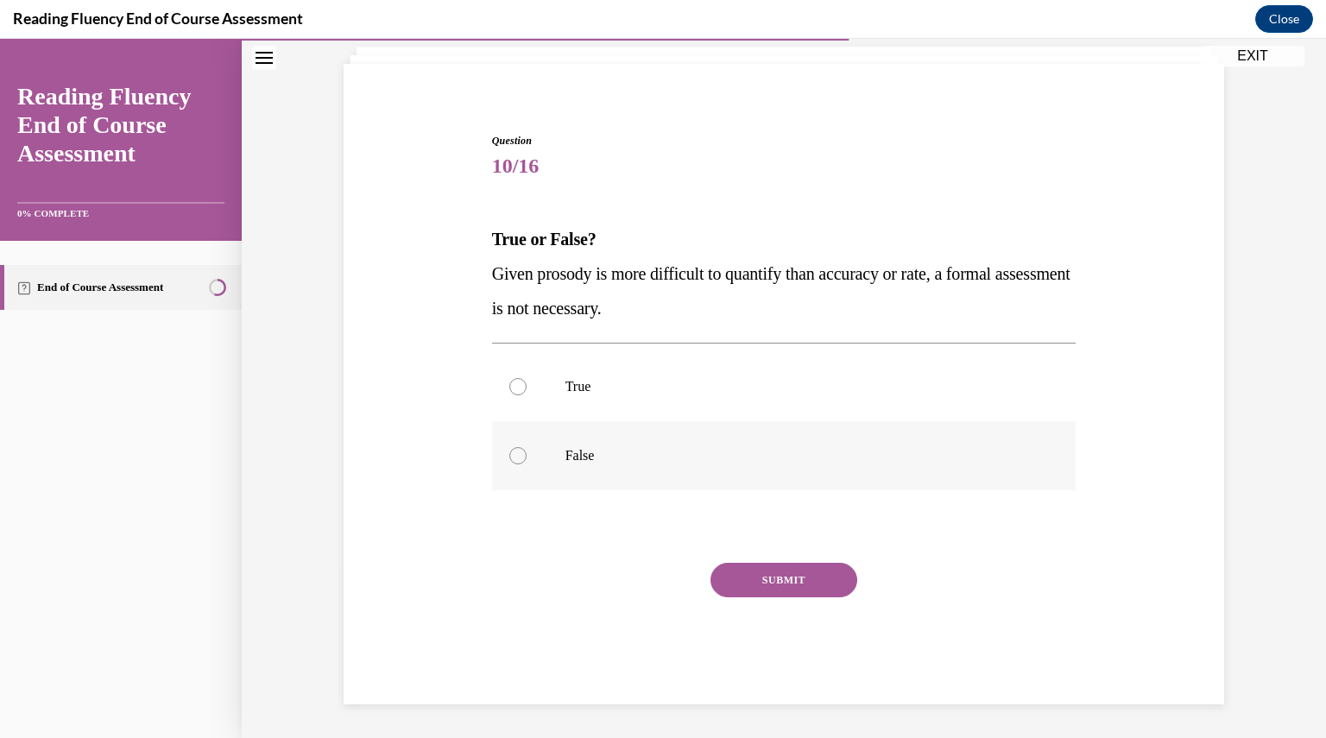
click at [515, 455] on div at bounding box center [518, 455] width 17 height 17
click at [515, 455] on input "False" at bounding box center [518, 455] width 17 height 17
radio input "true"
click at [781, 576] on button "SUBMIT" at bounding box center [784, 580] width 147 height 35
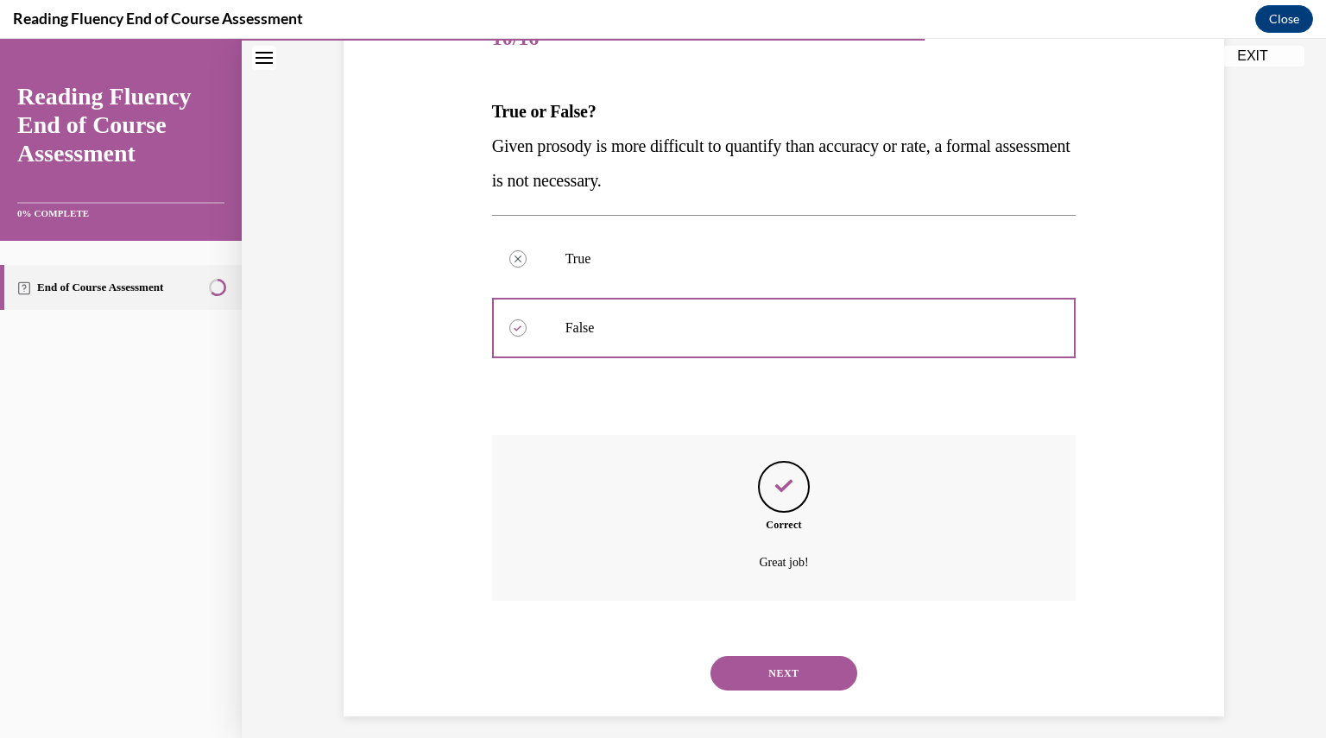
scroll to position [247, 0]
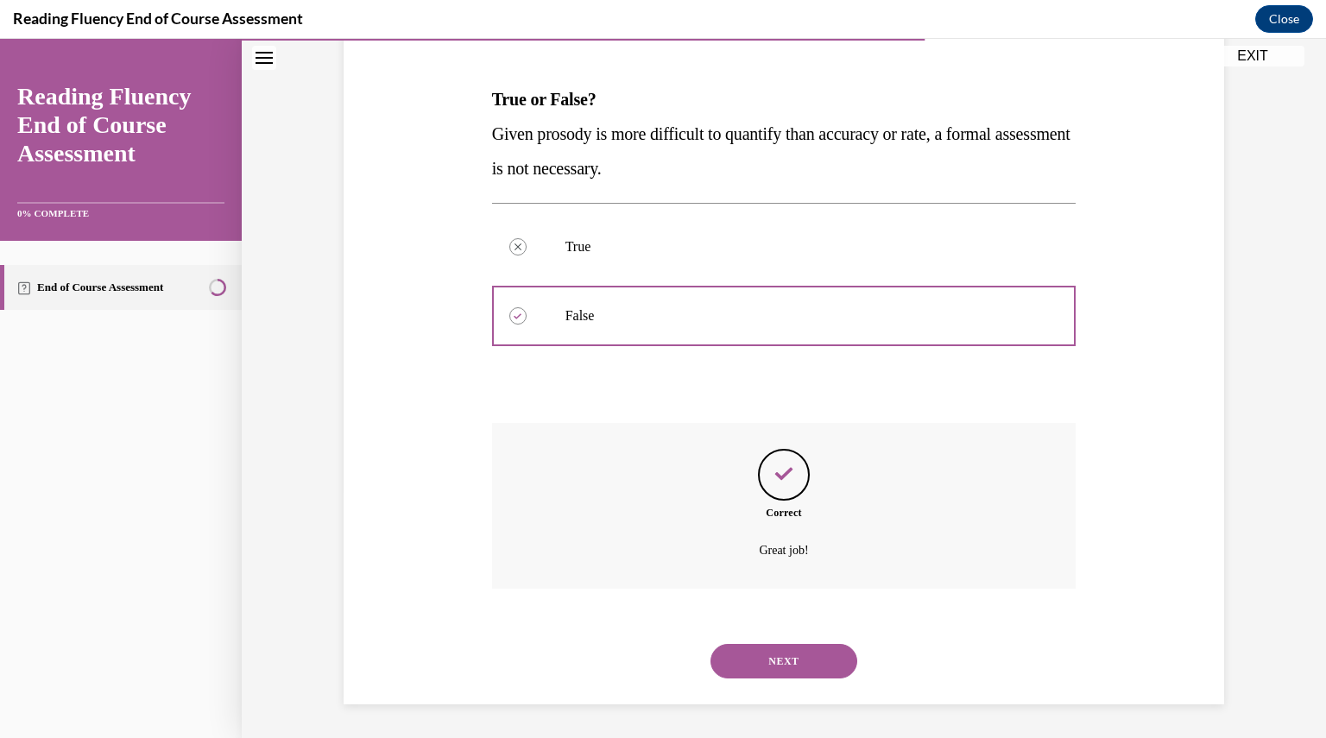
click at [784, 668] on button "NEXT" at bounding box center [784, 661] width 147 height 35
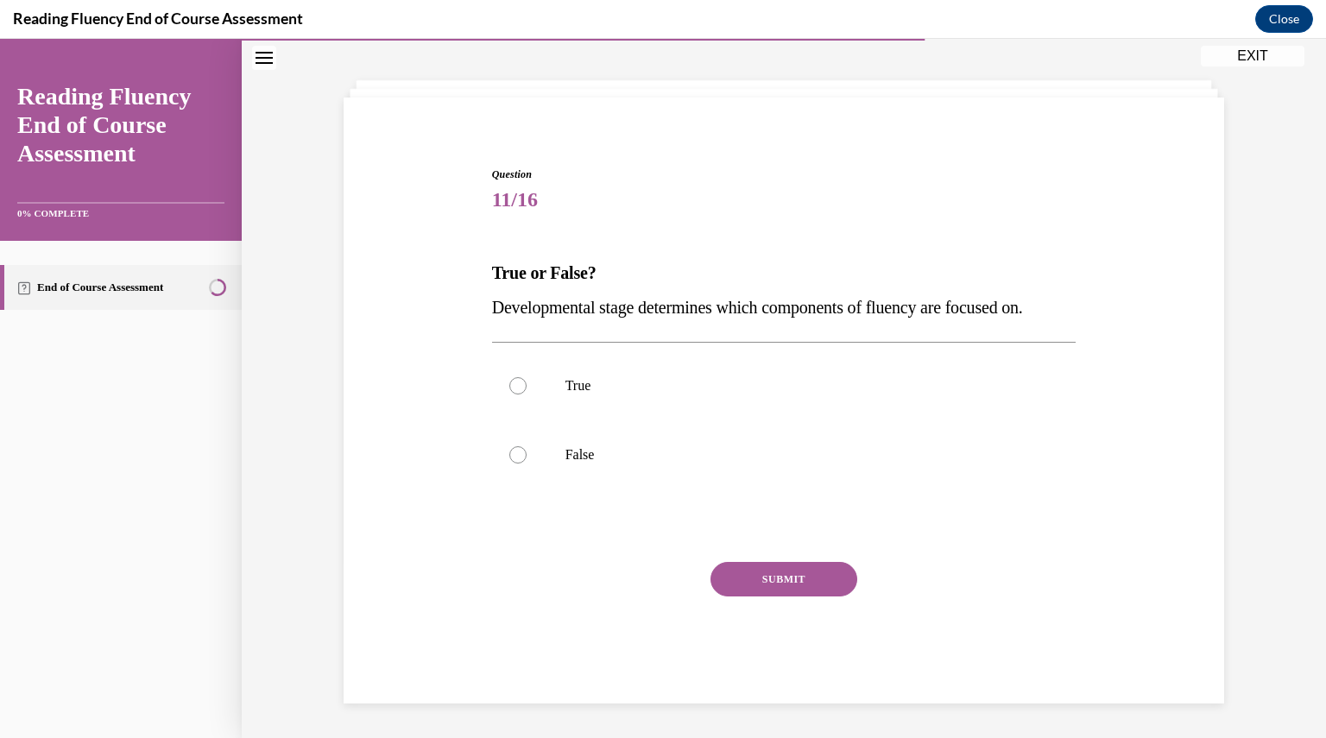
scroll to position [73, 0]
click at [514, 384] on div at bounding box center [518, 386] width 17 height 17
click at [514, 384] on input "True" at bounding box center [518, 386] width 17 height 17
radio input "true"
click at [762, 573] on button "SUBMIT" at bounding box center [784, 580] width 147 height 35
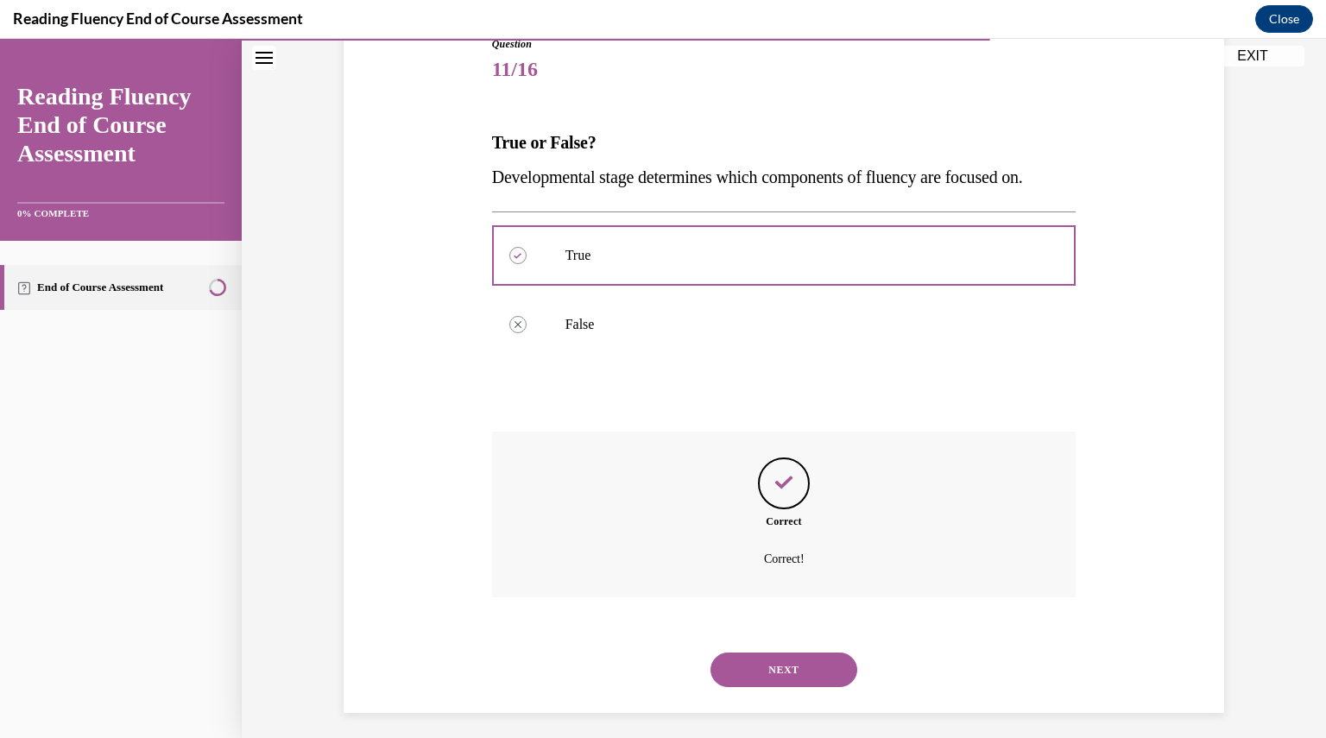
scroll to position [212, 0]
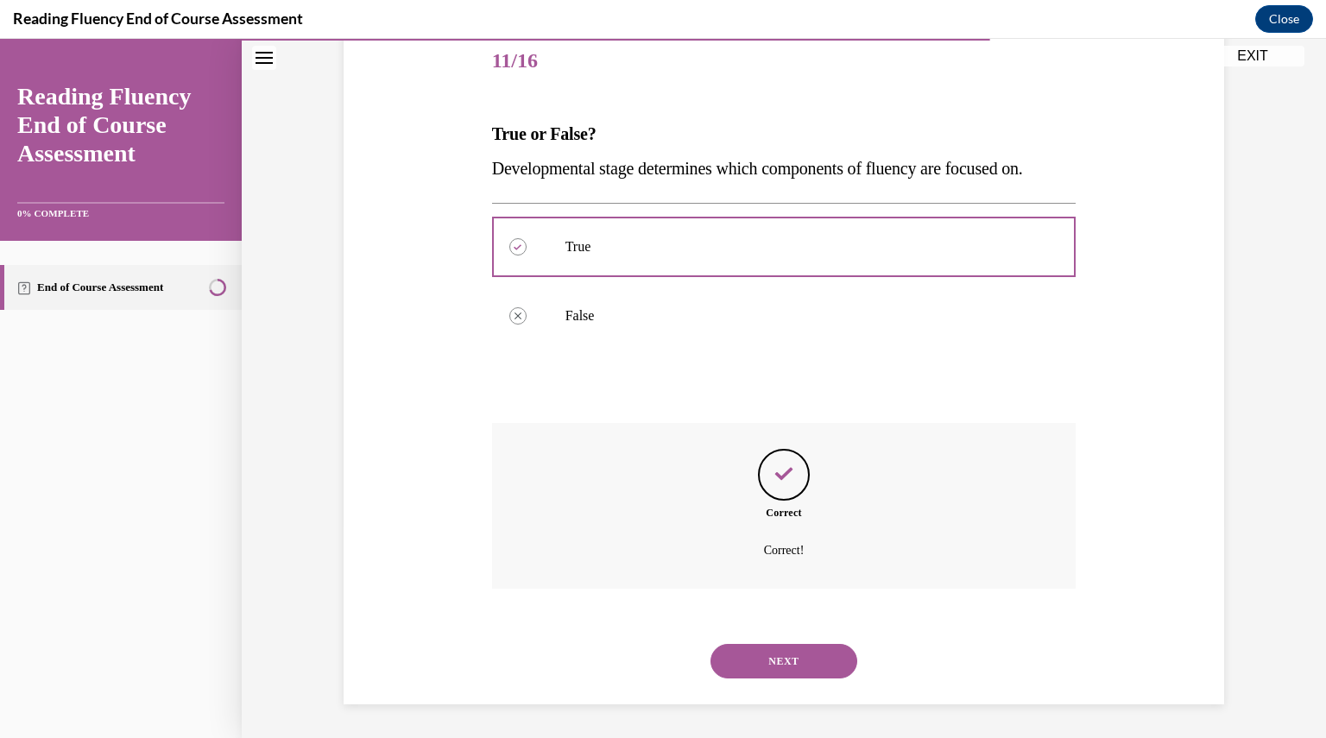
click at [745, 650] on button "NEXT" at bounding box center [784, 661] width 147 height 35
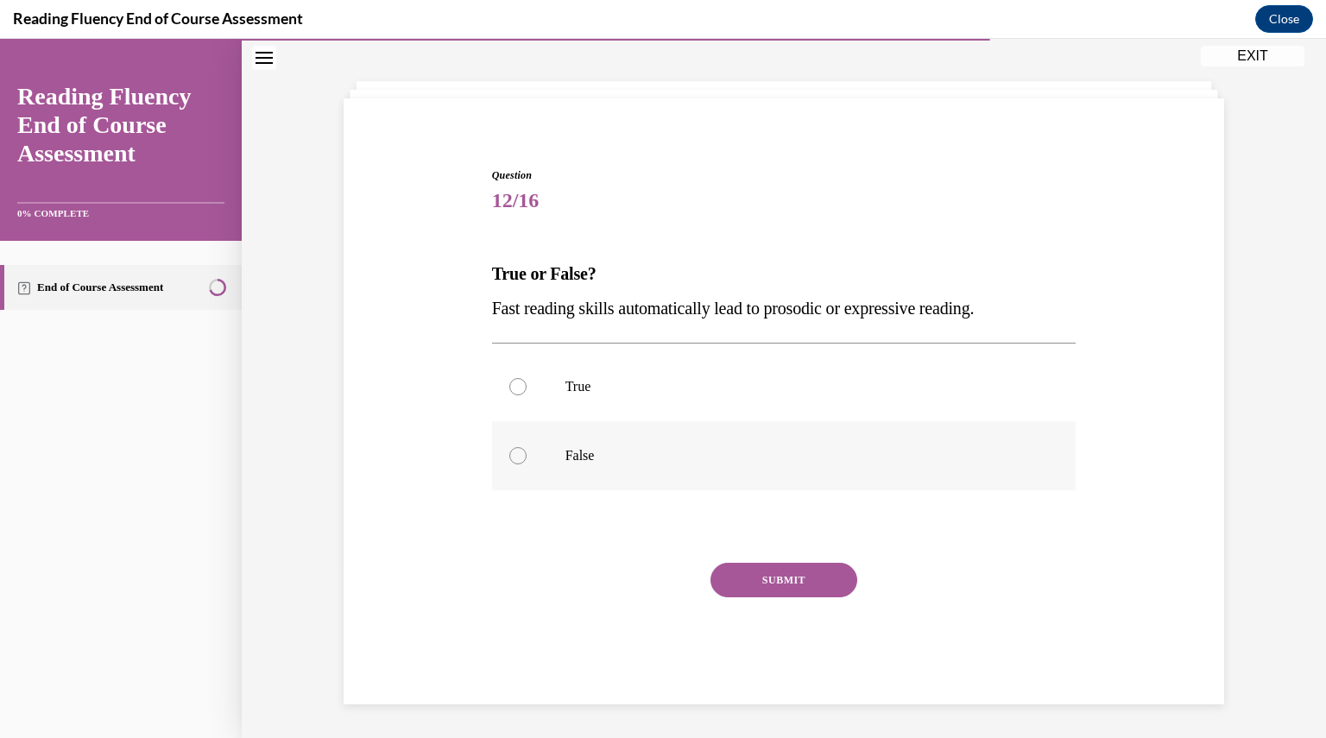
click at [522, 472] on label "False" at bounding box center [784, 455] width 585 height 69
click at [522, 465] on input "False" at bounding box center [518, 455] width 17 height 17
radio input "true"
click at [801, 581] on button "SUBMIT" at bounding box center [784, 580] width 147 height 35
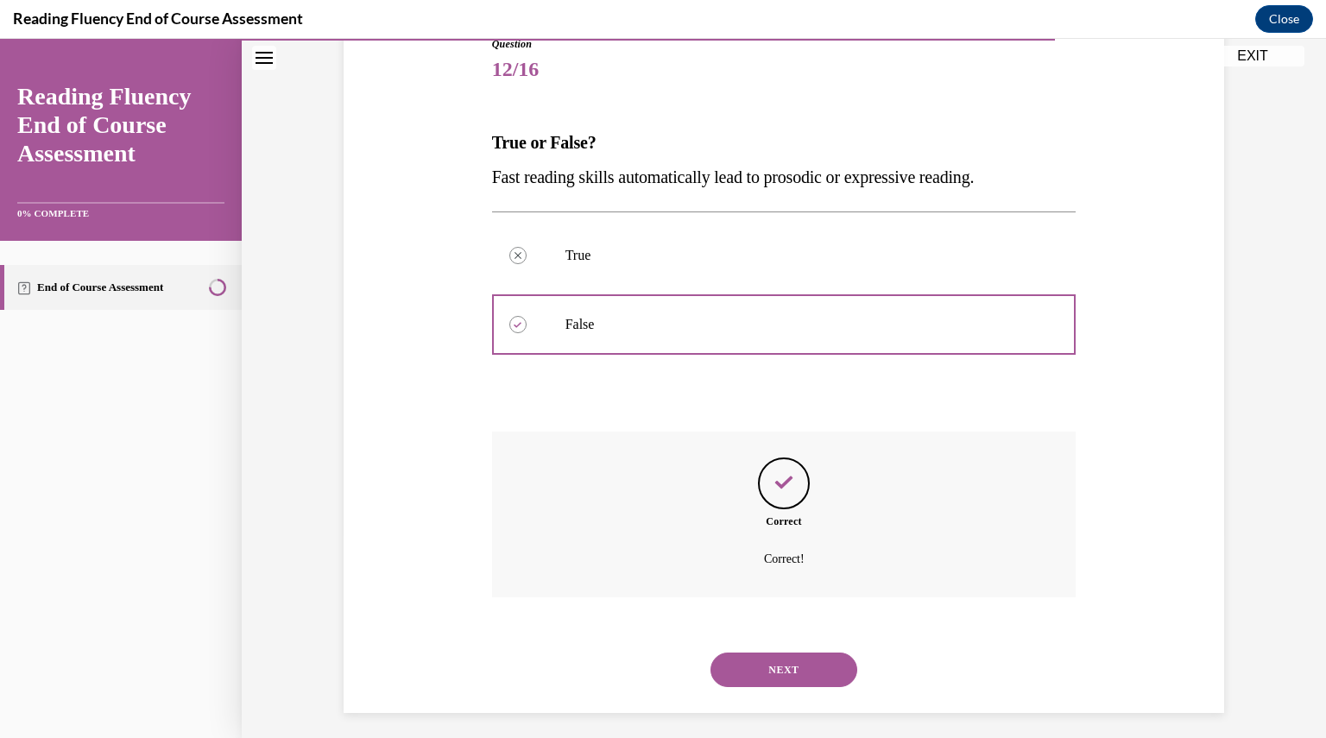
scroll to position [212, 0]
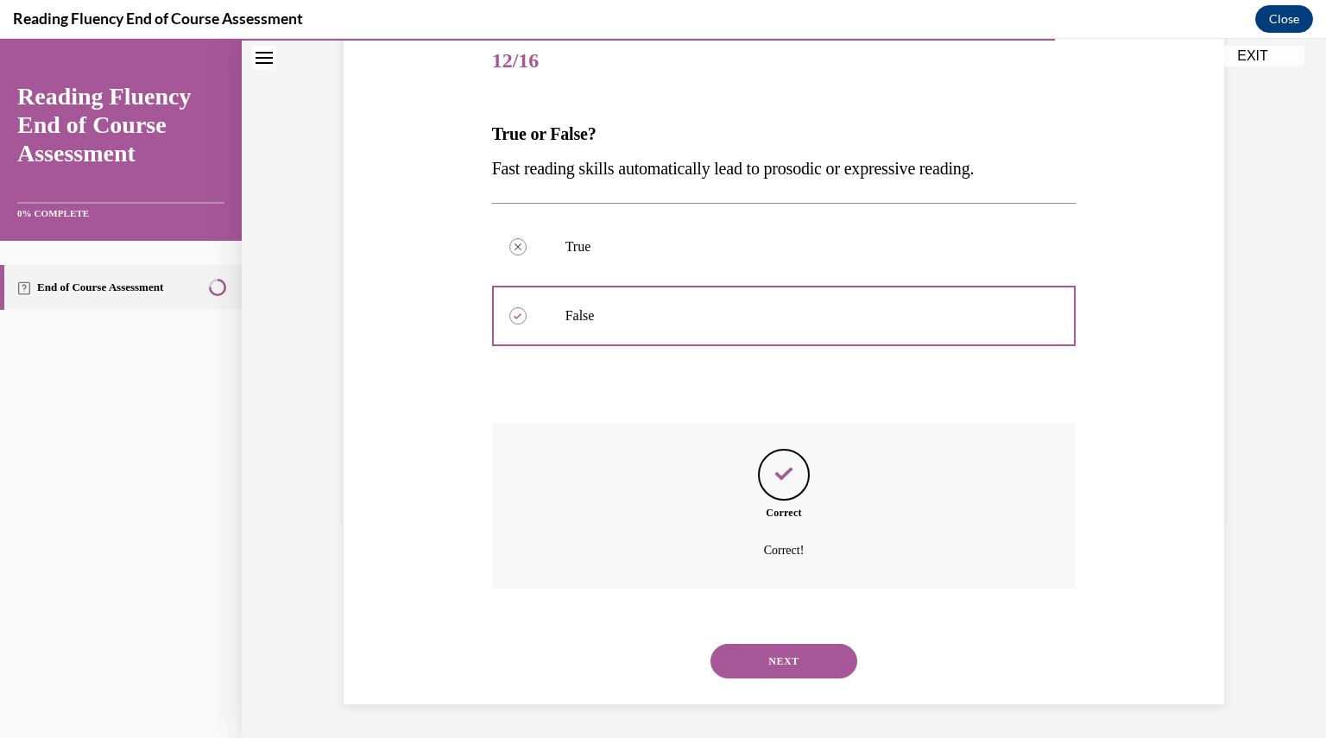
click at [760, 647] on button "NEXT" at bounding box center [784, 661] width 147 height 35
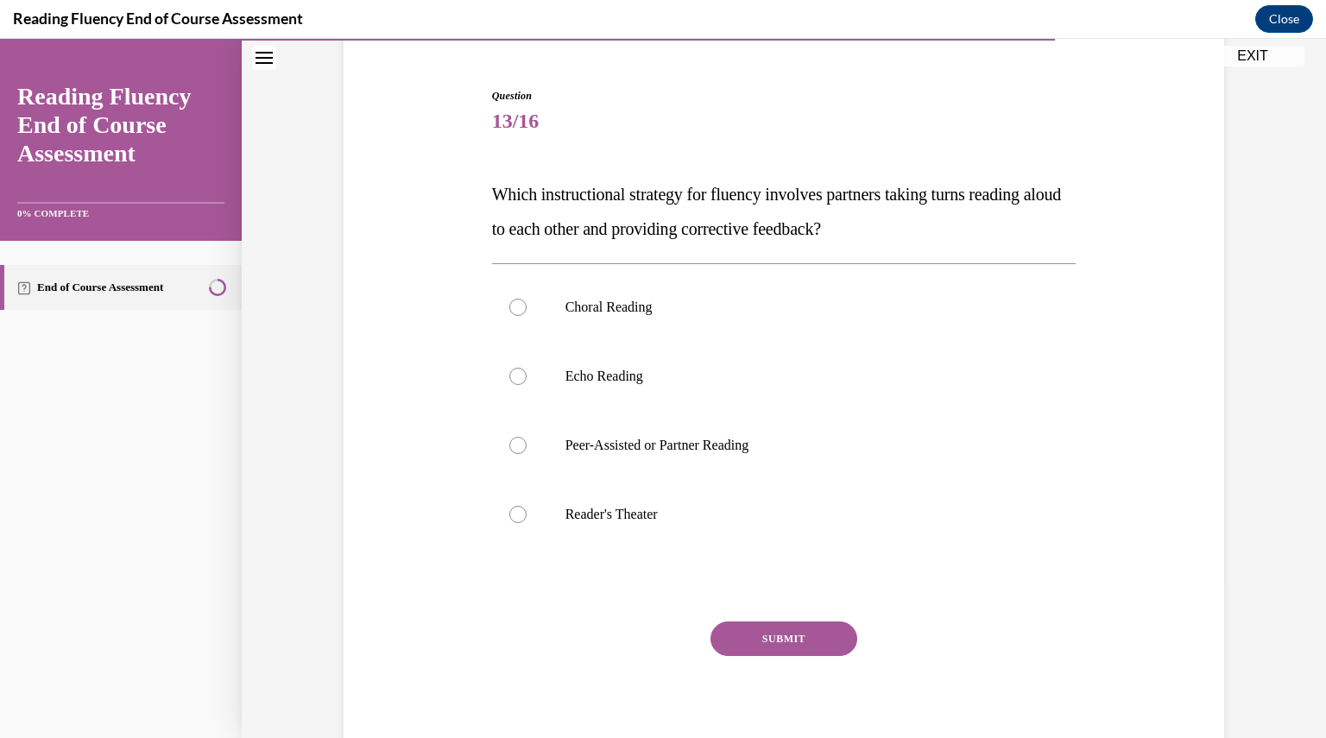
scroll to position [160, 0]
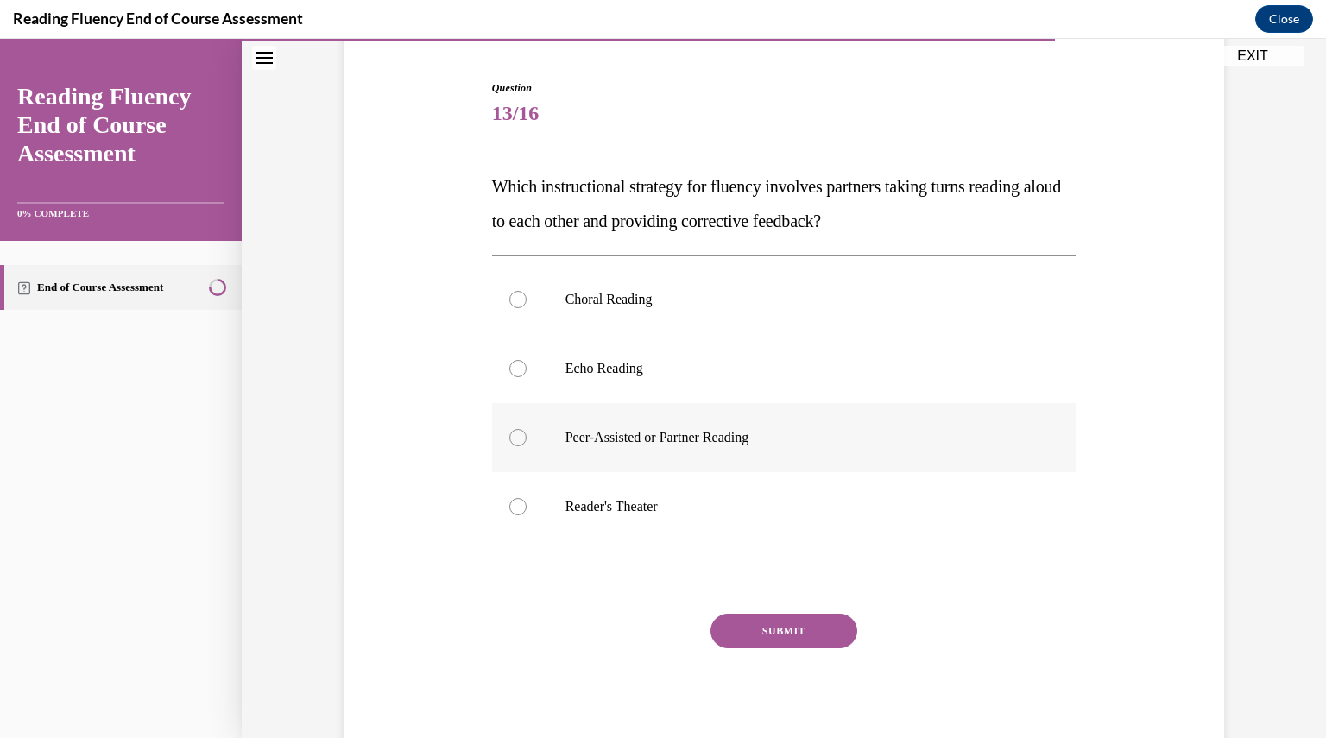
click at [510, 433] on div at bounding box center [518, 437] width 17 height 17
click at [510, 433] on input "Peer-Assisted or Partner Reading" at bounding box center [518, 437] width 17 height 17
radio input "true"
click at [781, 631] on button "SUBMIT" at bounding box center [784, 631] width 147 height 35
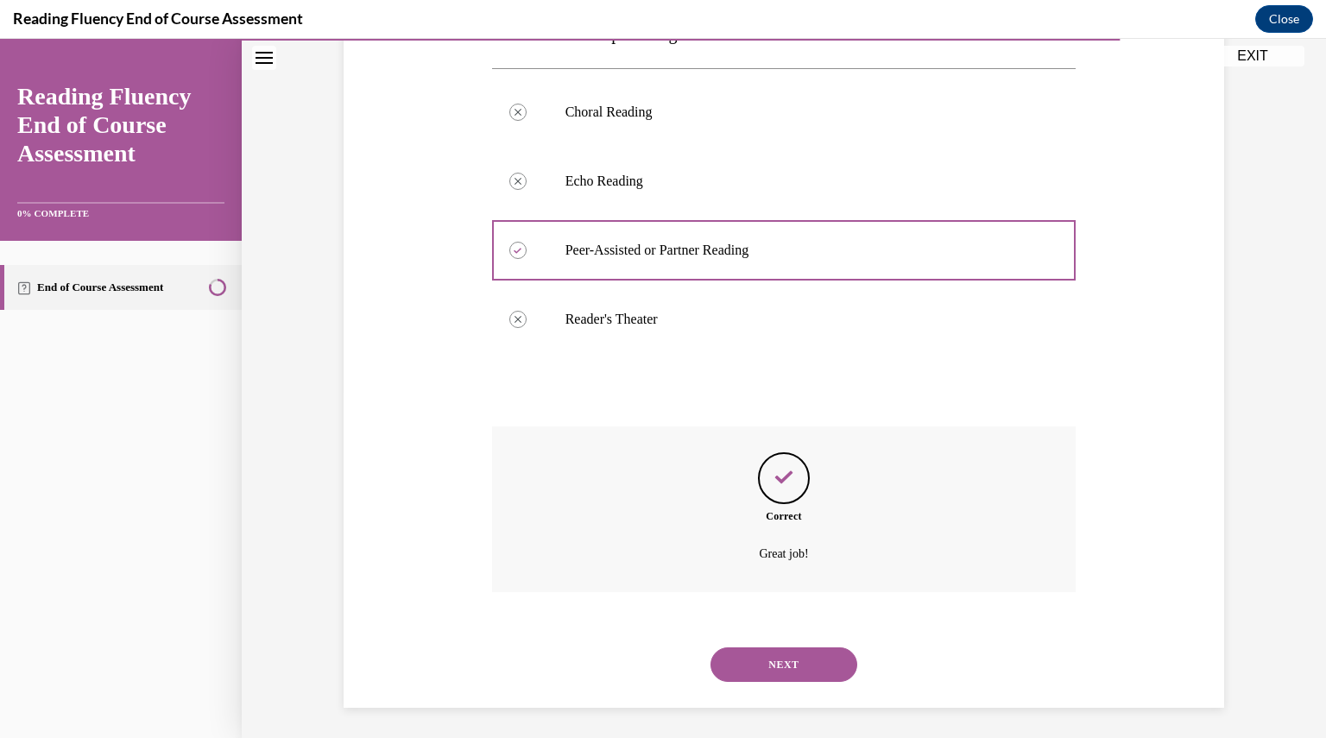
scroll to position [351, 0]
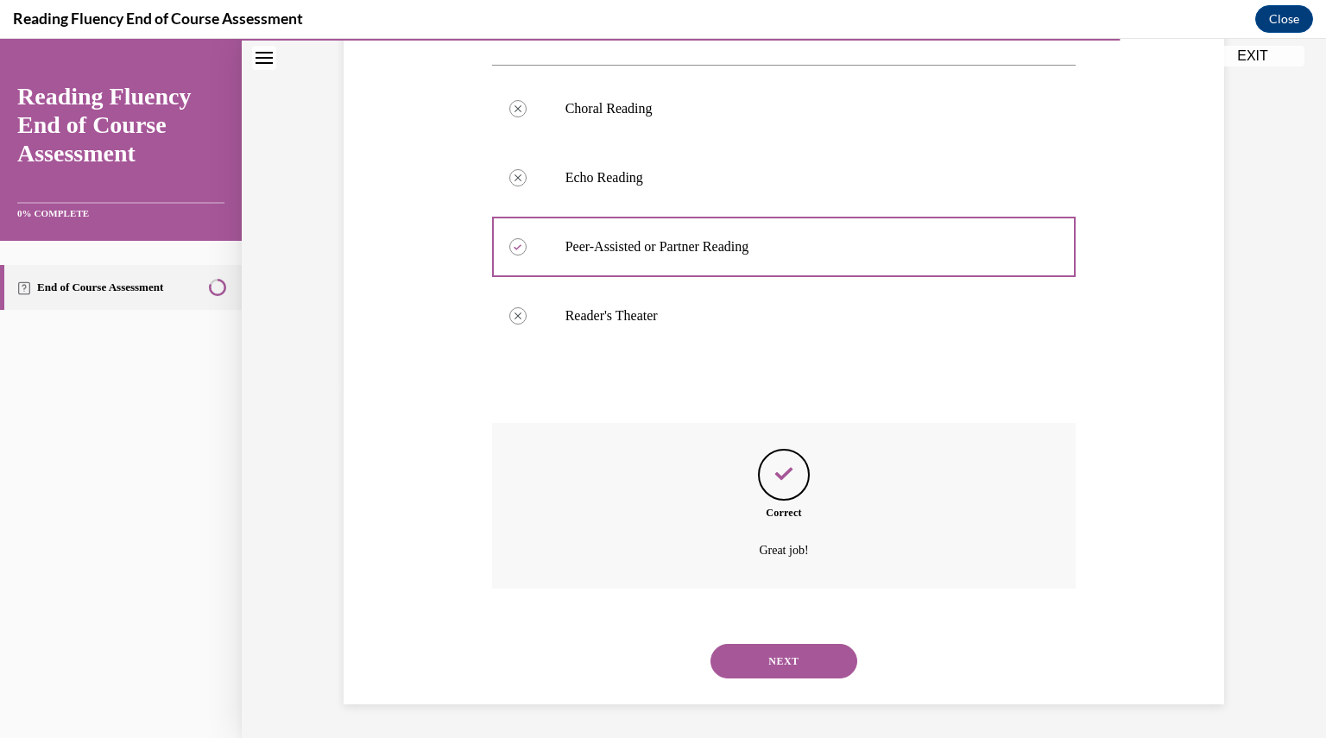
click at [731, 657] on button "NEXT" at bounding box center [784, 661] width 147 height 35
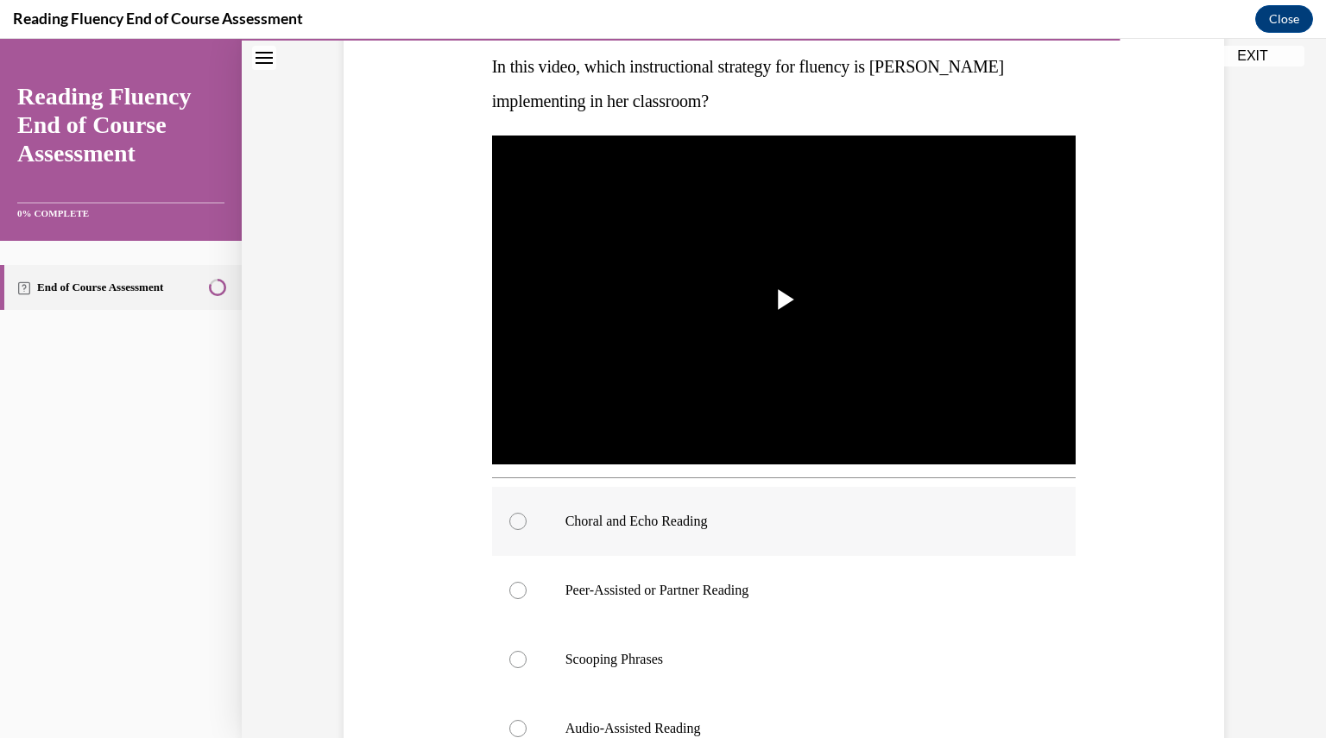
scroll to position [387, 0]
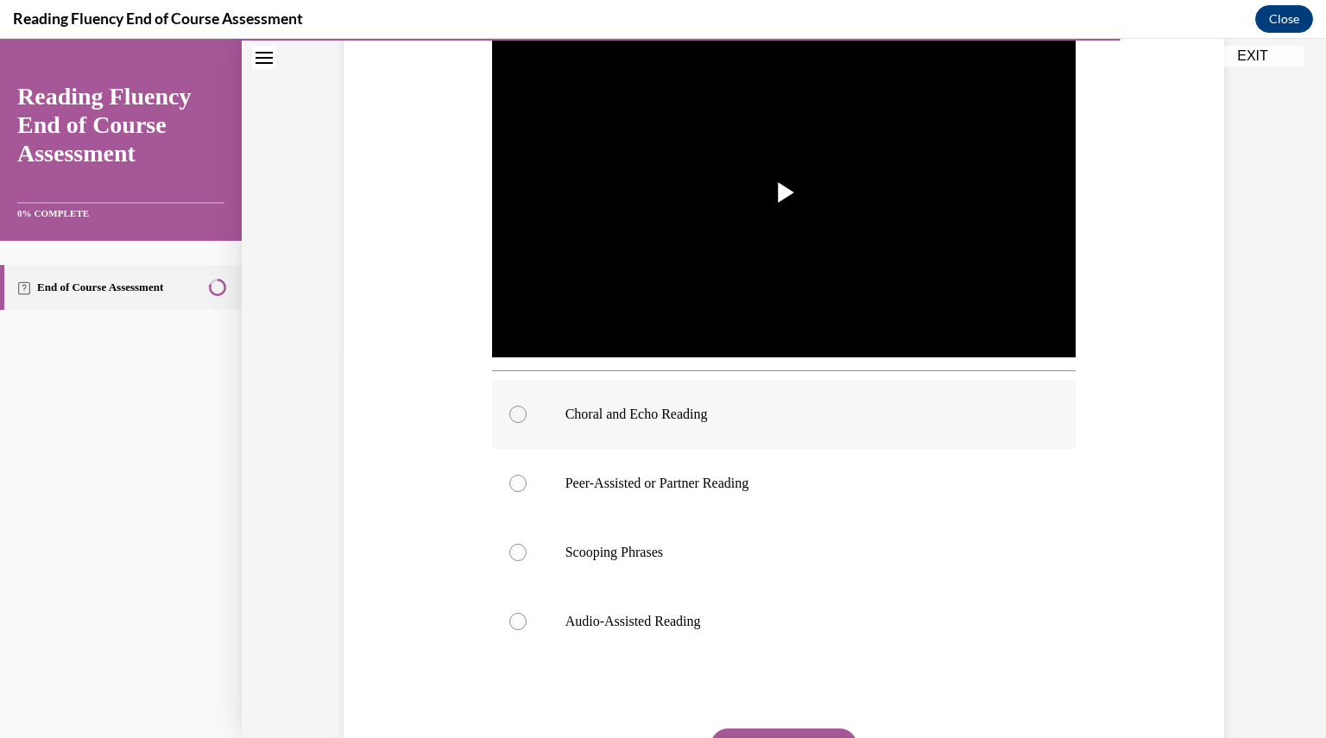
click at [511, 408] on div at bounding box center [518, 414] width 17 height 17
click at [511, 408] on input "Choral and Echo Reading" at bounding box center [518, 414] width 17 height 17
radio input "true"
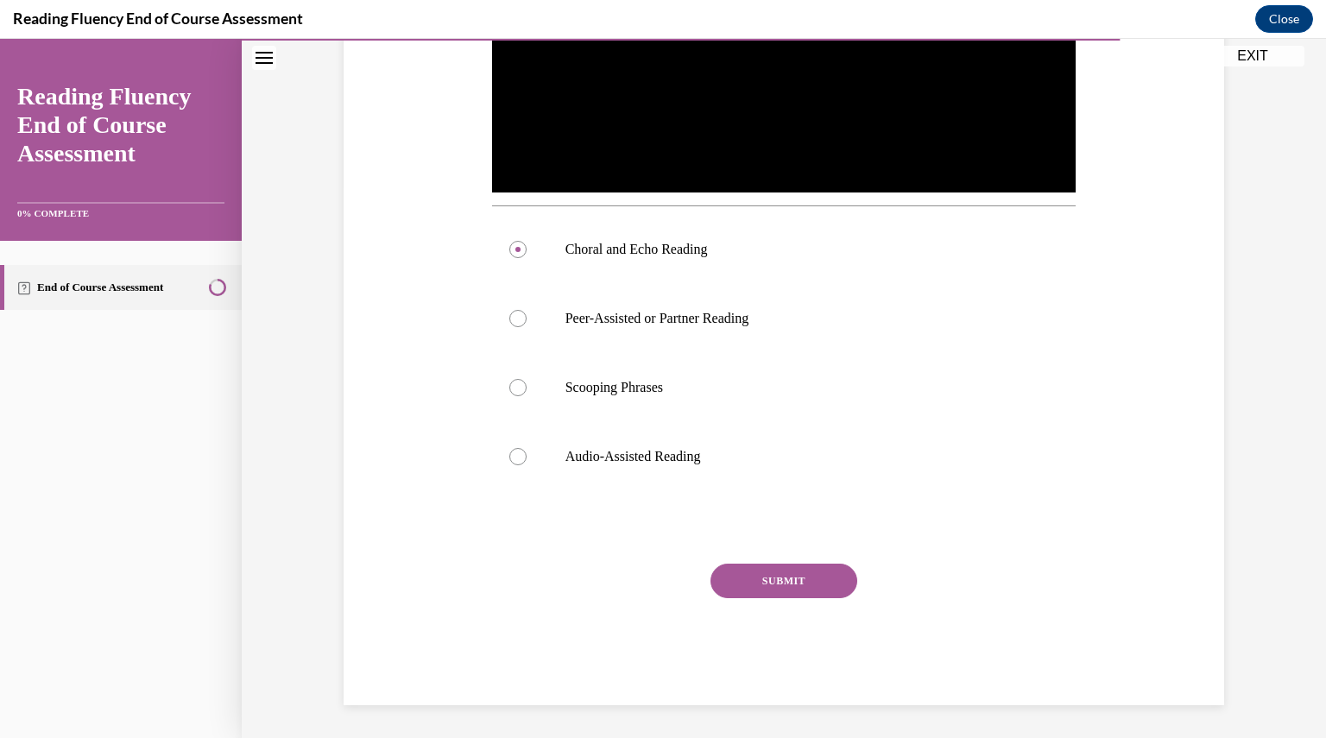
click at [782, 569] on button "SUBMIT" at bounding box center [784, 581] width 147 height 35
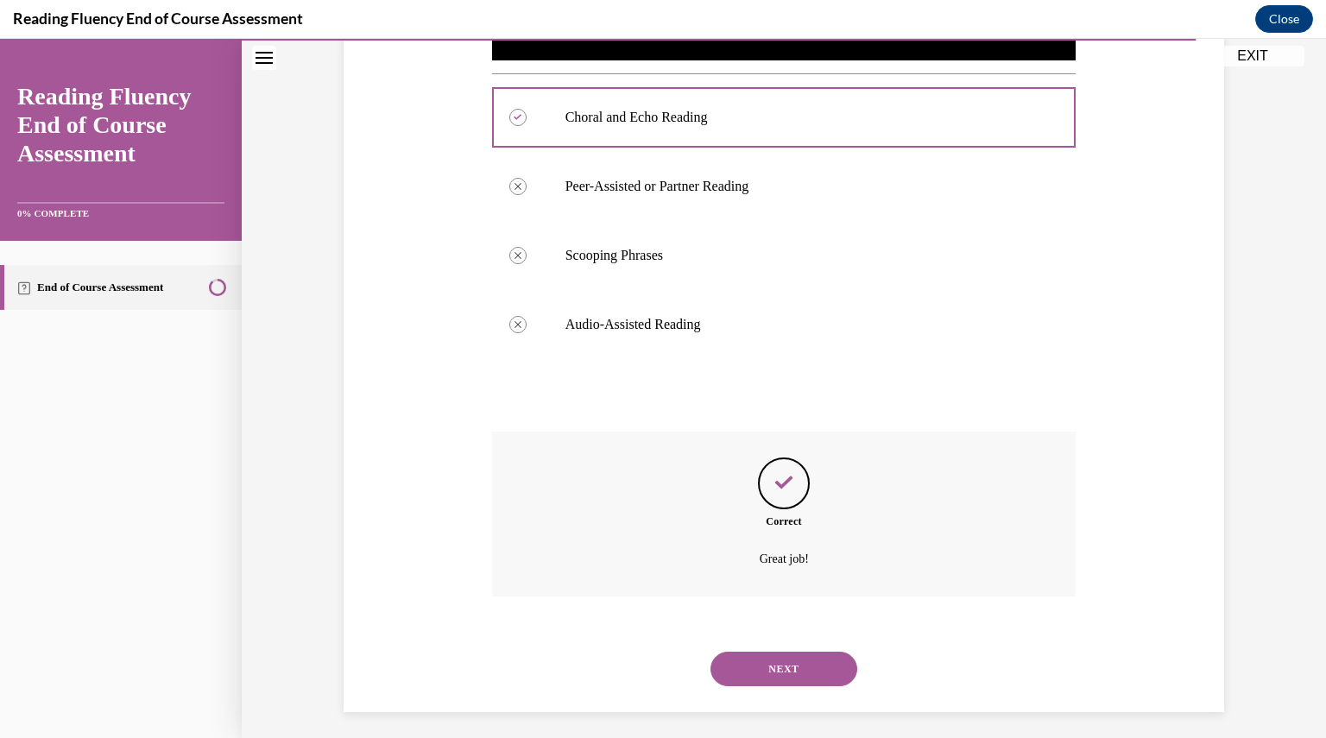
scroll to position [692, 0]
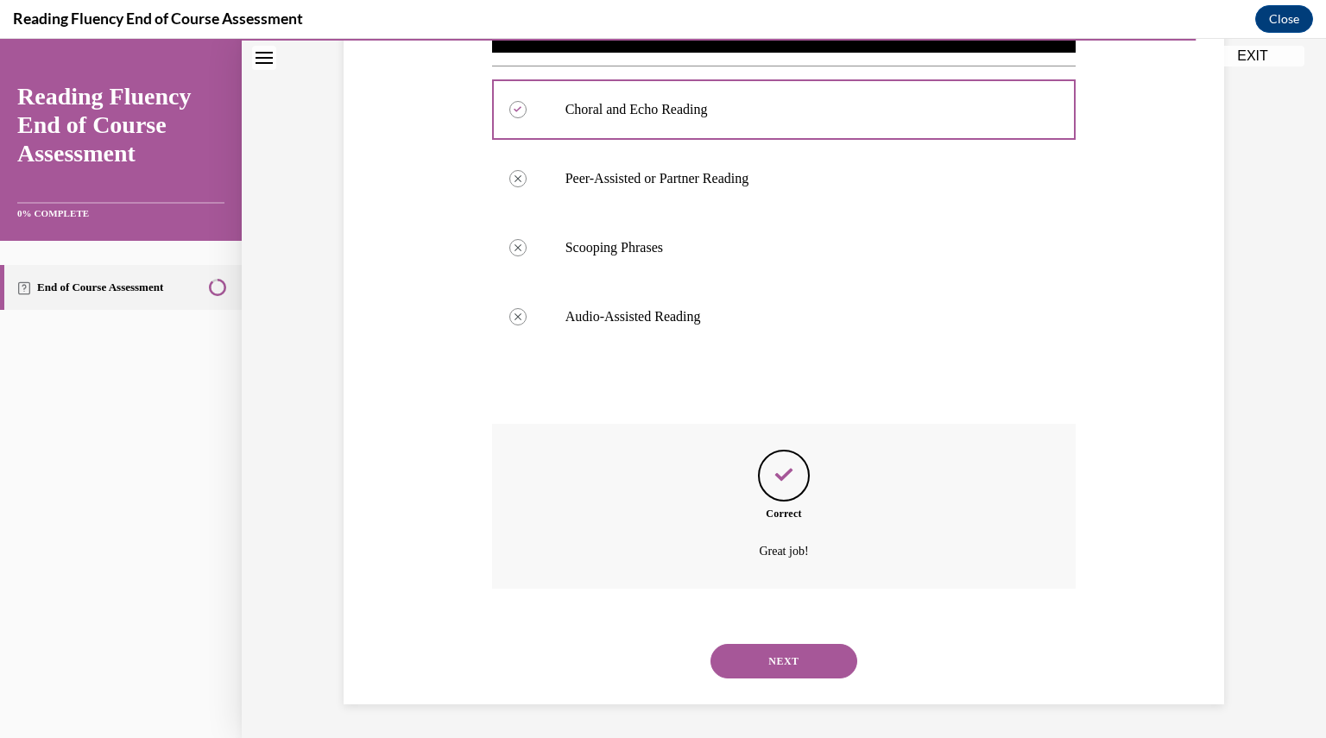
click at [772, 650] on button "NEXT" at bounding box center [784, 661] width 147 height 35
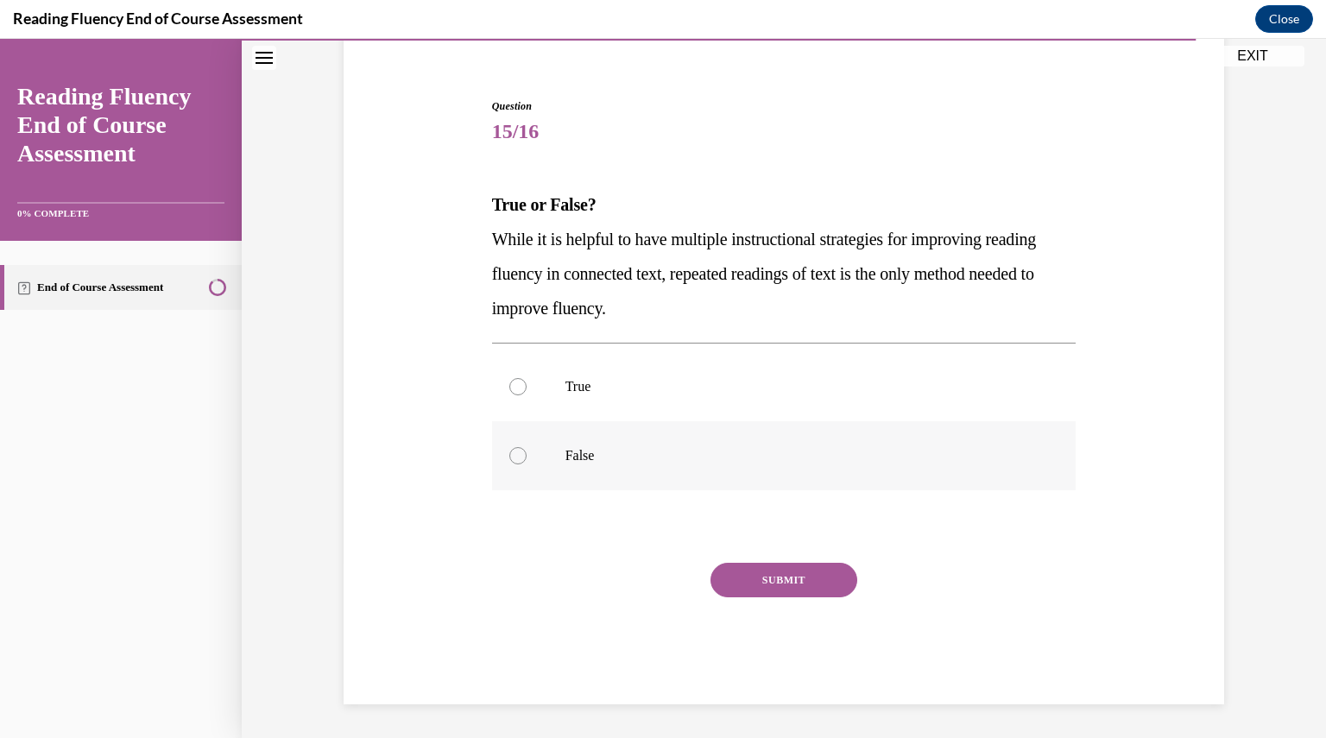
click at [515, 448] on div at bounding box center [518, 455] width 17 height 17
click at [515, 448] on input "False" at bounding box center [518, 455] width 17 height 17
radio input "true"
click at [782, 581] on button "SUBMIT" at bounding box center [784, 580] width 147 height 35
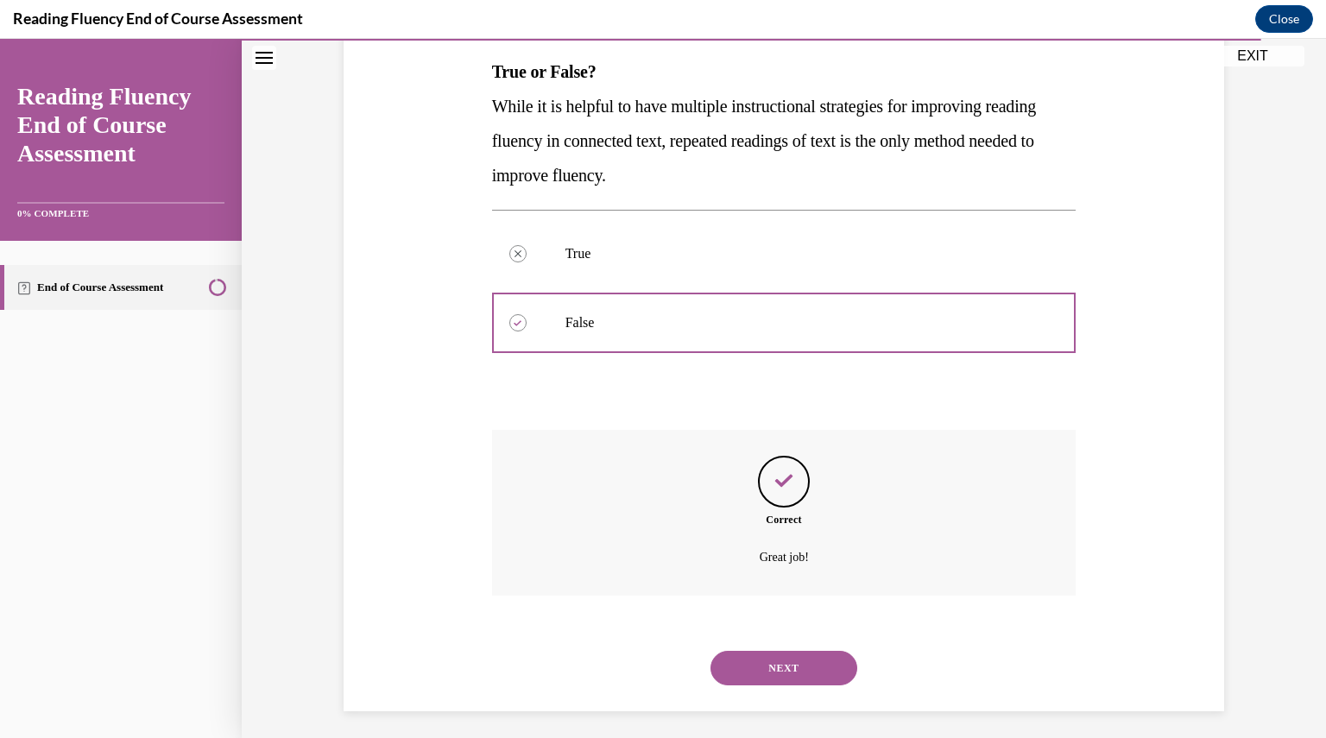
scroll to position [282, 0]
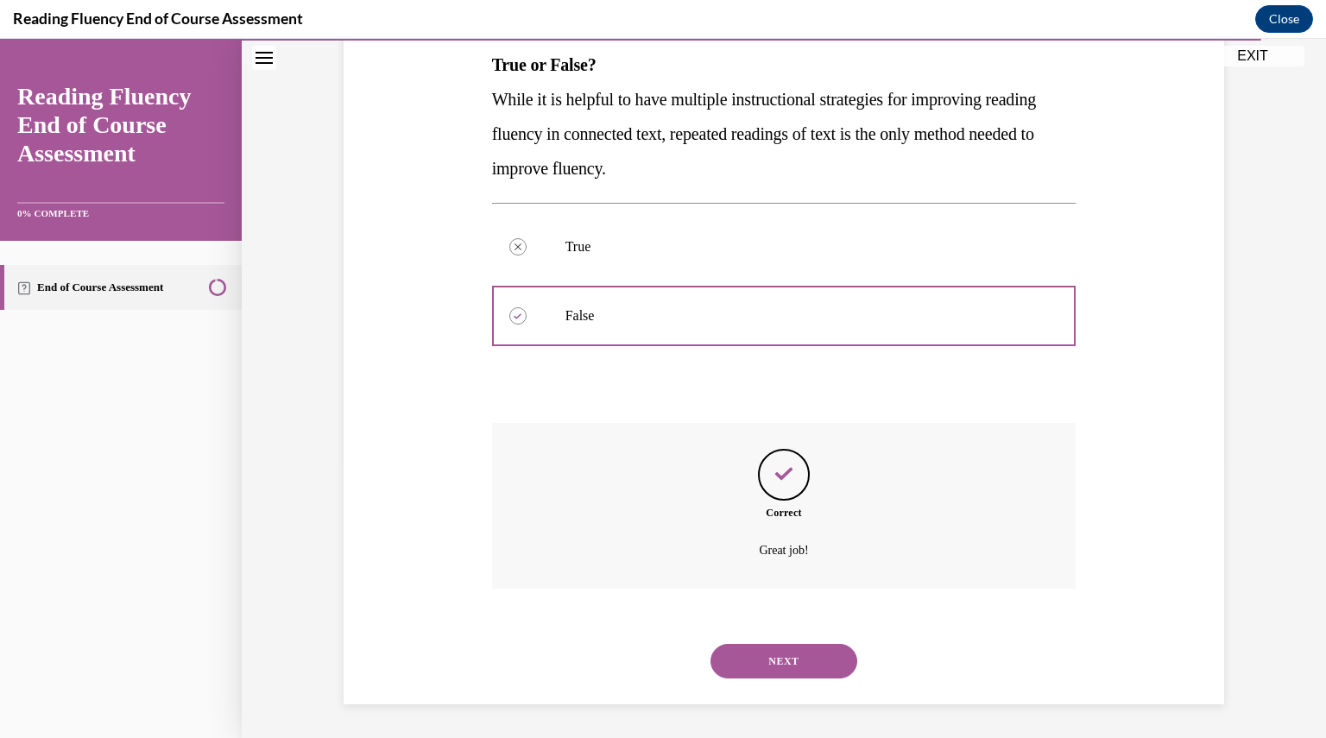
click at [785, 653] on button "NEXT" at bounding box center [784, 661] width 147 height 35
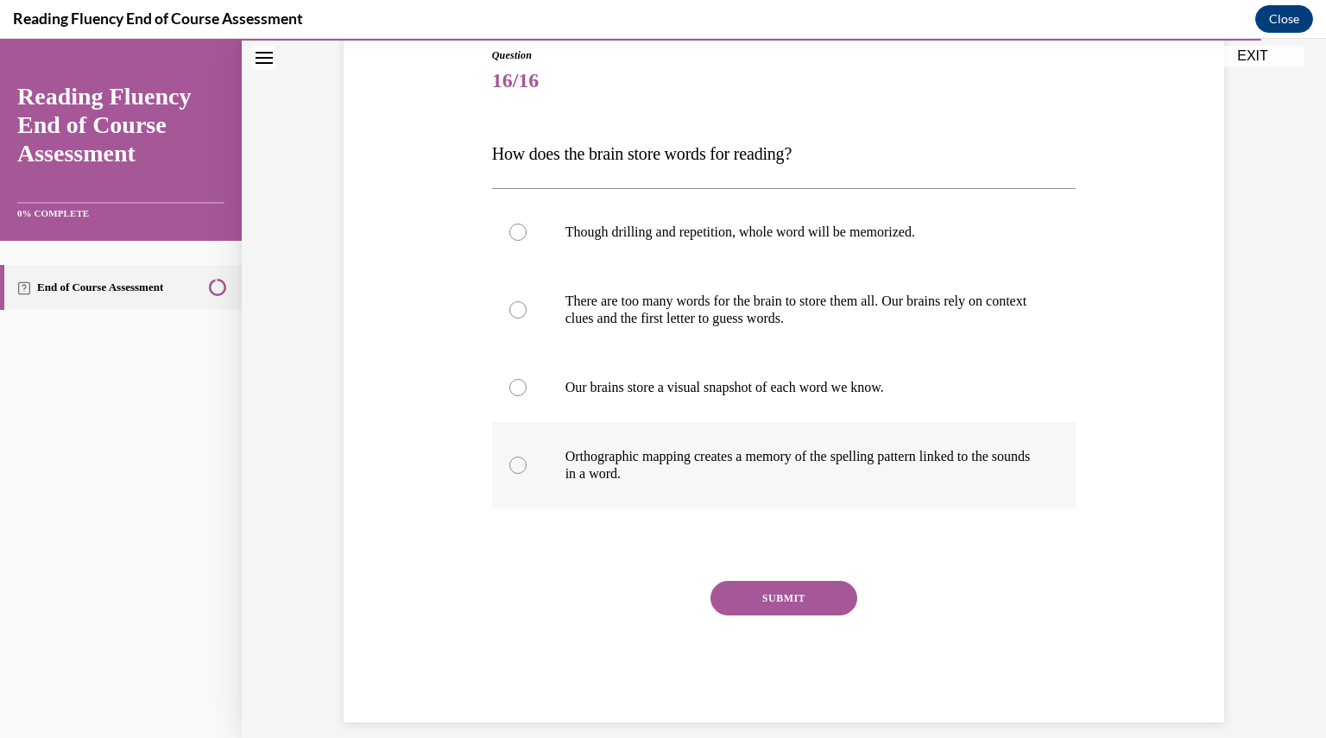
click at [510, 457] on div at bounding box center [518, 465] width 17 height 17
click at [510, 457] on input "Orthographic mapping creates a memory of the spelling pattern linked to the sou…" at bounding box center [518, 465] width 17 height 17
radio input "true"
click at [778, 600] on button "SUBMIT" at bounding box center [784, 598] width 147 height 35
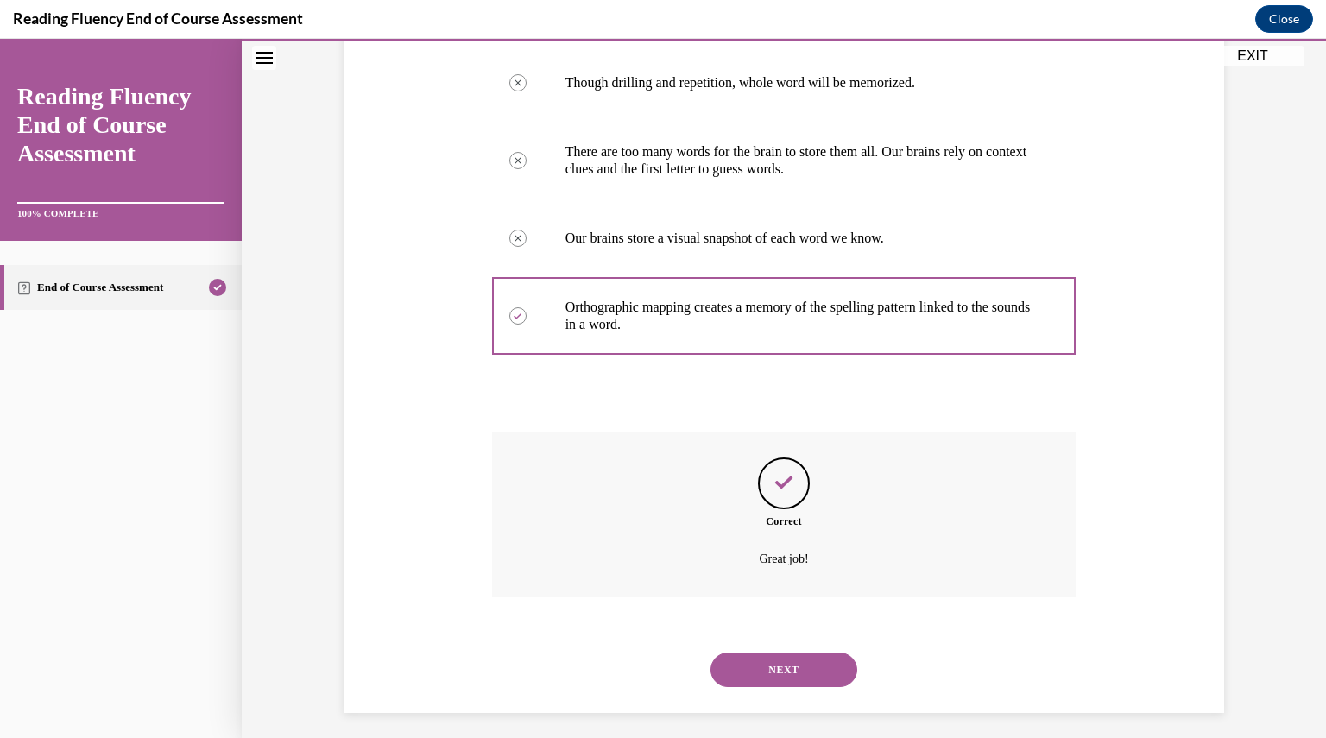
scroll to position [351, 0]
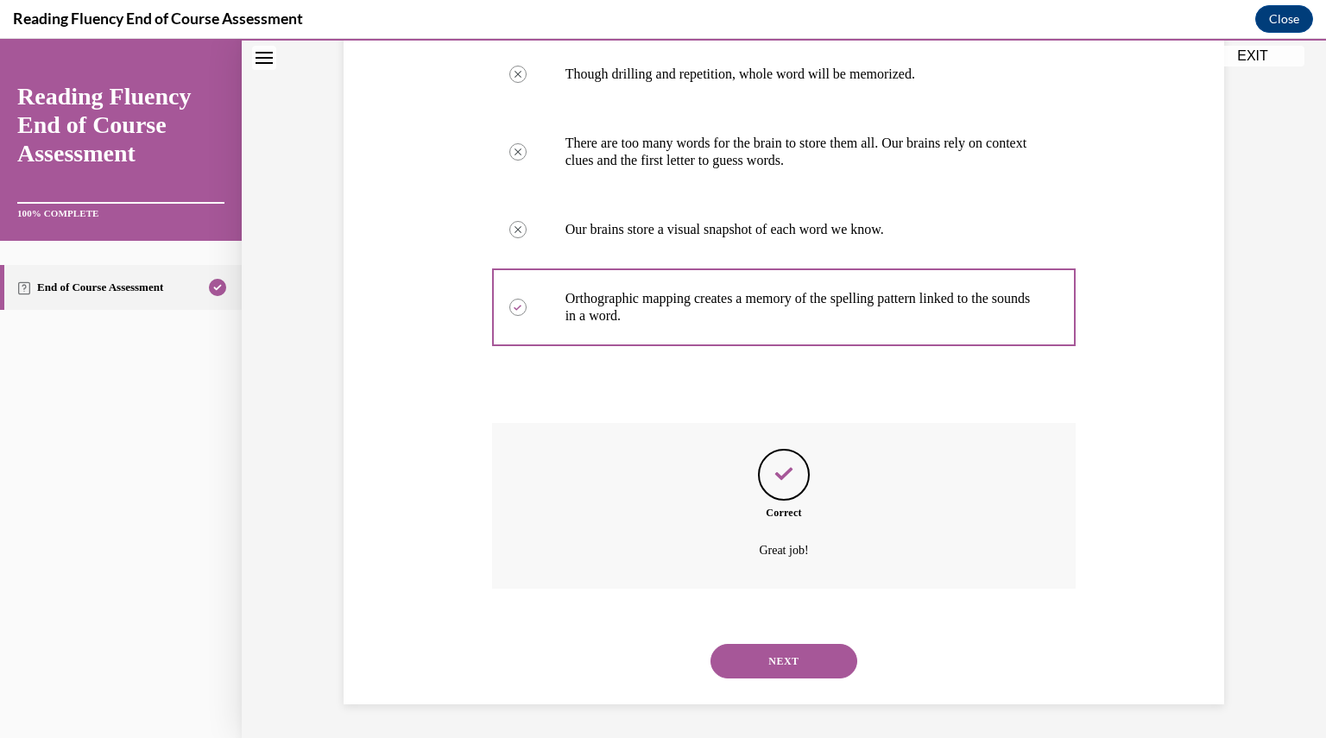
click at [811, 661] on button "NEXT" at bounding box center [784, 661] width 147 height 35
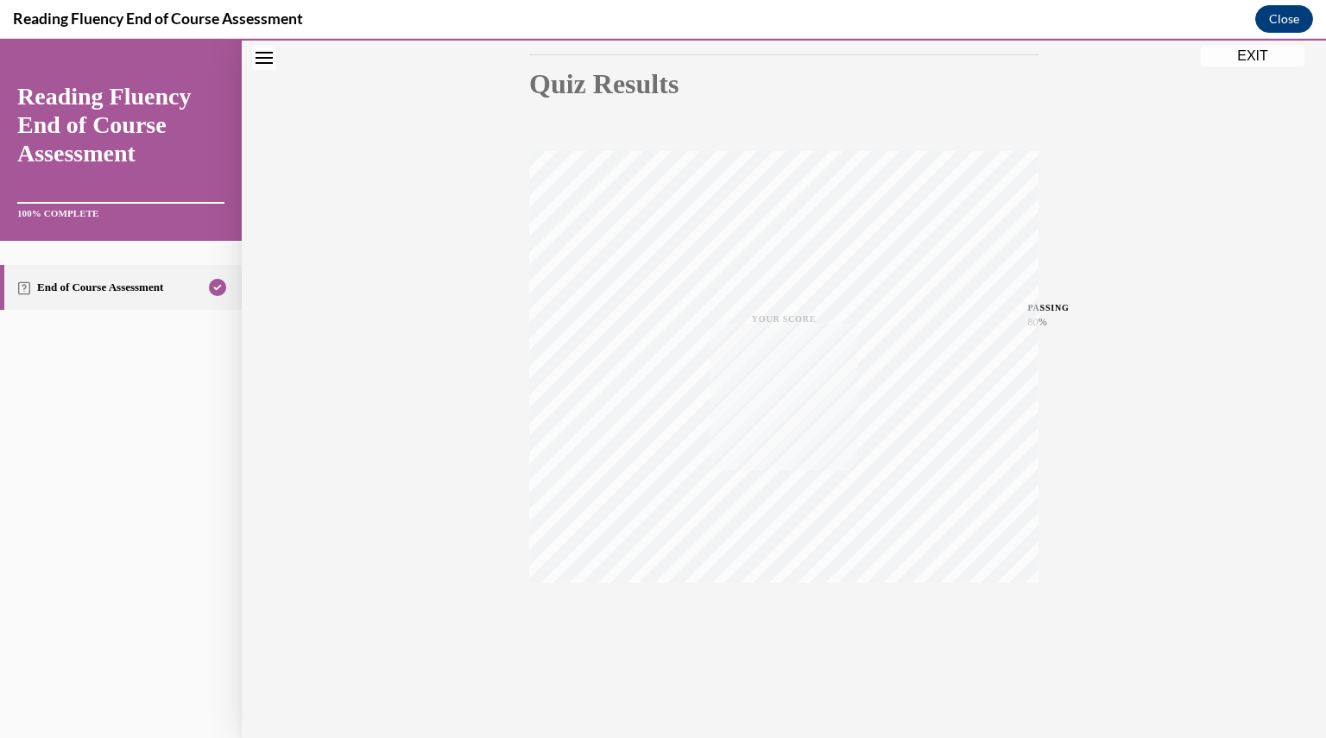
scroll to position [185, 0]
click at [1263, 53] on button "EXIT" at bounding box center [1253, 56] width 104 height 21
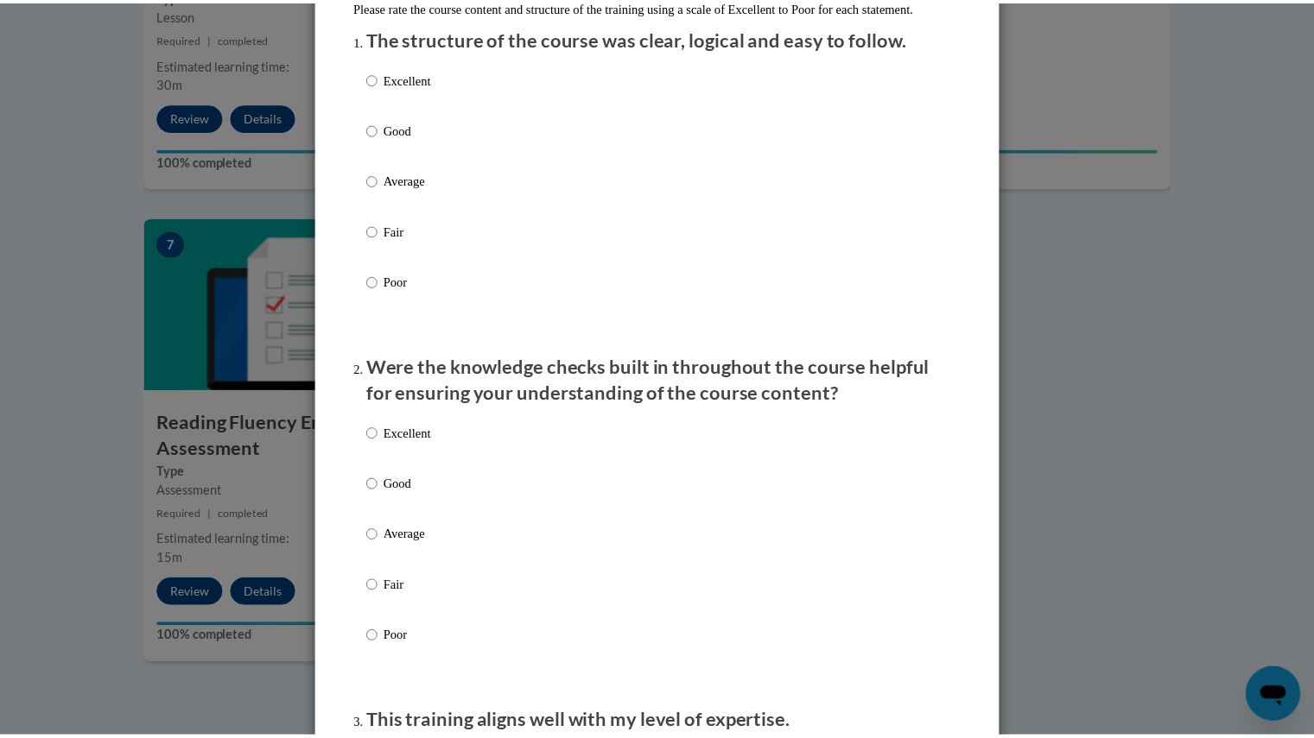
scroll to position [0, 0]
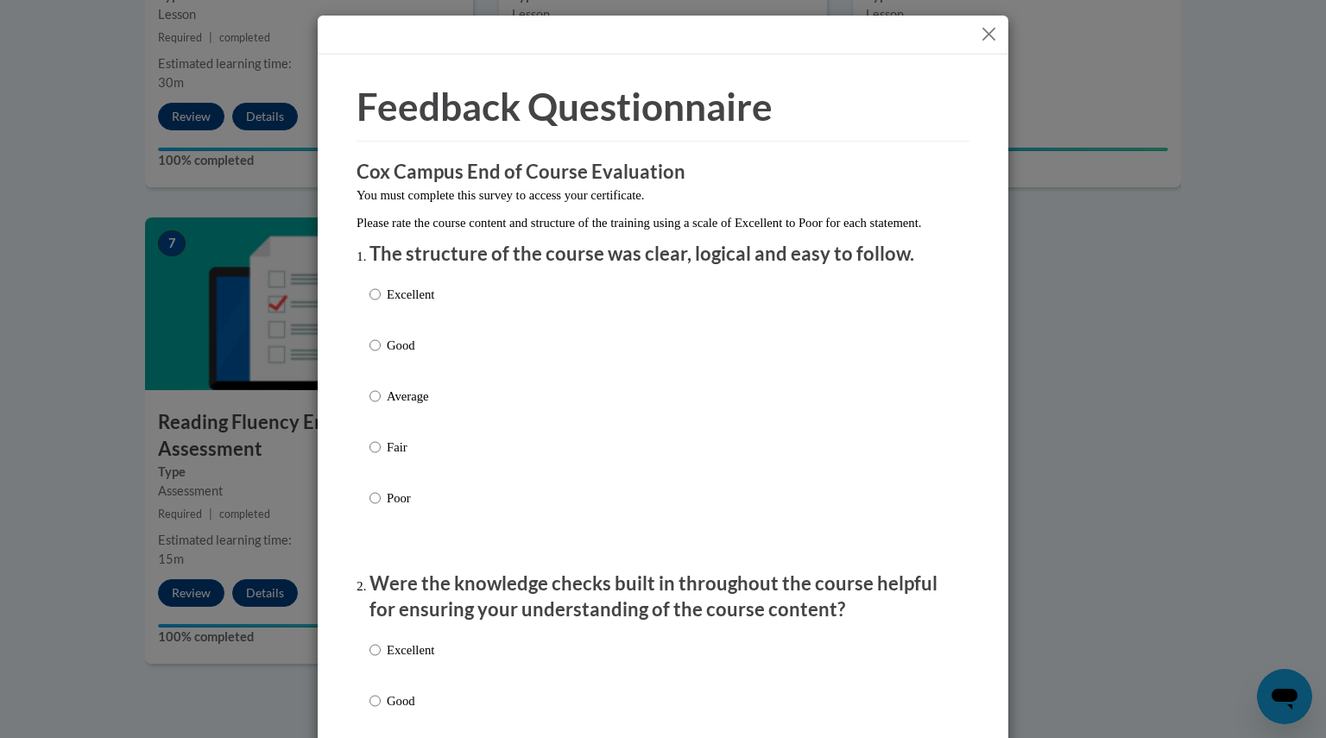
click at [980, 35] on button "Close" at bounding box center [989, 34] width 22 height 22
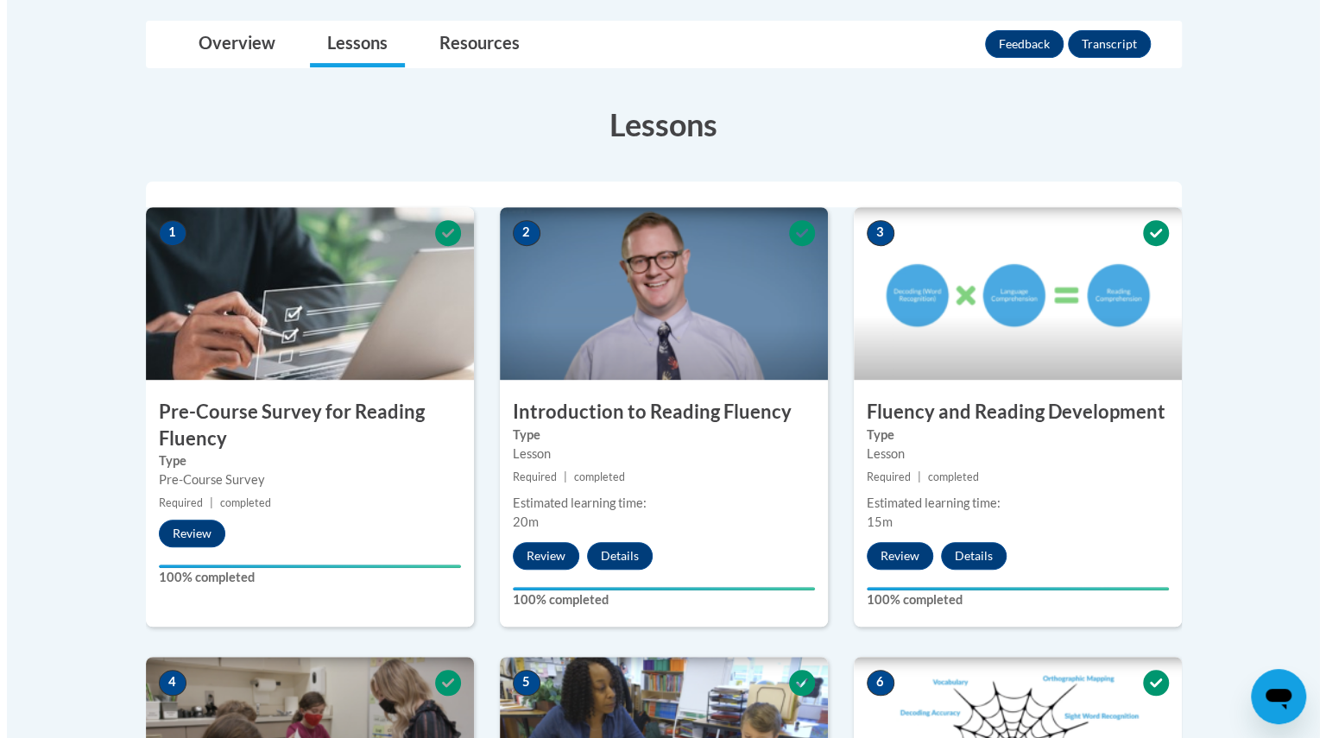
scroll to position [197, 0]
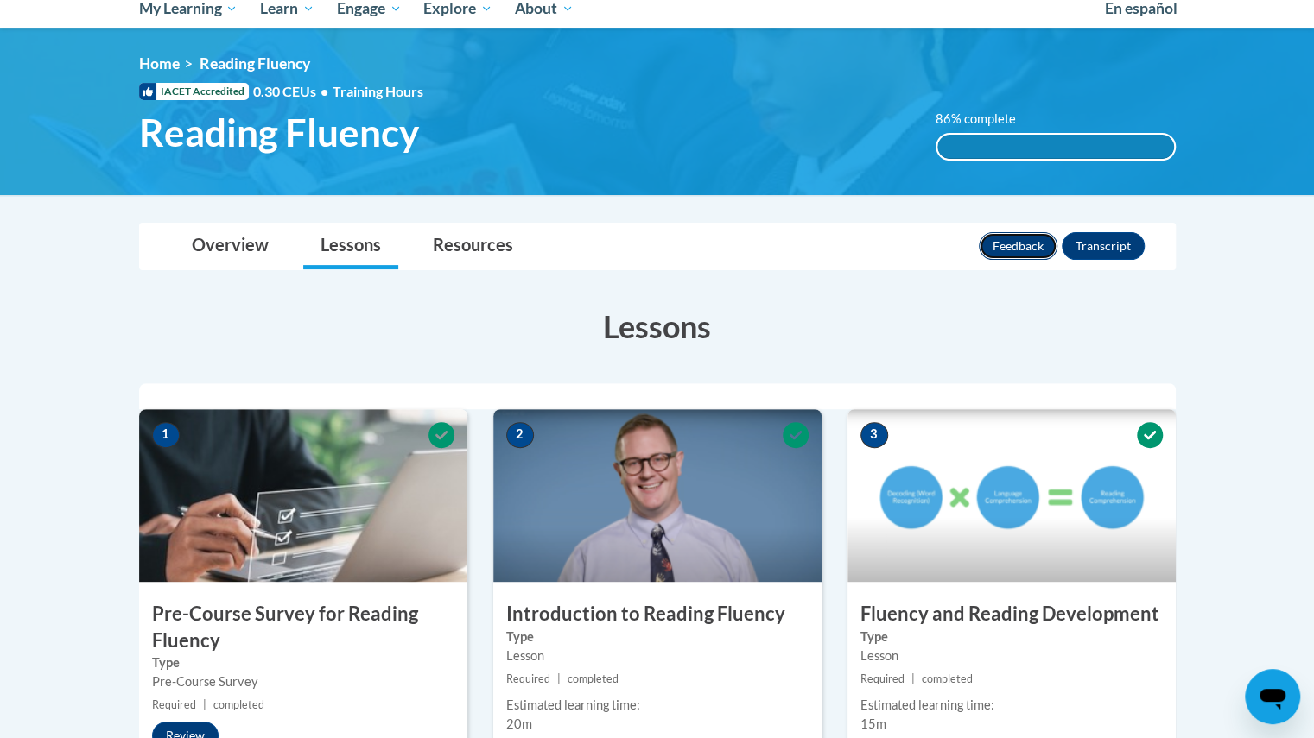
click at [1017, 237] on button "Feedback" at bounding box center [1017, 246] width 79 height 28
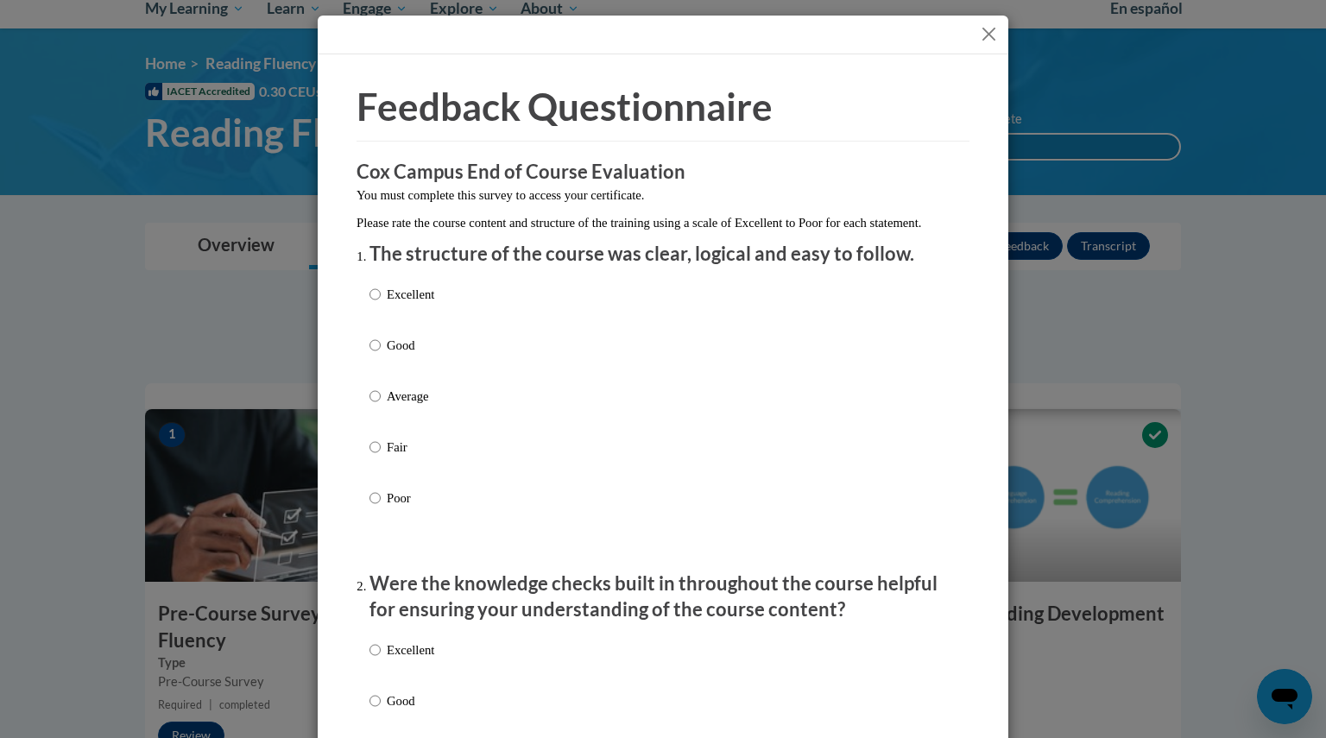
click at [377, 313] on label "Excellent" at bounding box center [402, 308] width 65 height 47
click at [377, 304] on input "Excellent" at bounding box center [375, 294] width 11 height 19
radio input "true"
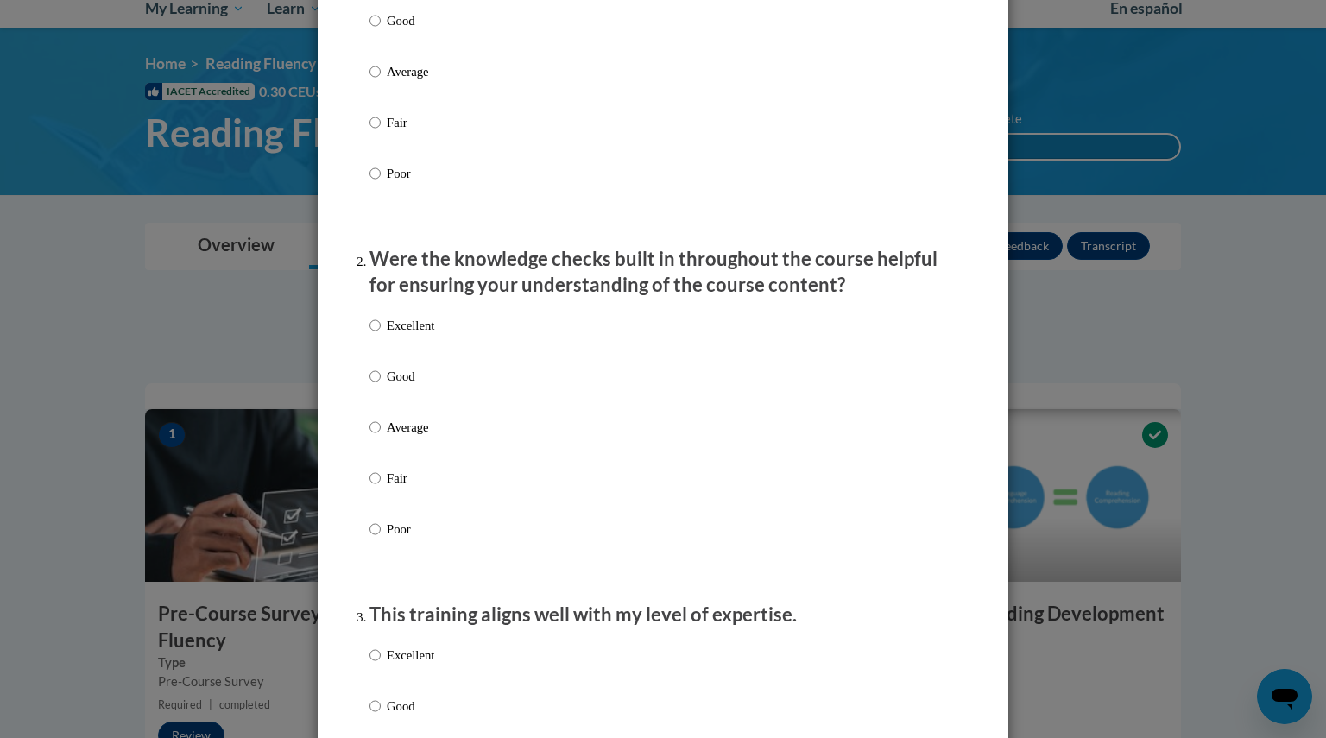
scroll to position [327, 0]
click at [370, 332] on input "Excellent" at bounding box center [375, 322] width 11 height 19
radio input "true"
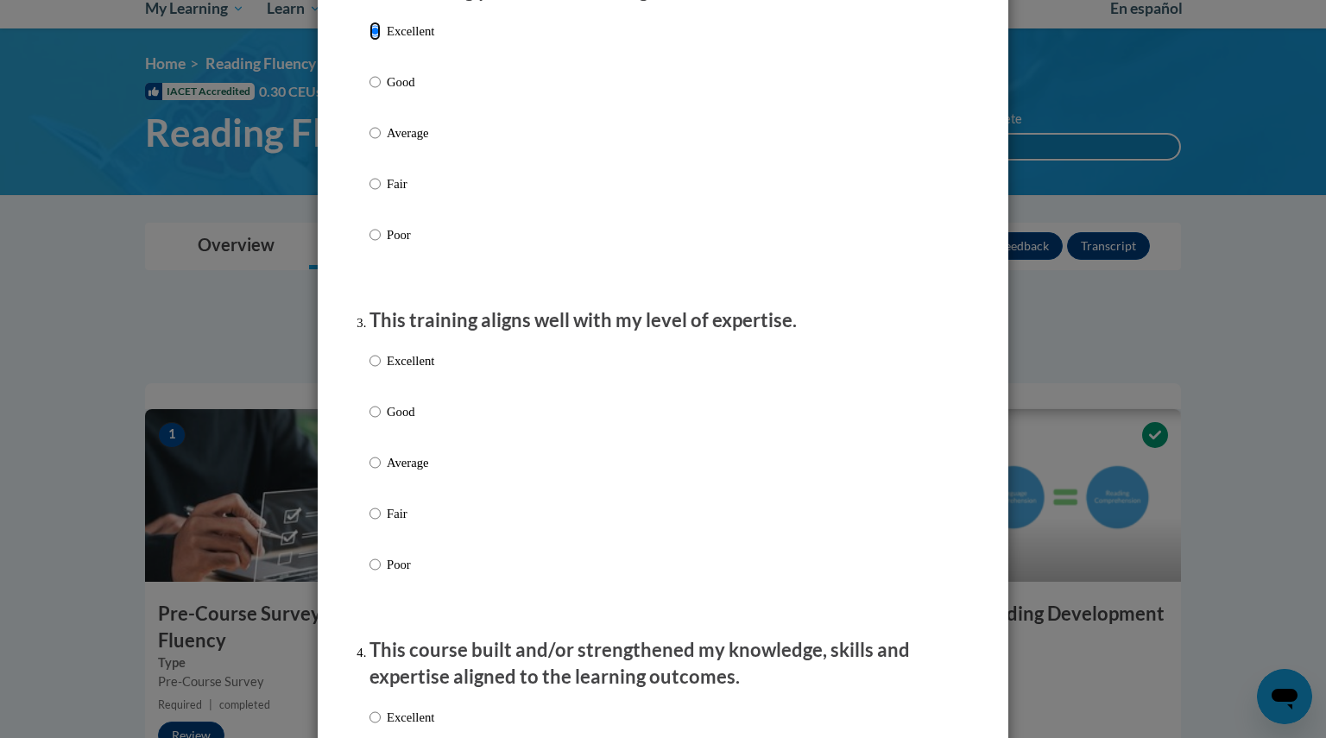
scroll to position [630, 0]
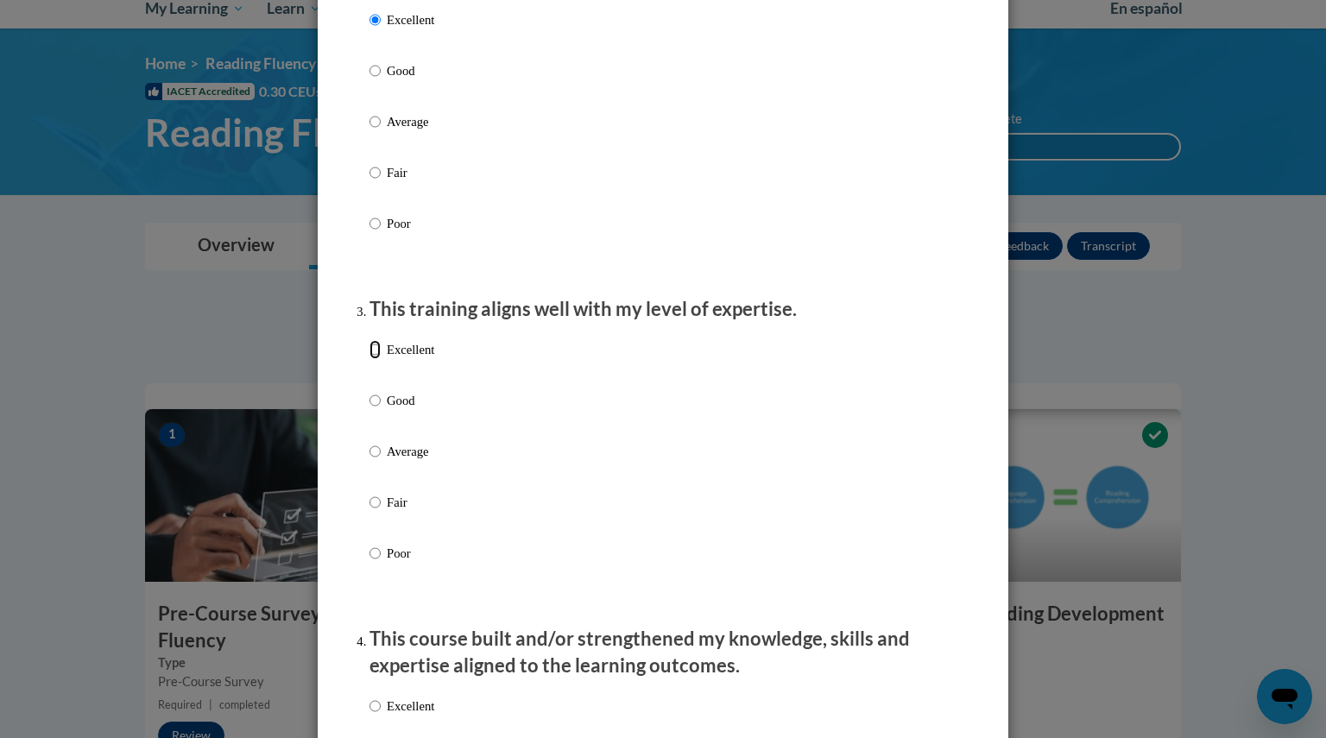
click at [371, 359] on input "Excellent" at bounding box center [375, 349] width 11 height 19
radio input "true"
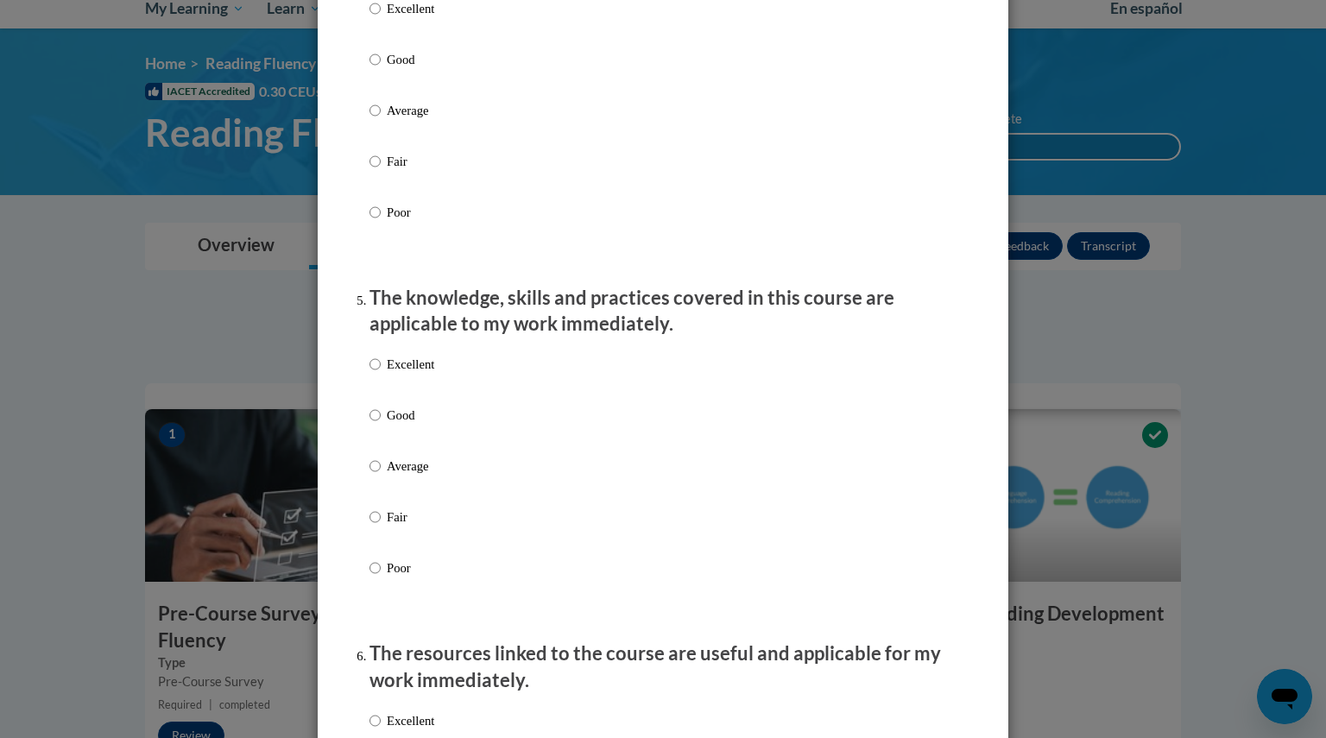
scroll to position [1399, 0]
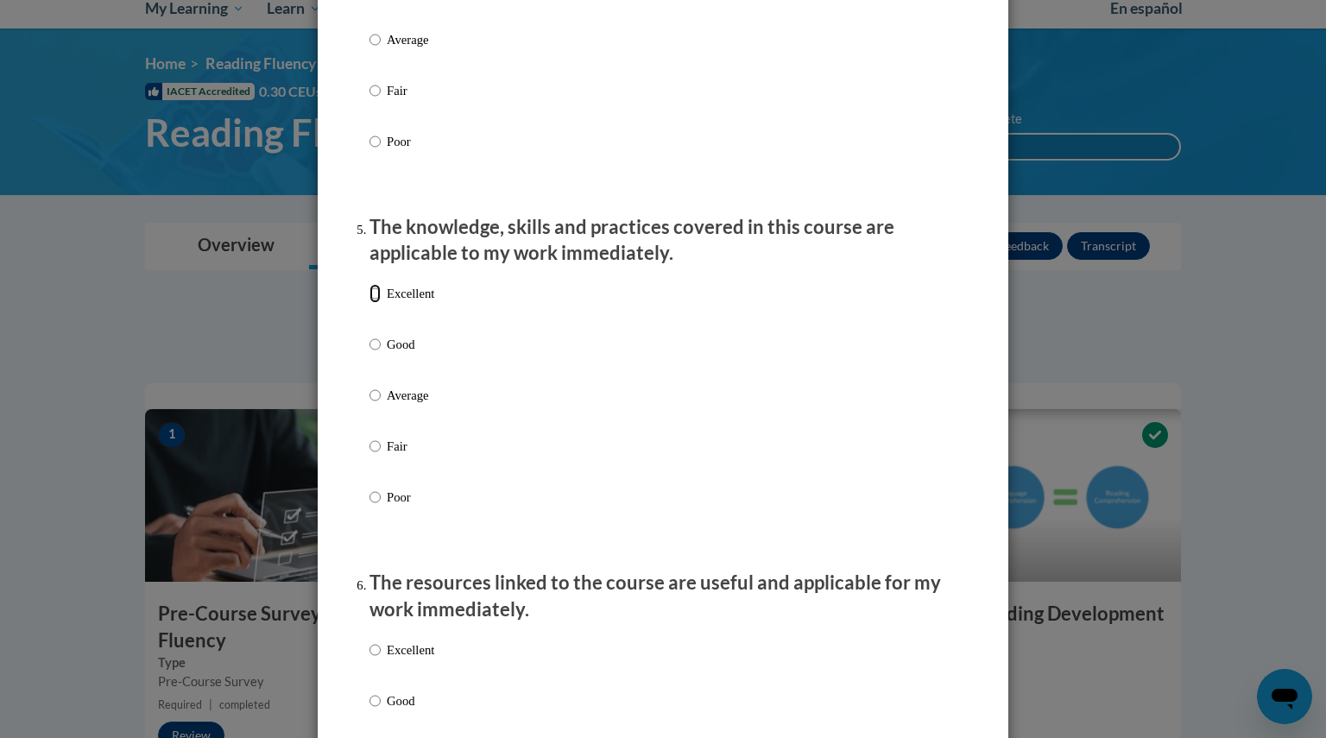
click at [370, 303] on input "Excellent" at bounding box center [375, 293] width 11 height 19
radio input "true"
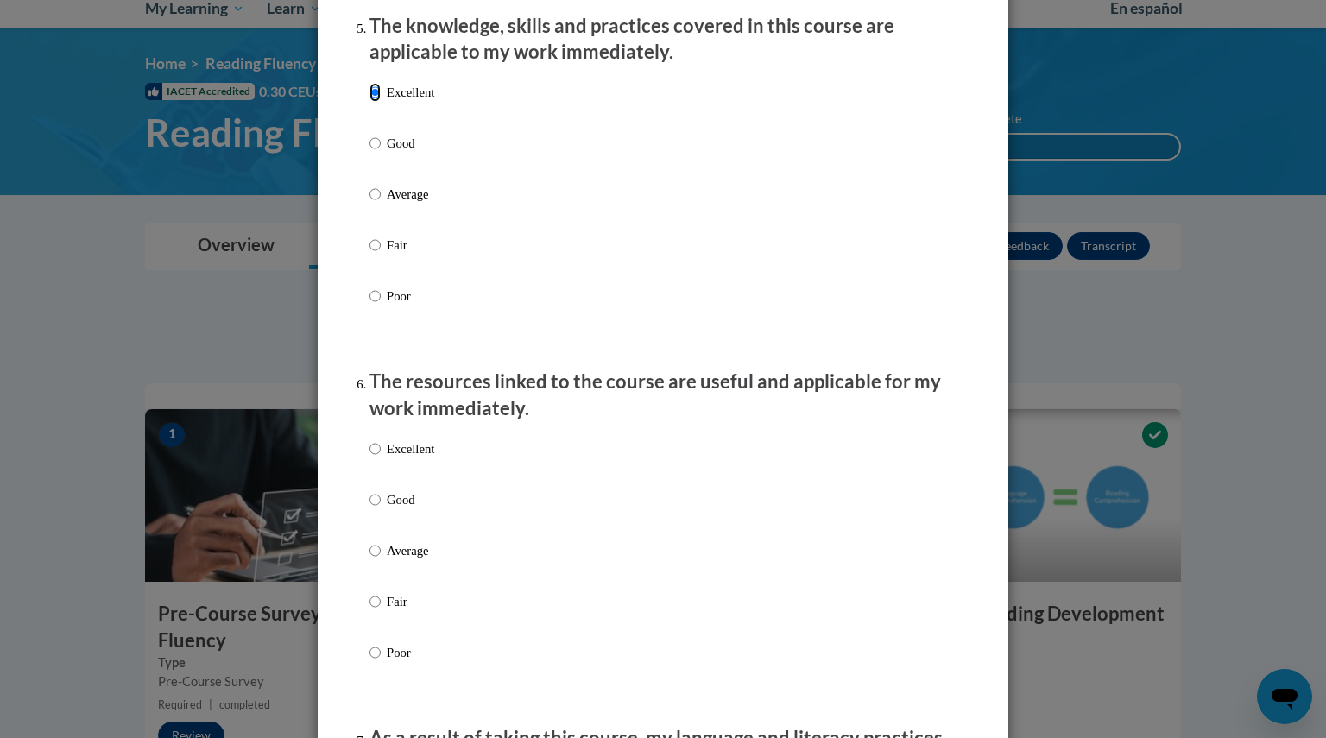
scroll to position [1615, 0]
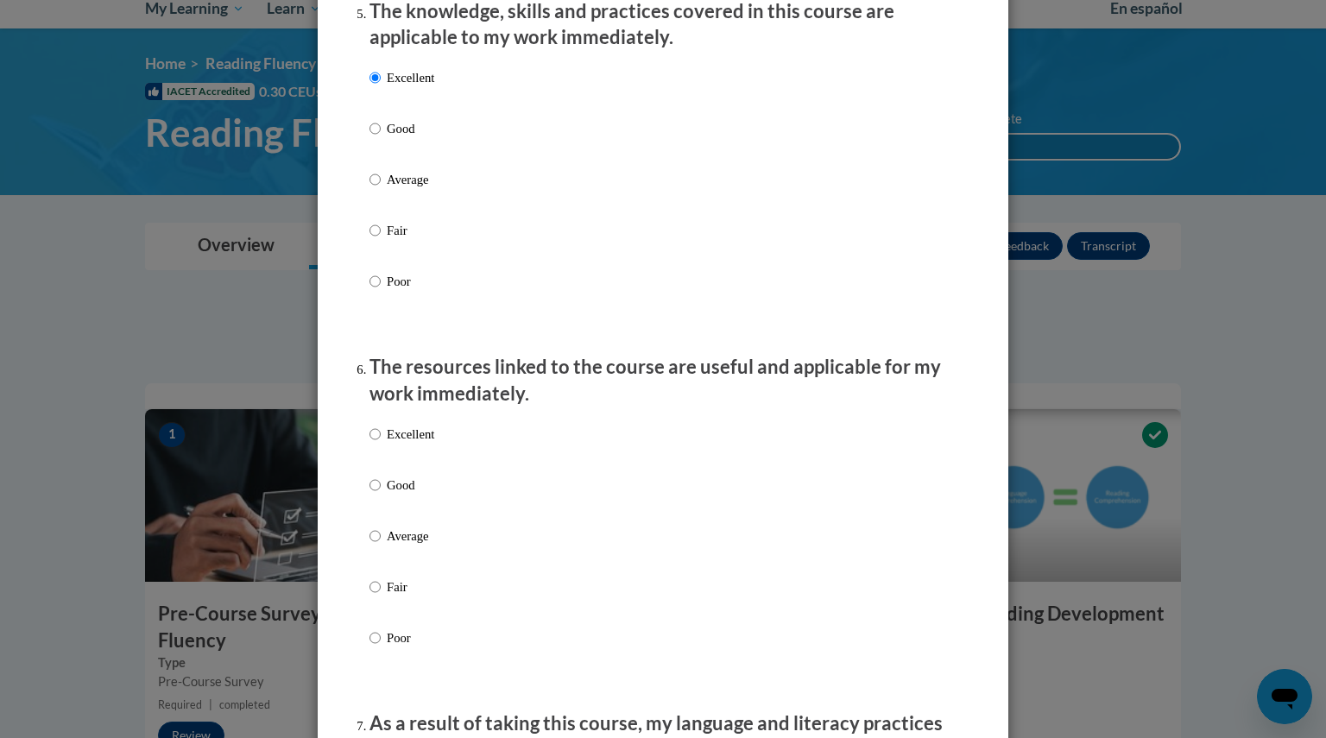
click at [375, 449] on label "Excellent" at bounding box center [402, 448] width 65 height 47
click at [375, 444] on input "Excellent" at bounding box center [375, 434] width 11 height 19
radio input "true"
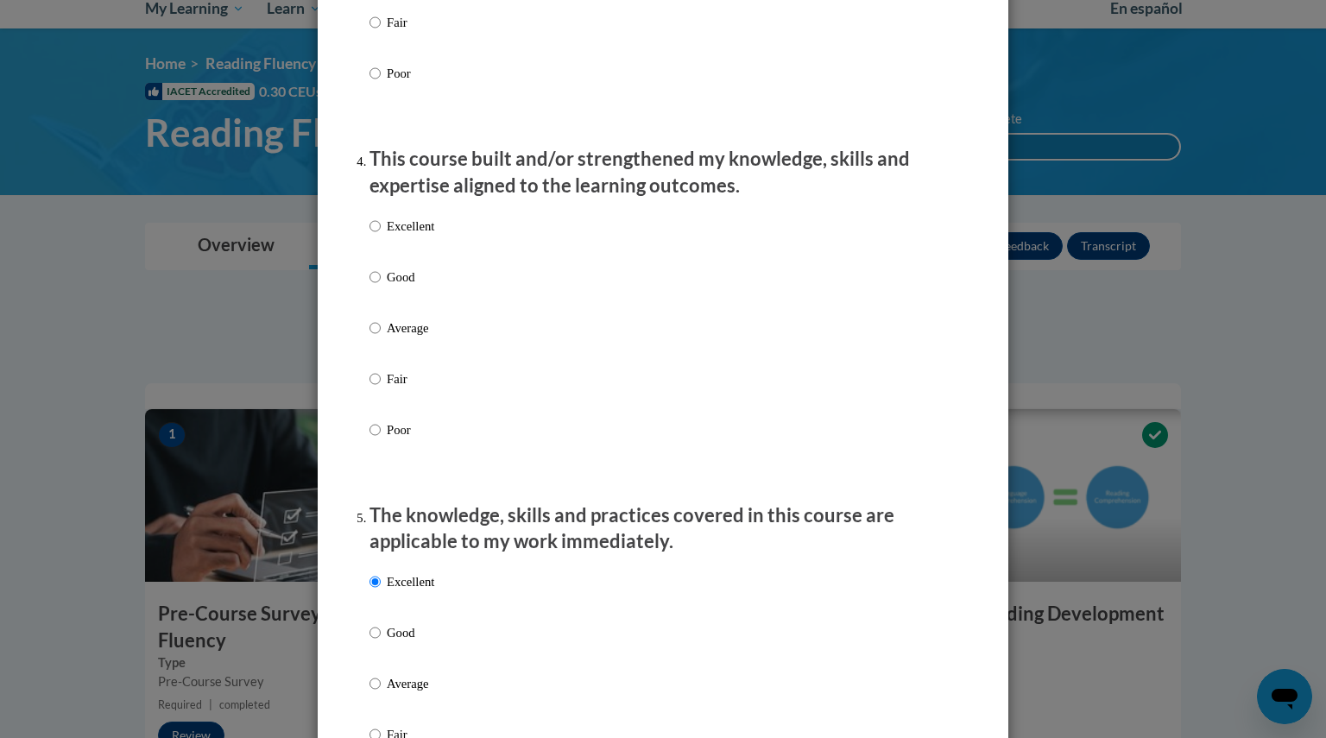
scroll to position [1109, 0]
click at [370, 237] on input "Excellent" at bounding box center [375, 227] width 11 height 19
radio input "true"
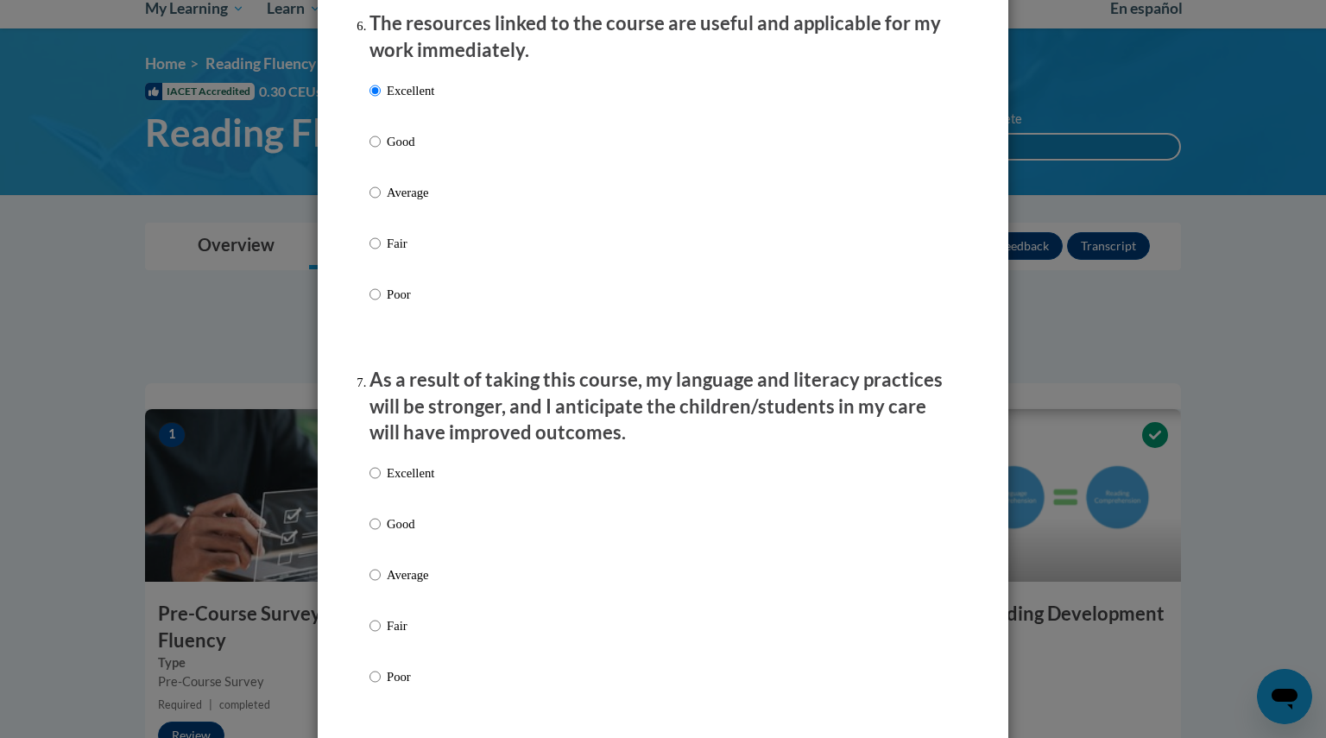
scroll to position [1971, 0]
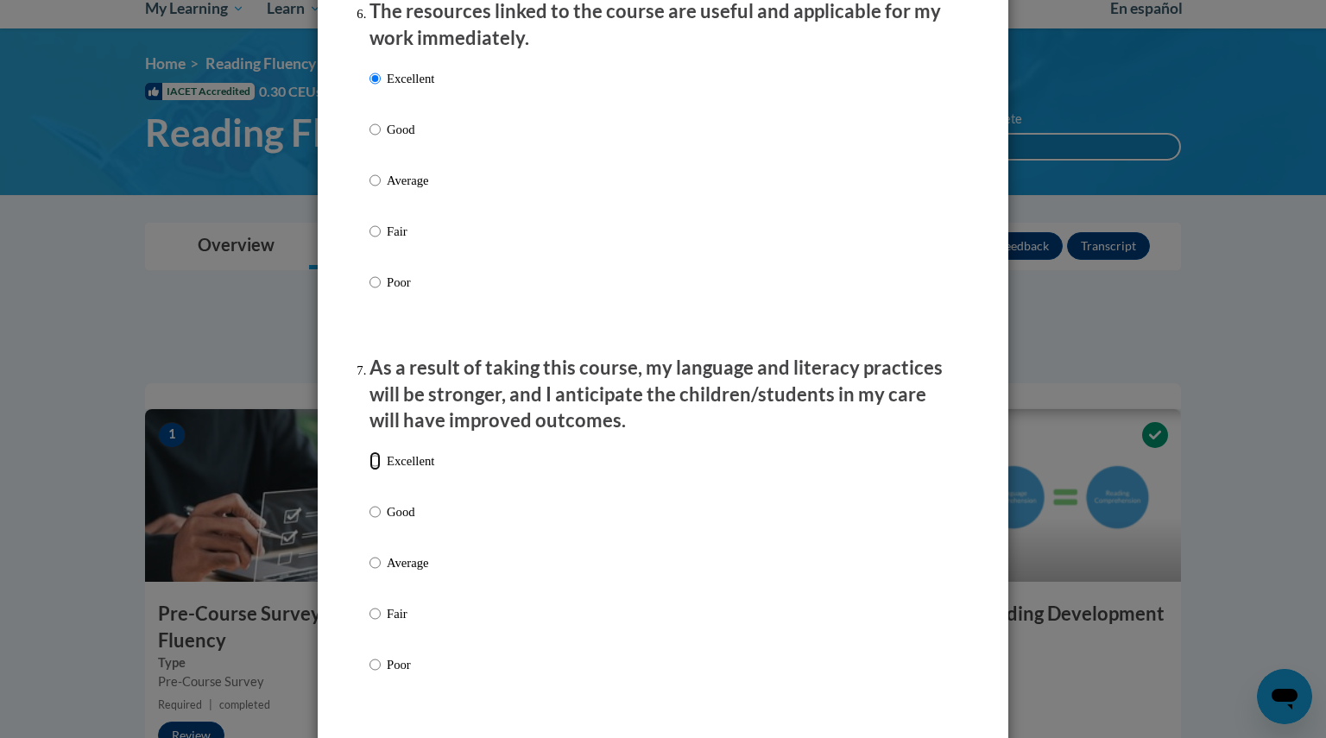
click at [370, 471] on input "Excellent" at bounding box center [375, 461] width 11 height 19
radio input "true"
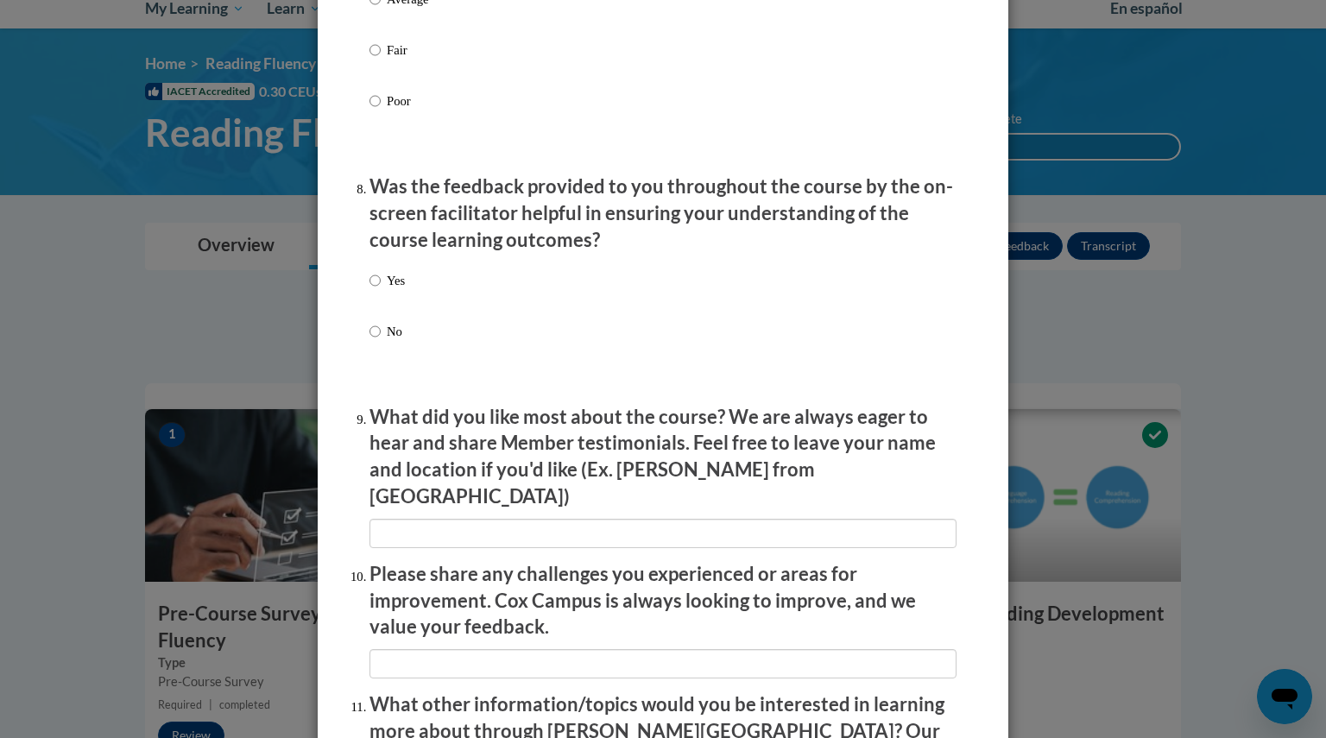
scroll to position [2554, 0]
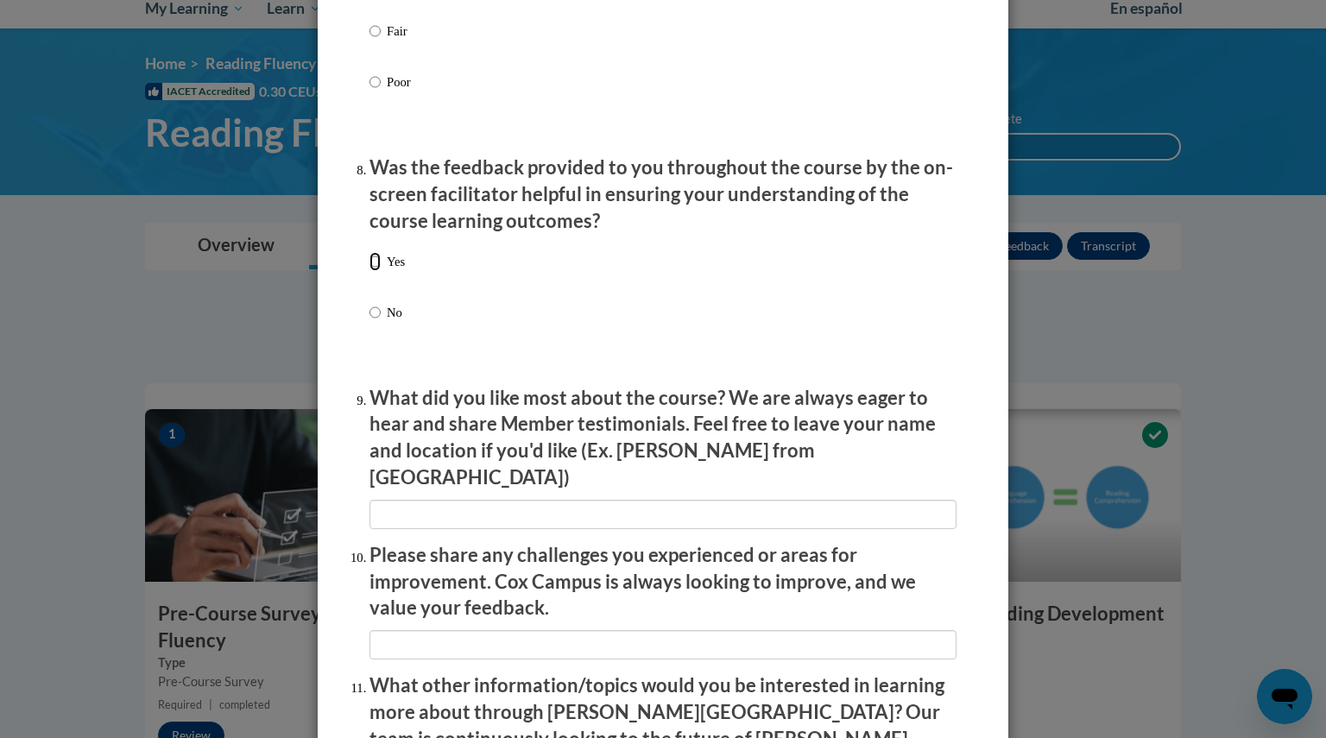
click at [370, 271] on input "Yes" at bounding box center [375, 261] width 11 height 19
radio input "true"
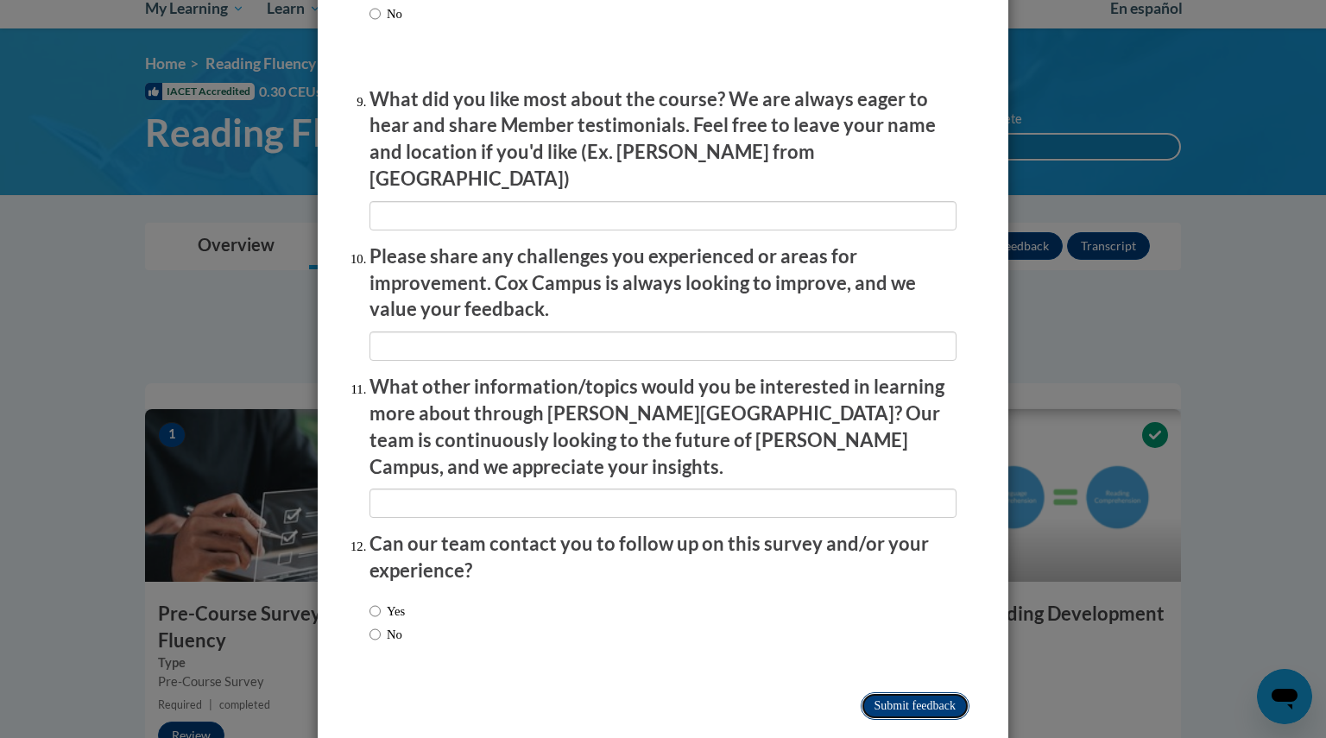
click at [910, 693] on input "Submit feedback" at bounding box center [915, 707] width 109 height 28
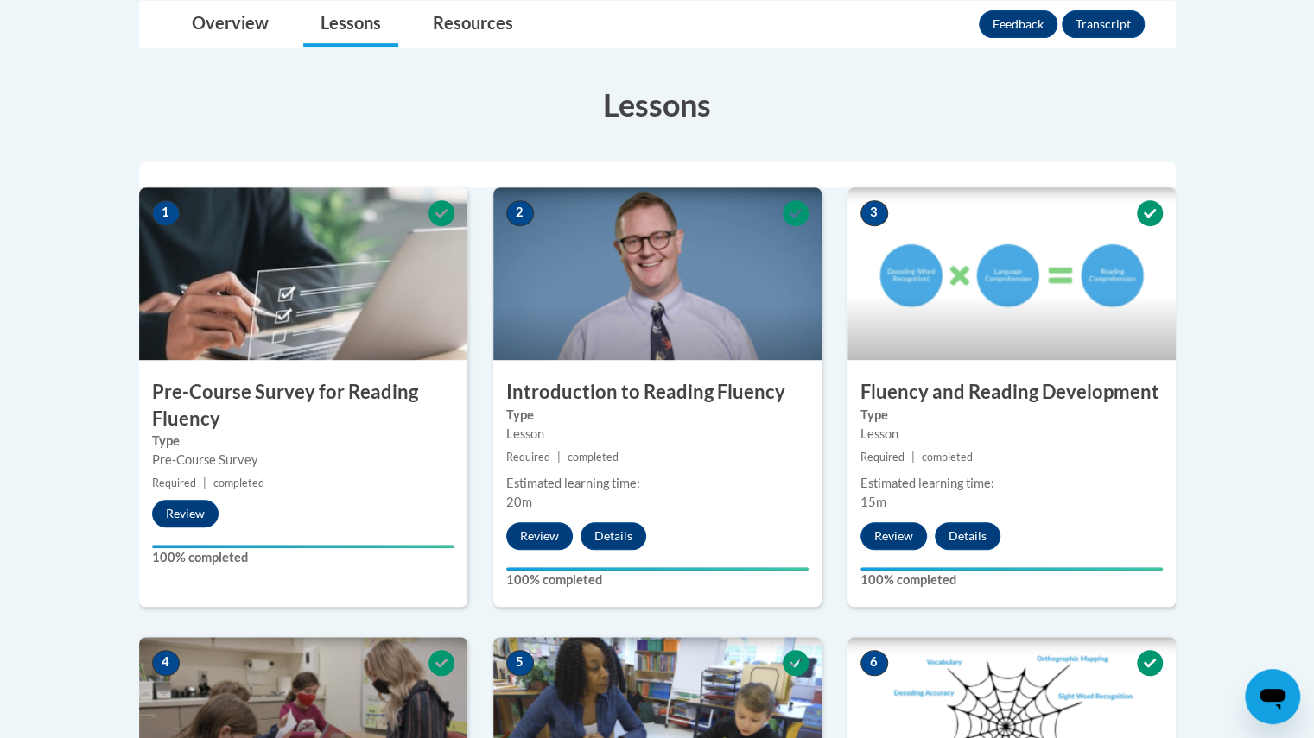
scroll to position [0, 0]
